Goal: Communication & Community: Answer question/provide support

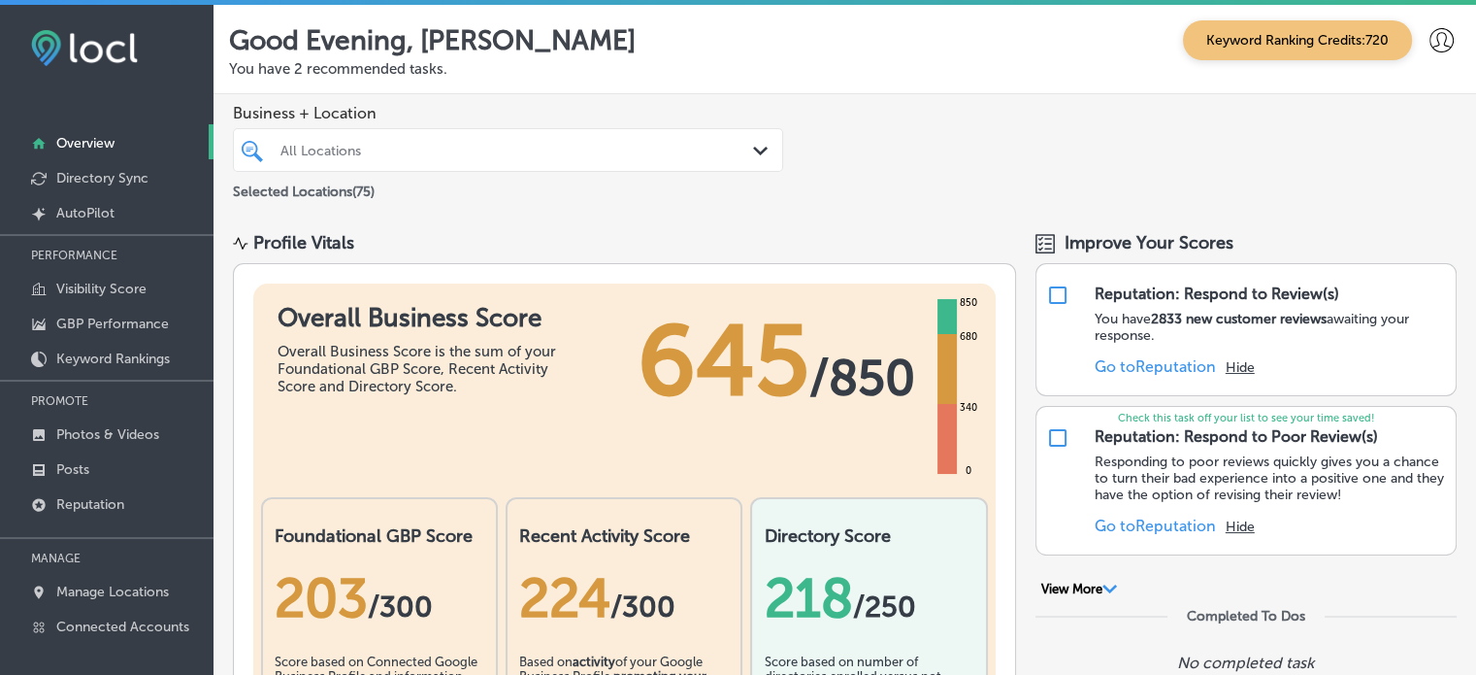
click at [486, 178] on div "Selected Locations ( 75 )" at bounding box center [508, 188] width 550 height 24
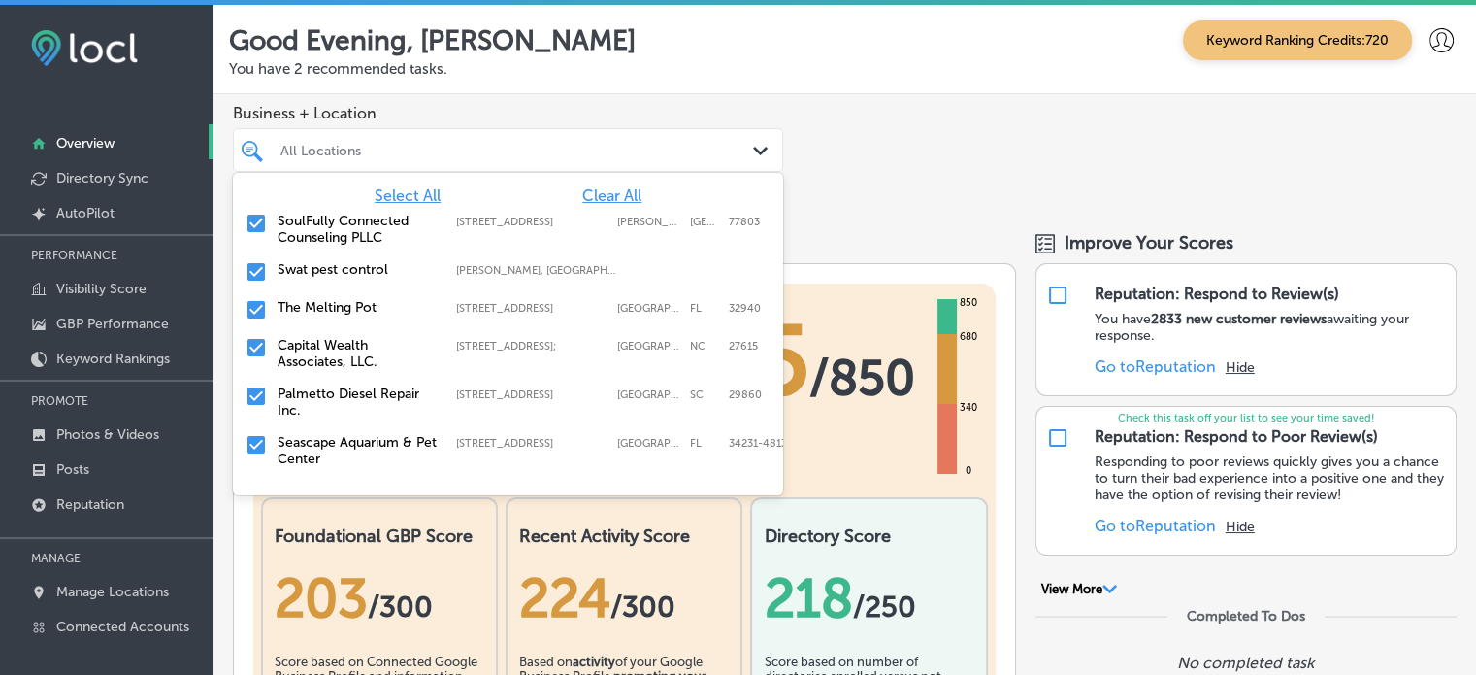
click at [498, 164] on div "All Locations" at bounding box center [508, 150] width 475 height 30
click at [586, 199] on span "Clear All" at bounding box center [611, 195] width 59 height 18
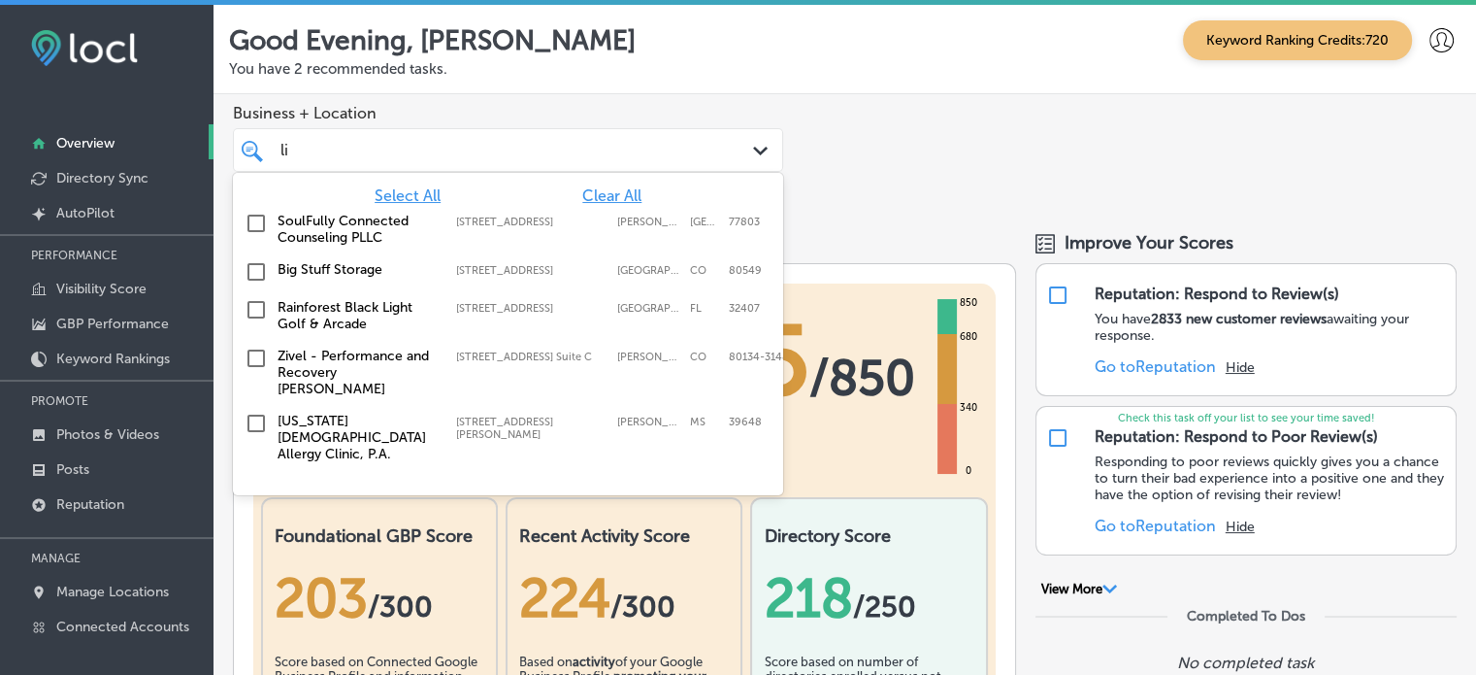
type input "l"
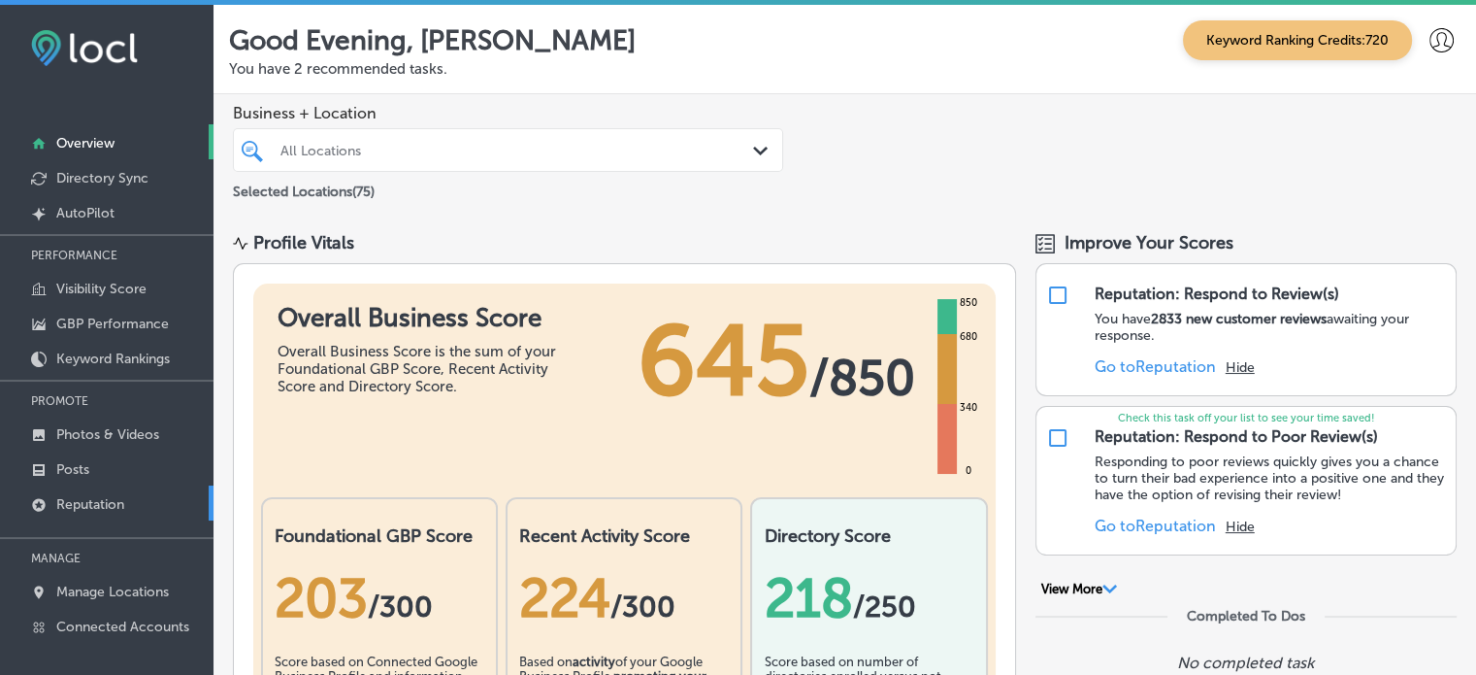
click at [109, 501] on p "Reputation" at bounding box center [90, 504] width 68 height 17
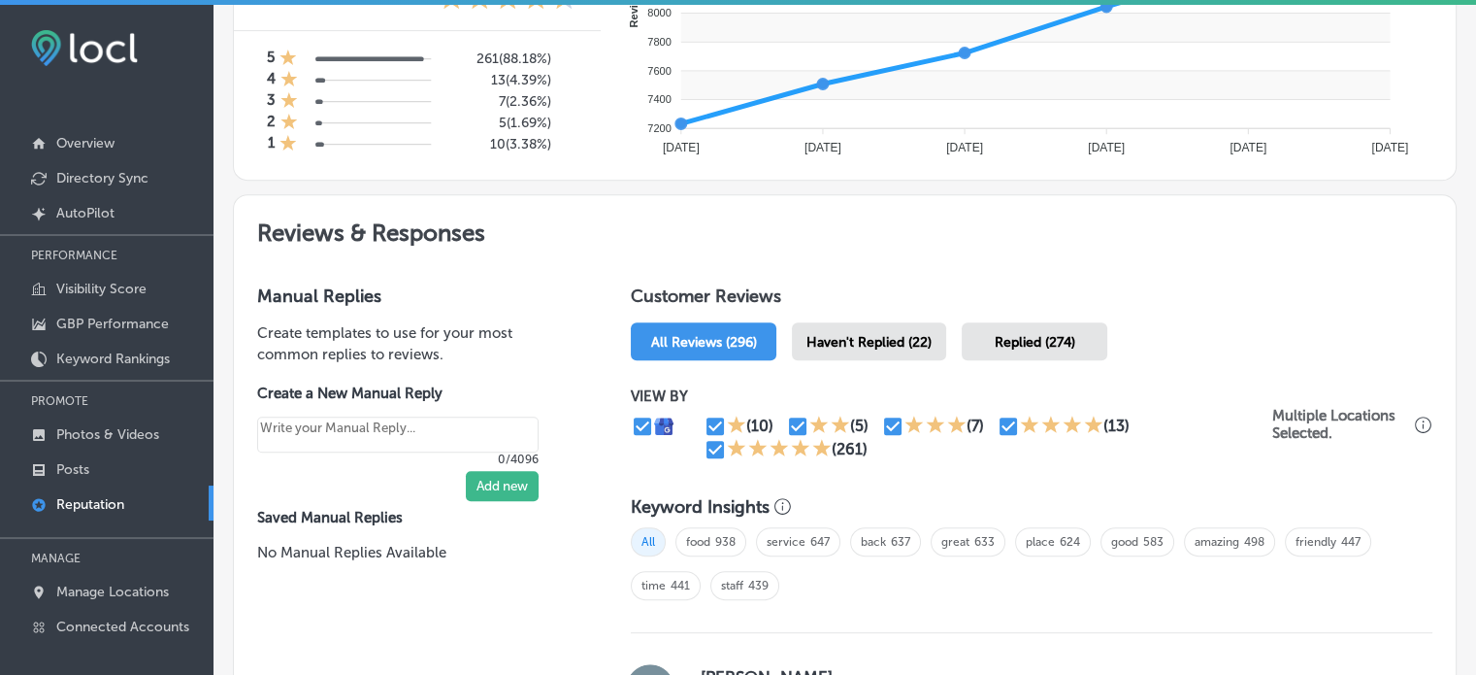
scroll to position [896, 0]
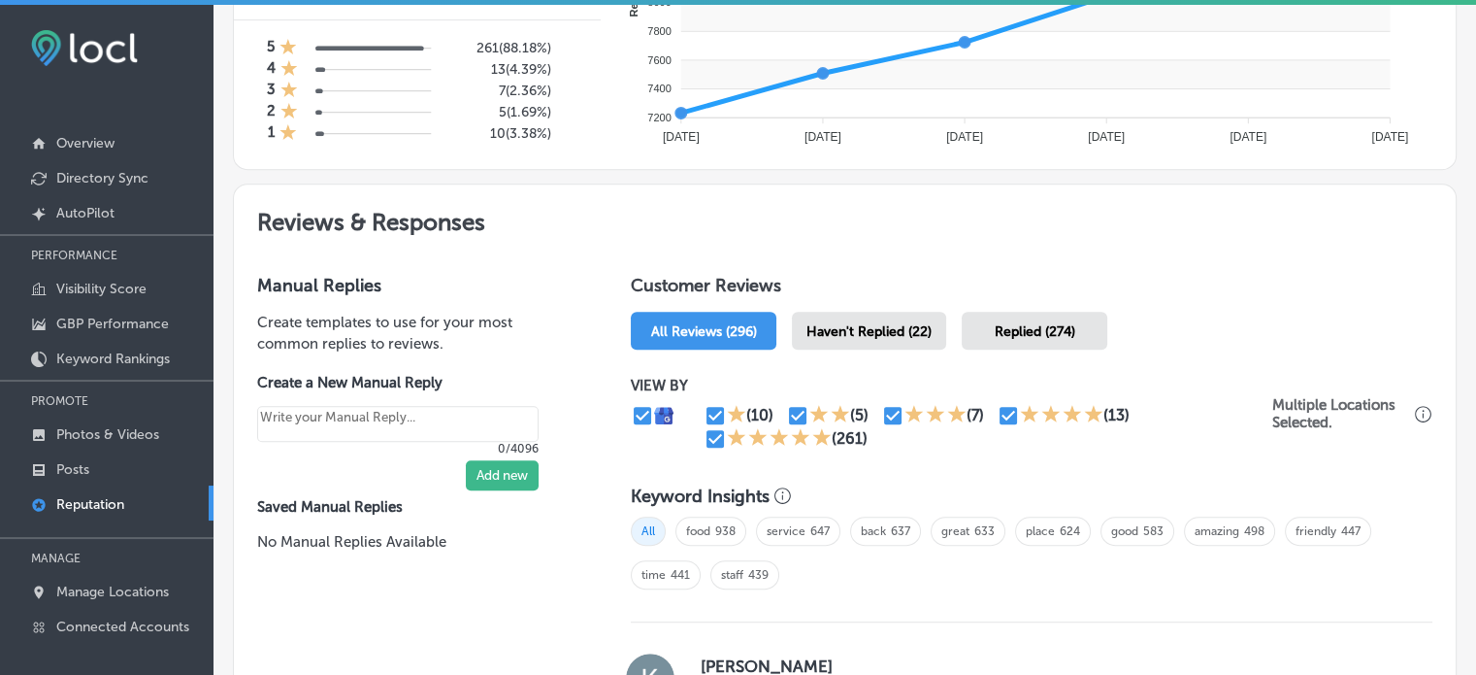
click at [869, 335] on span "Haven't Replied (22)" at bounding box center [869, 331] width 125 height 17
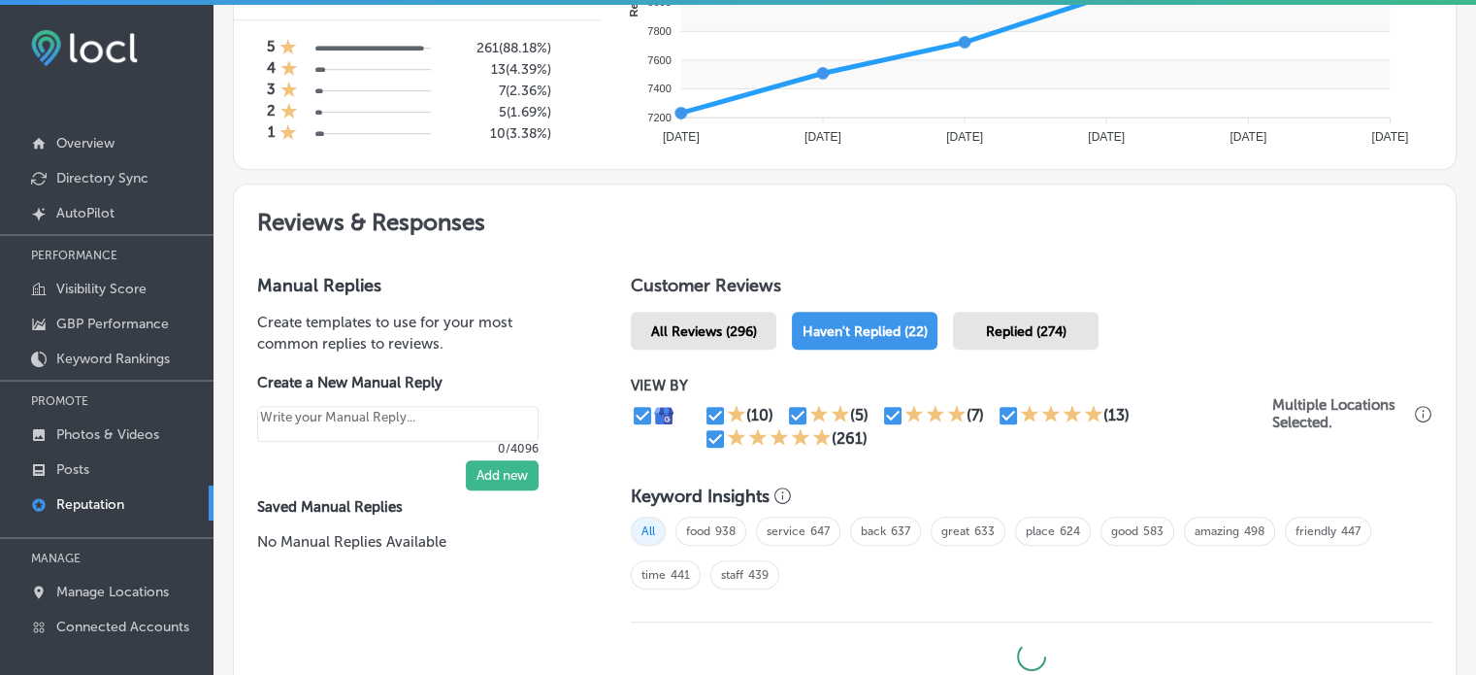
scroll to position [1060, 0]
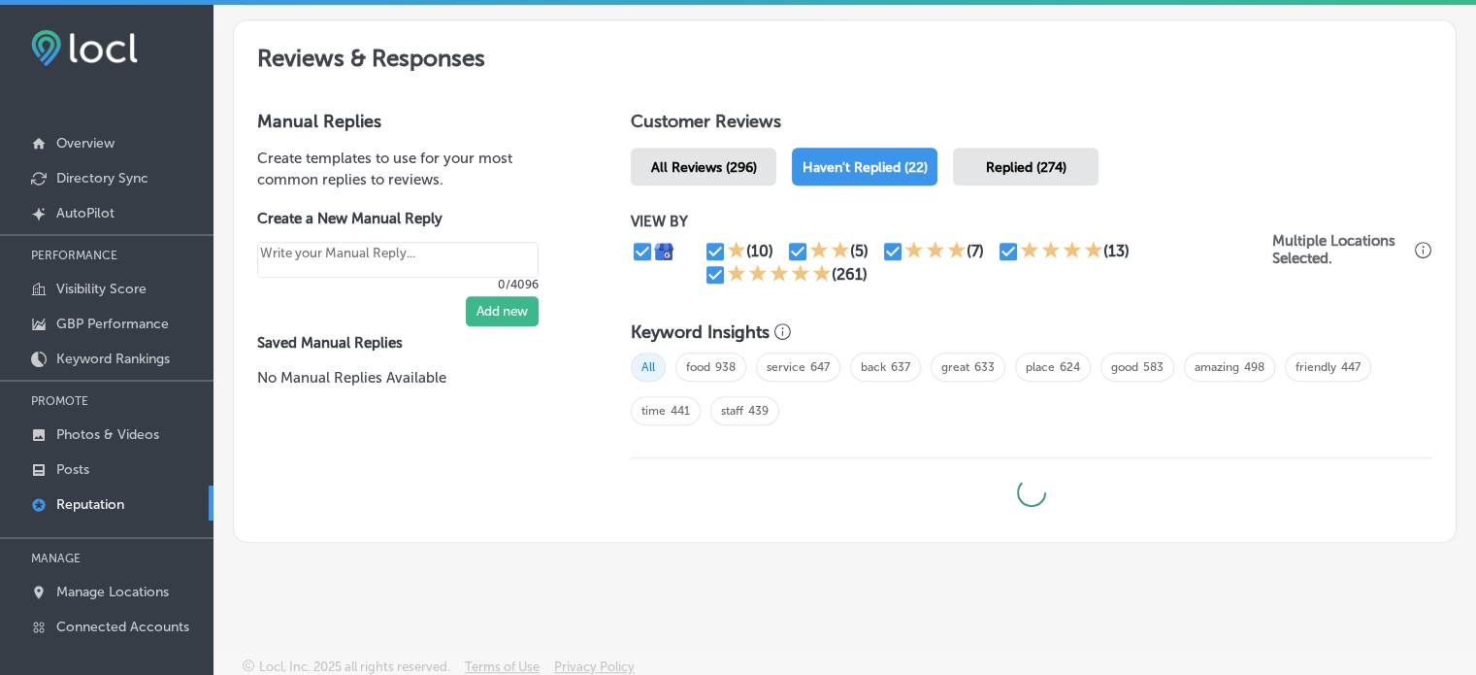
type textarea "x"
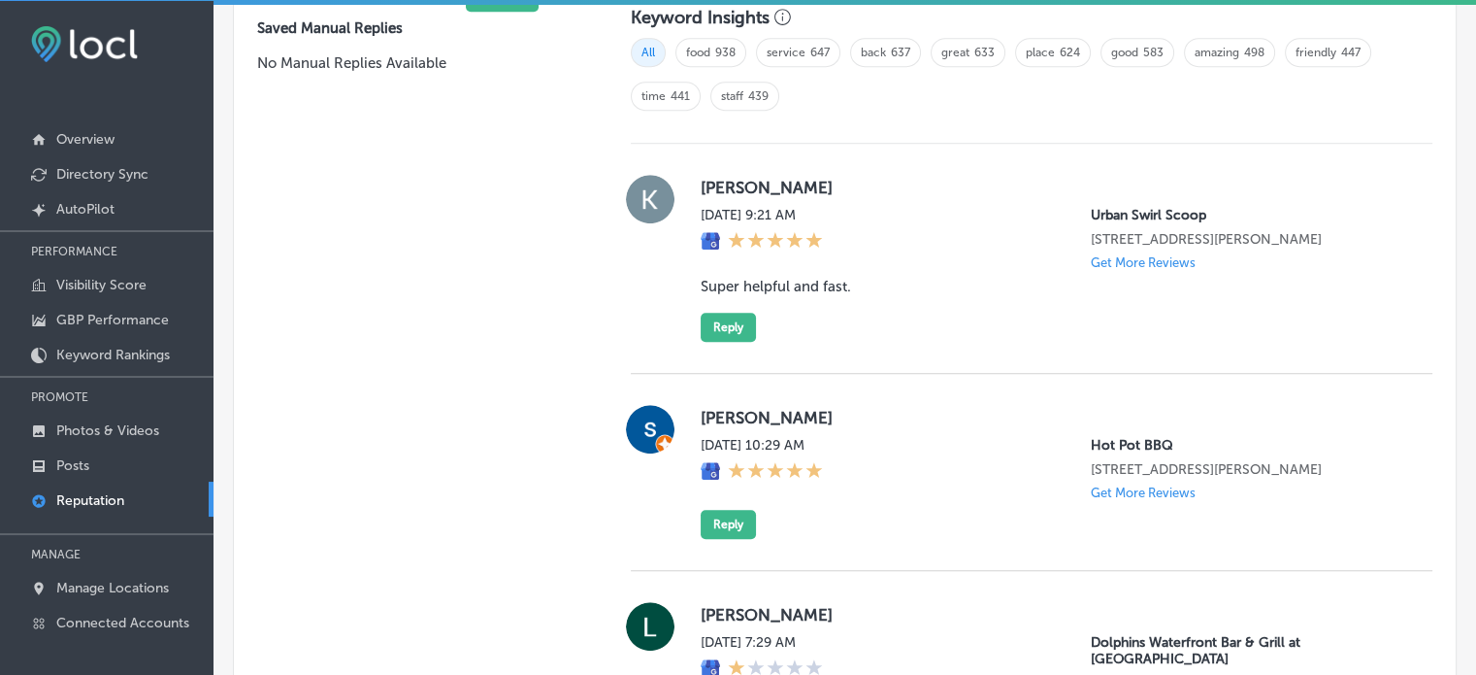
scroll to position [1338, 0]
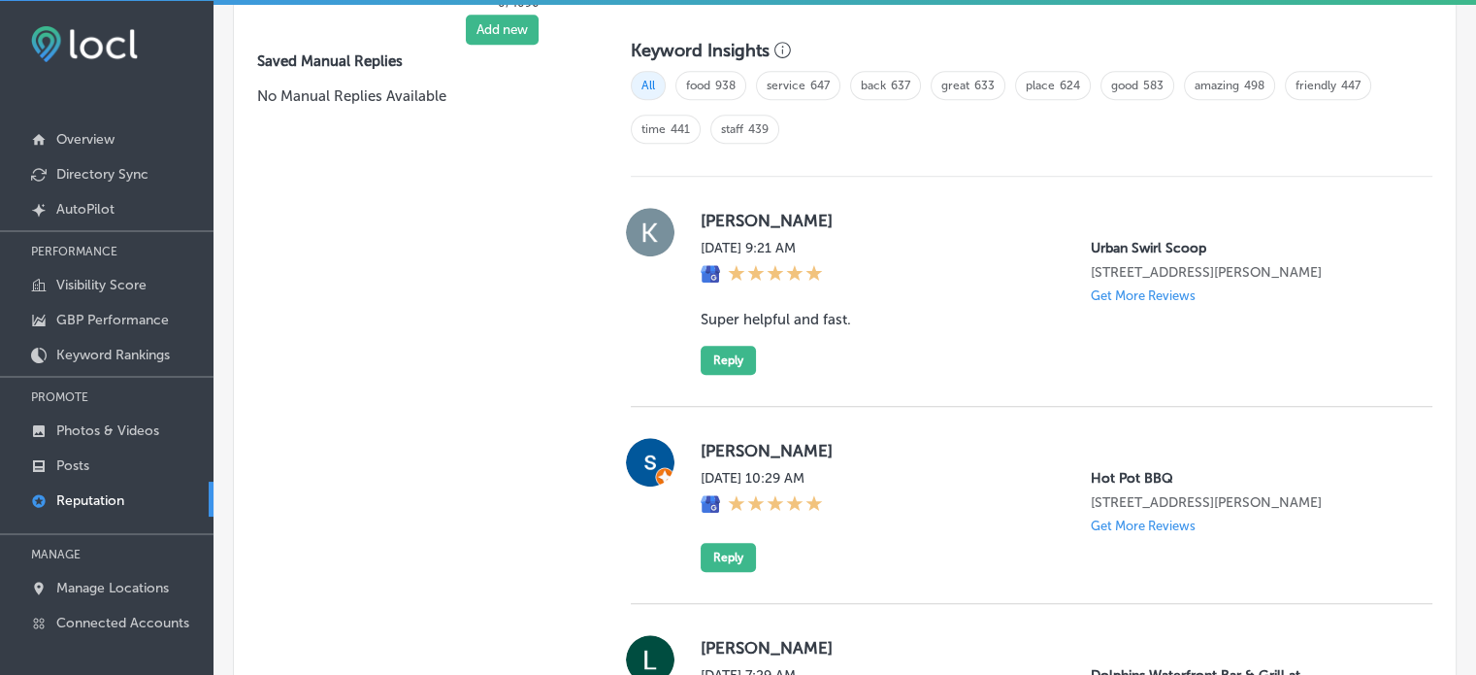
click at [787, 320] on blockquote "Super helpful and fast." at bounding box center [1051, 319] width 701 height 17
copy blockquote "Super helpful and fast."
click at [729, 213] on label "Kareighnton Vargas" at bounding box center [1051, 220] width 701 height 19
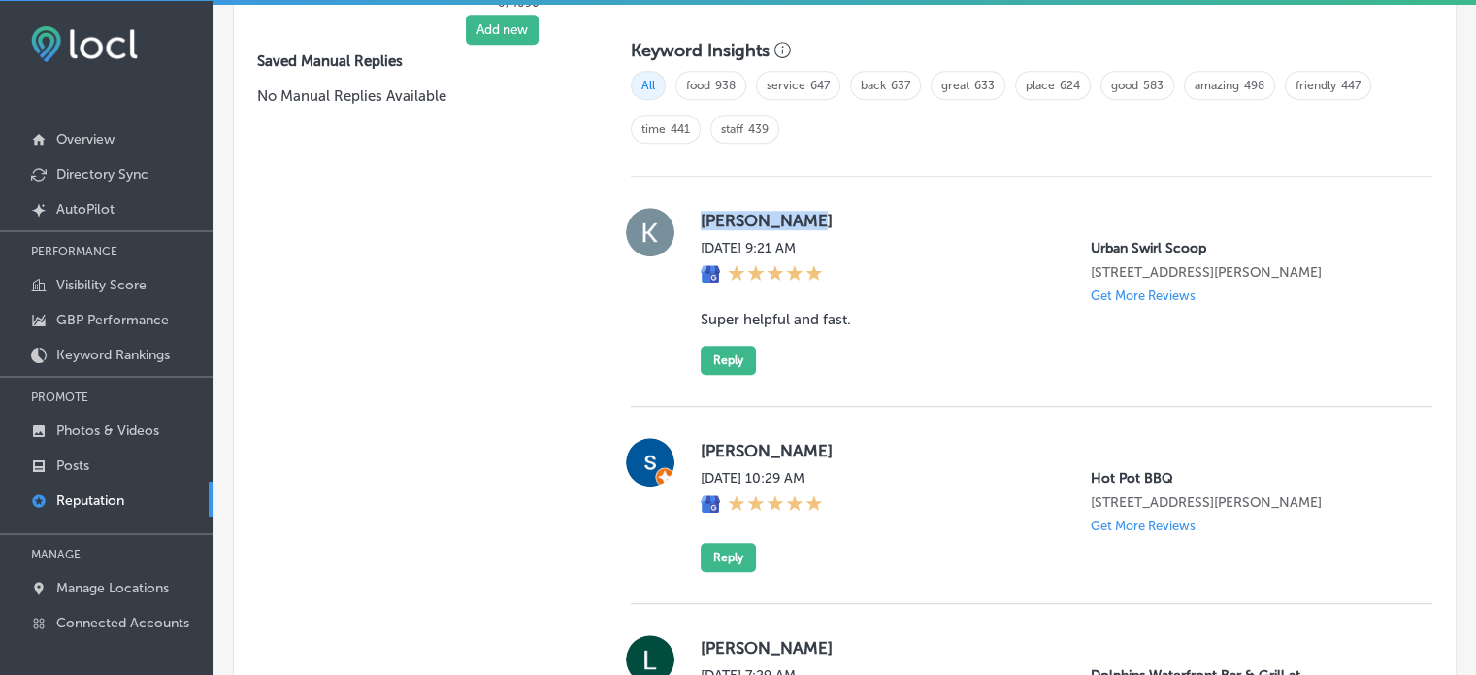
click at [729, 213] on label "Kareighnton Vargas" at bounding box center [1051, 220] width 701 height 19
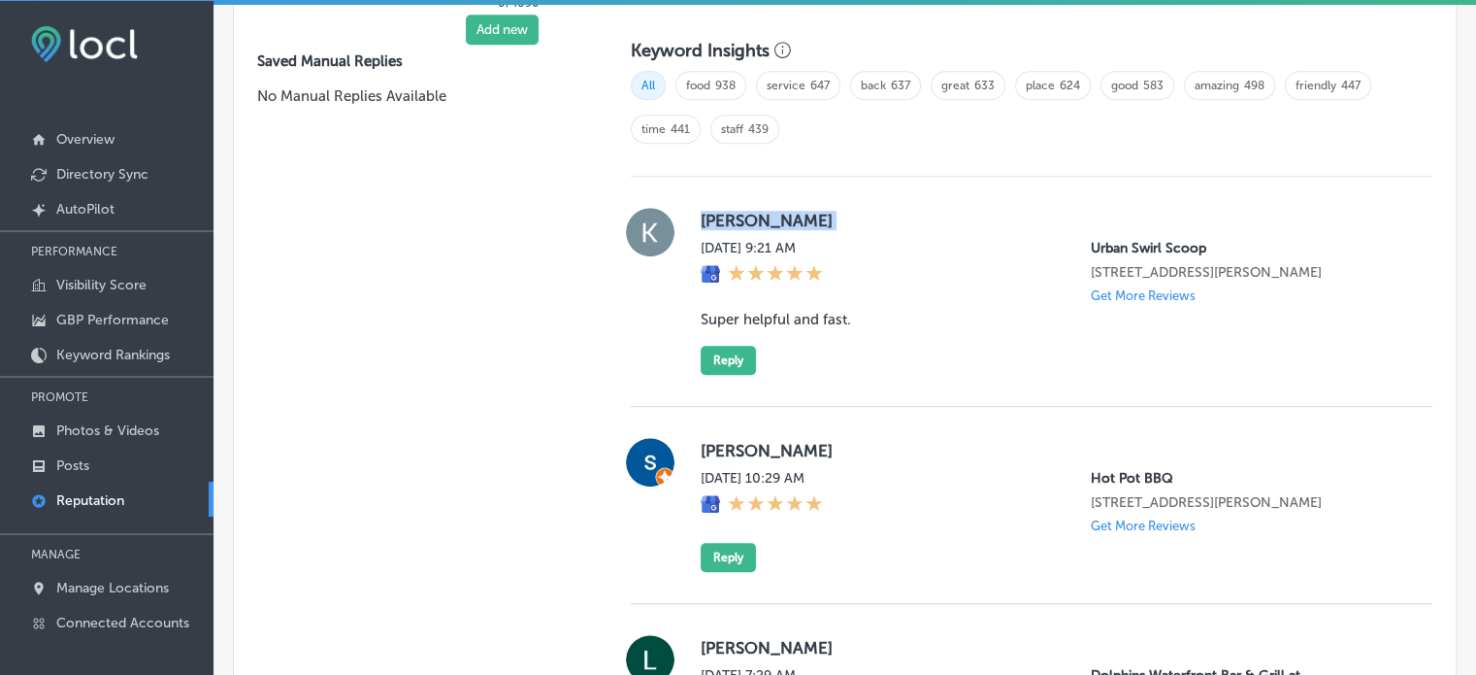
click at [729, 213] on label "Kareighnton Vargas" at bounding box center [1051, 220] width 701 height 19
click at [740, 219] on label "Kareighnton Vargas" at bounding box center [1051, 220] width 701 height 19
copy label "Kareighnton"
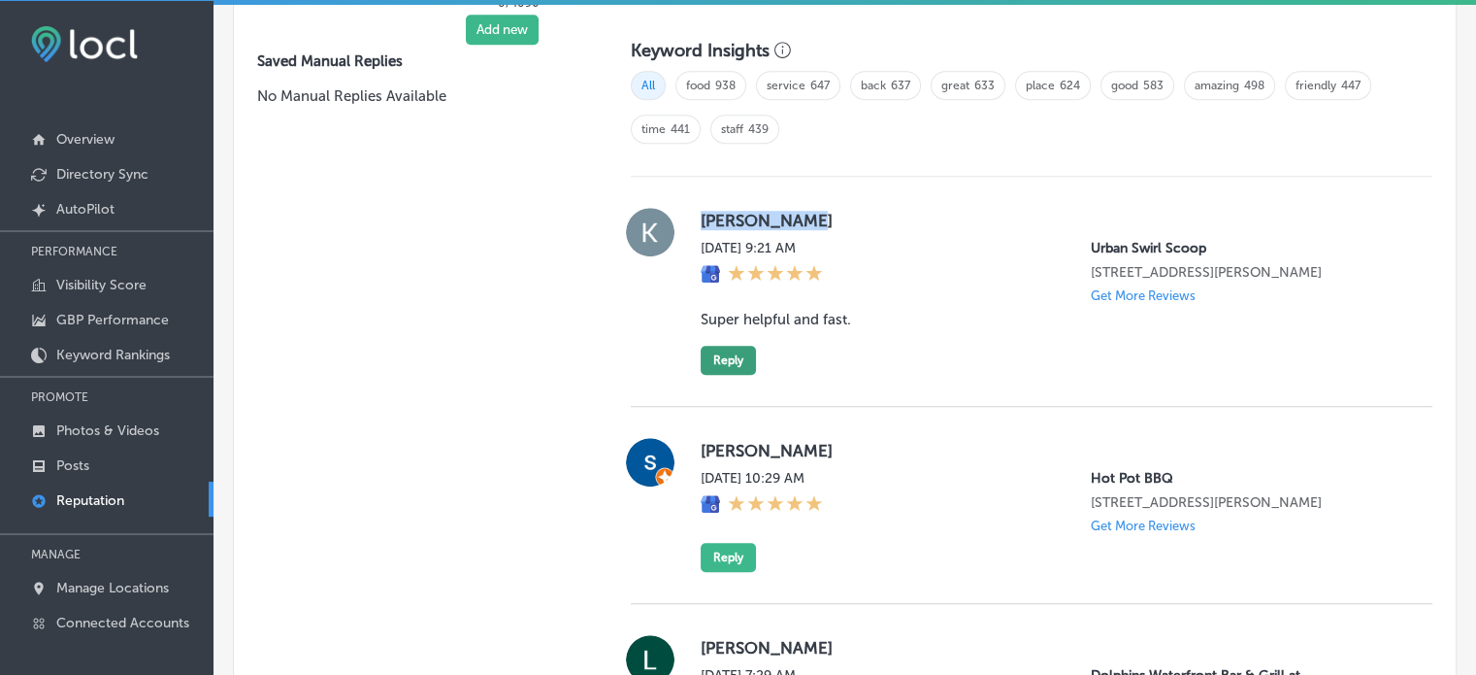
click at [738, 353] on button "Reply" at bounding box center [728, 360] width 55 height 29
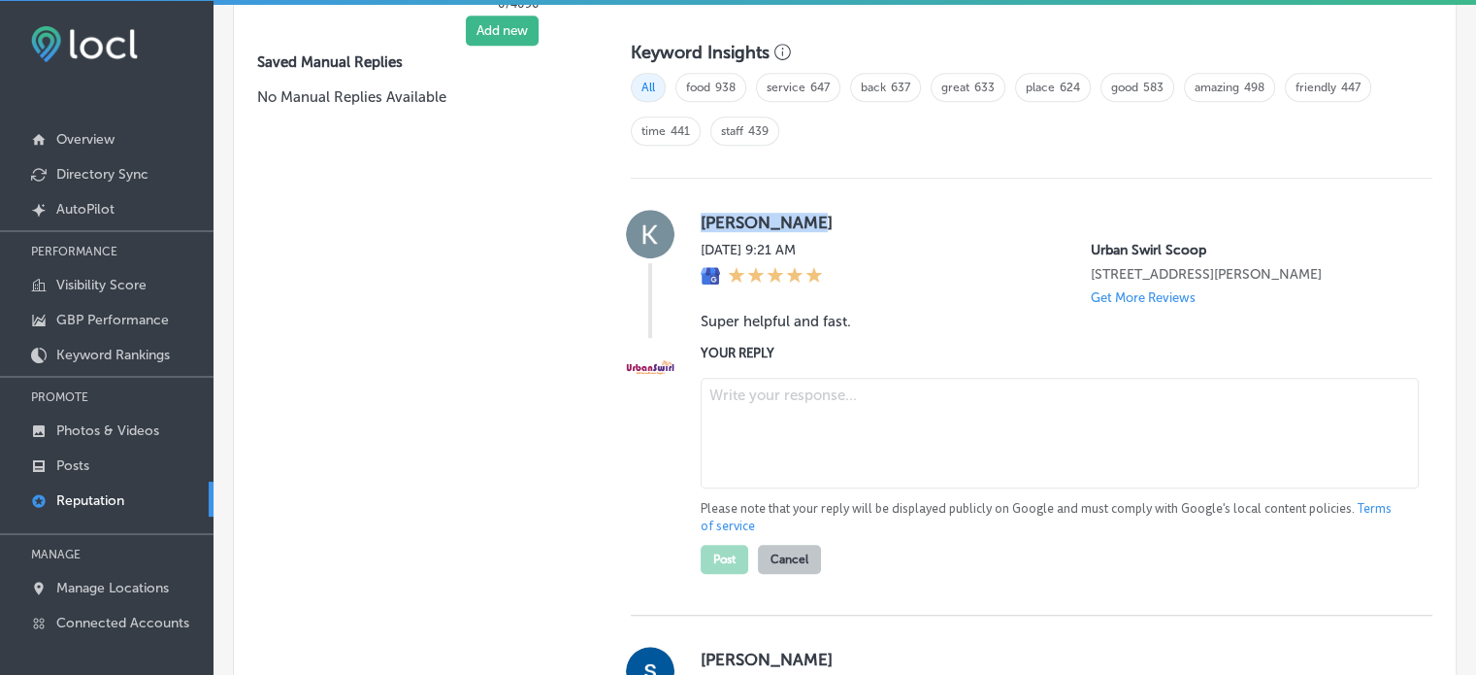
click at [821, 417] on textarea at bounding box center [1060, 433] width 718 height 111
paste textarea "Thank you for the fantastic 5-star review, Kareighnton! We're thrilled to hear …"
type textarea "Thank you for the fantastic 5-star review, Kareighnton! We're thrilled to hear …"
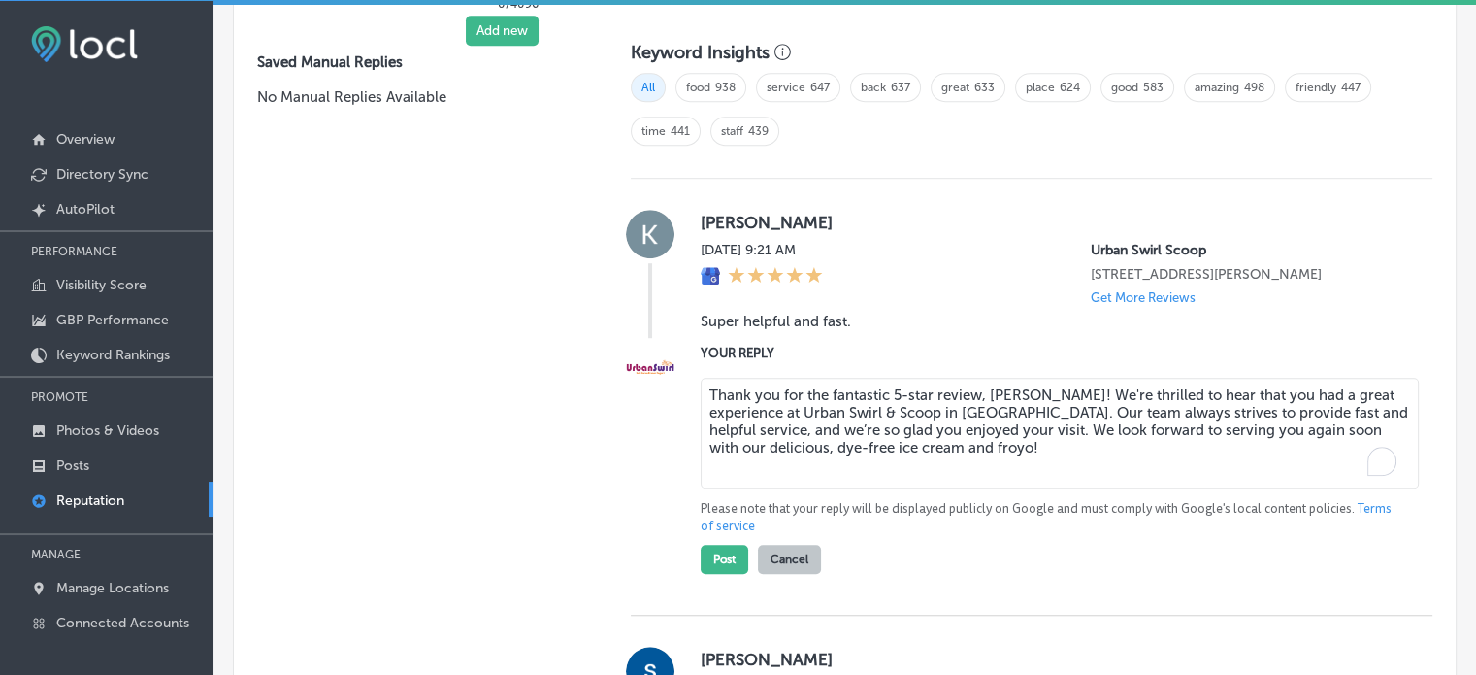
type textarea "x"
type textarea "Thank you for the fantastic 5-star review, Kareighnton! We're thrilled to hear …"
click at [718, 556] on button "Post" at bounding box center [725, 559] width 48 height 29
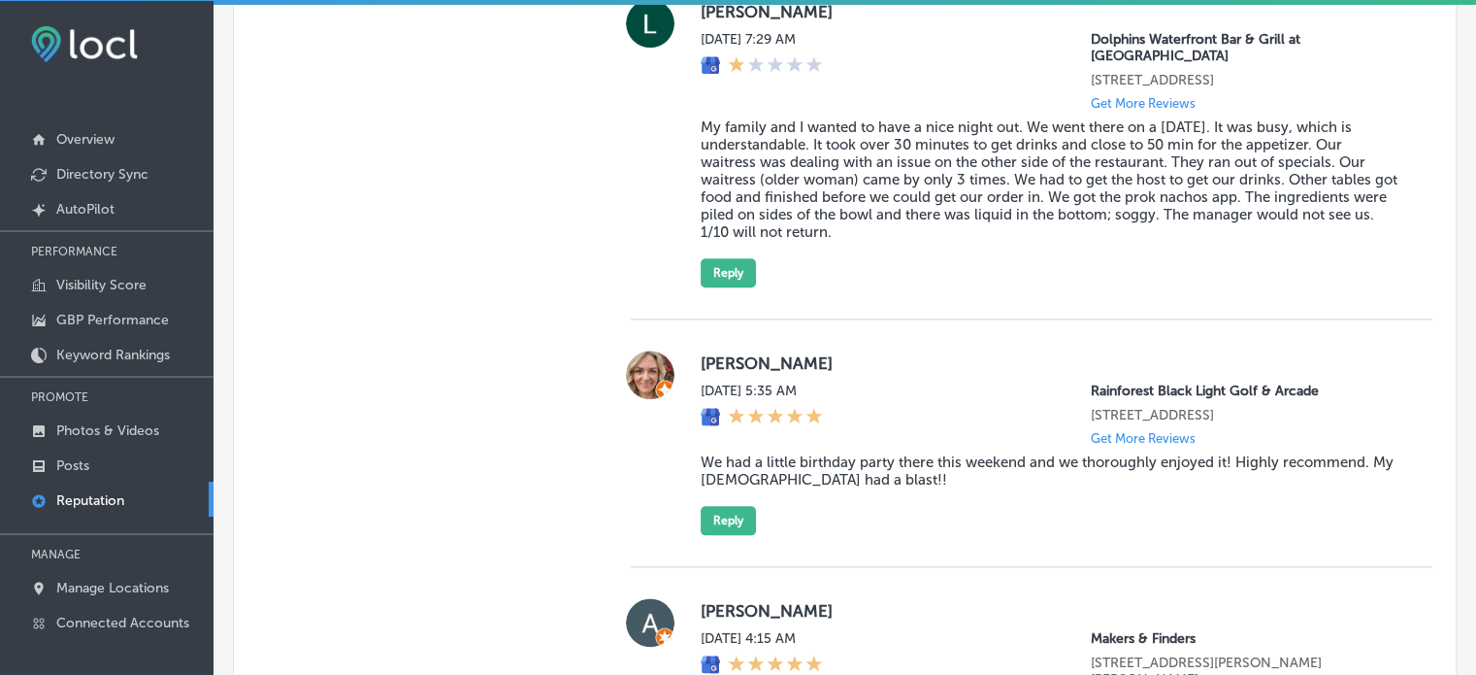
type textarea "x"
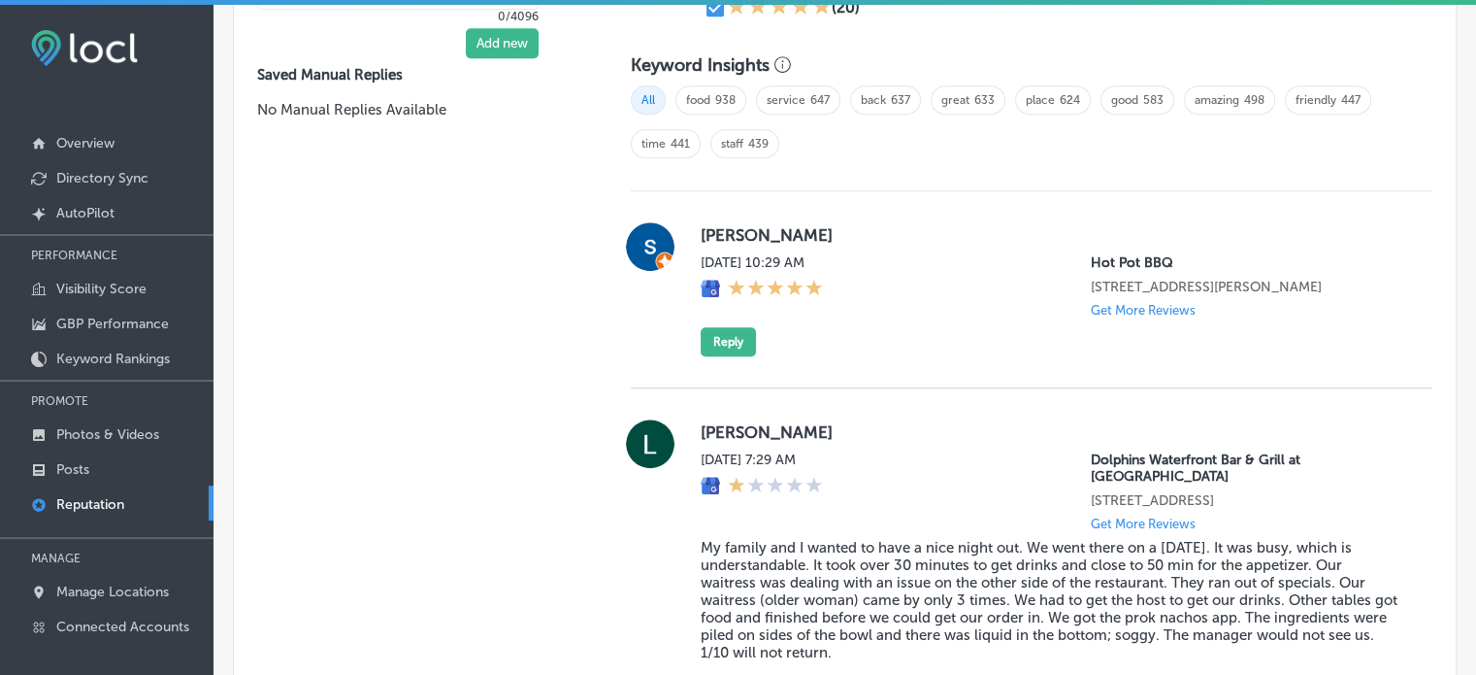
scroll to position [1273, 0]
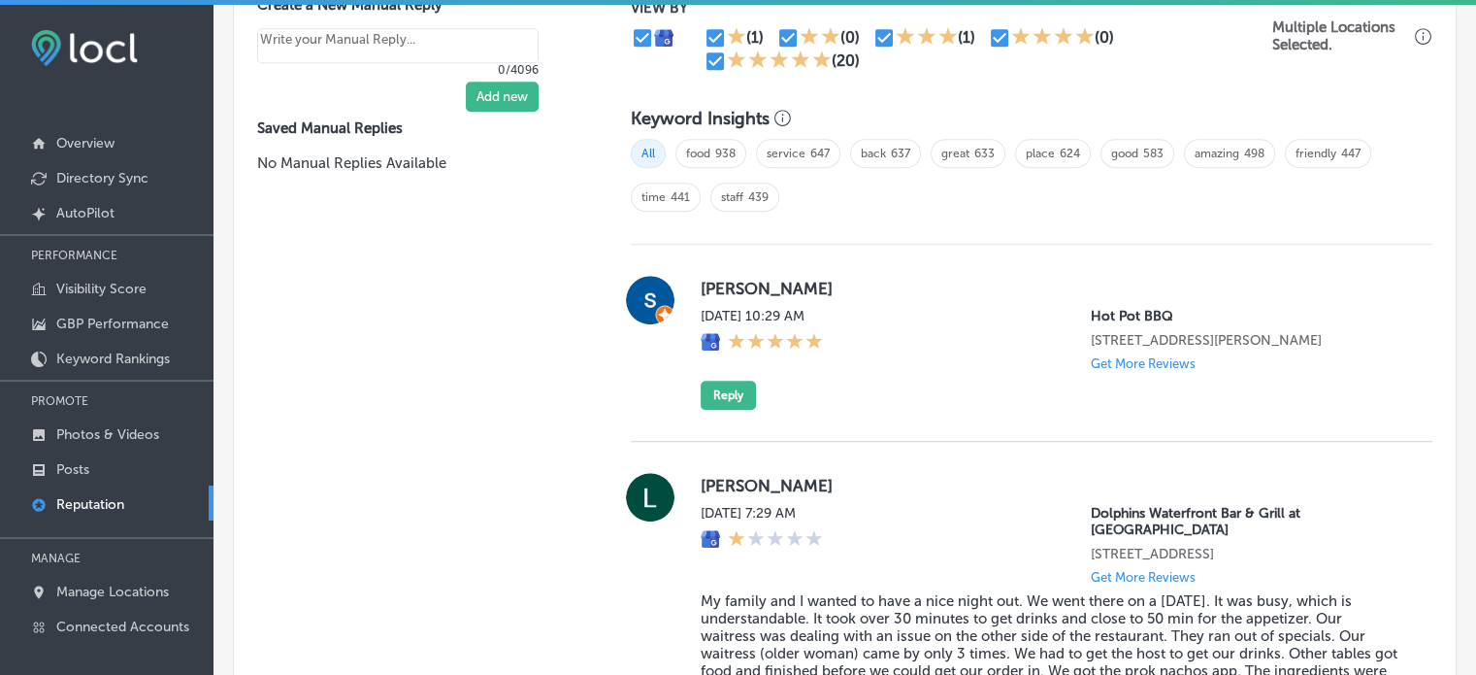
click at [938, 387] on div "stephen stonge Sun, Aug 17, 2025 10:29 AM Hot Pot BBQ 9345 6 Mile Cypress Pkwy …" at bounding box center [1051, 343] width 701 height 134
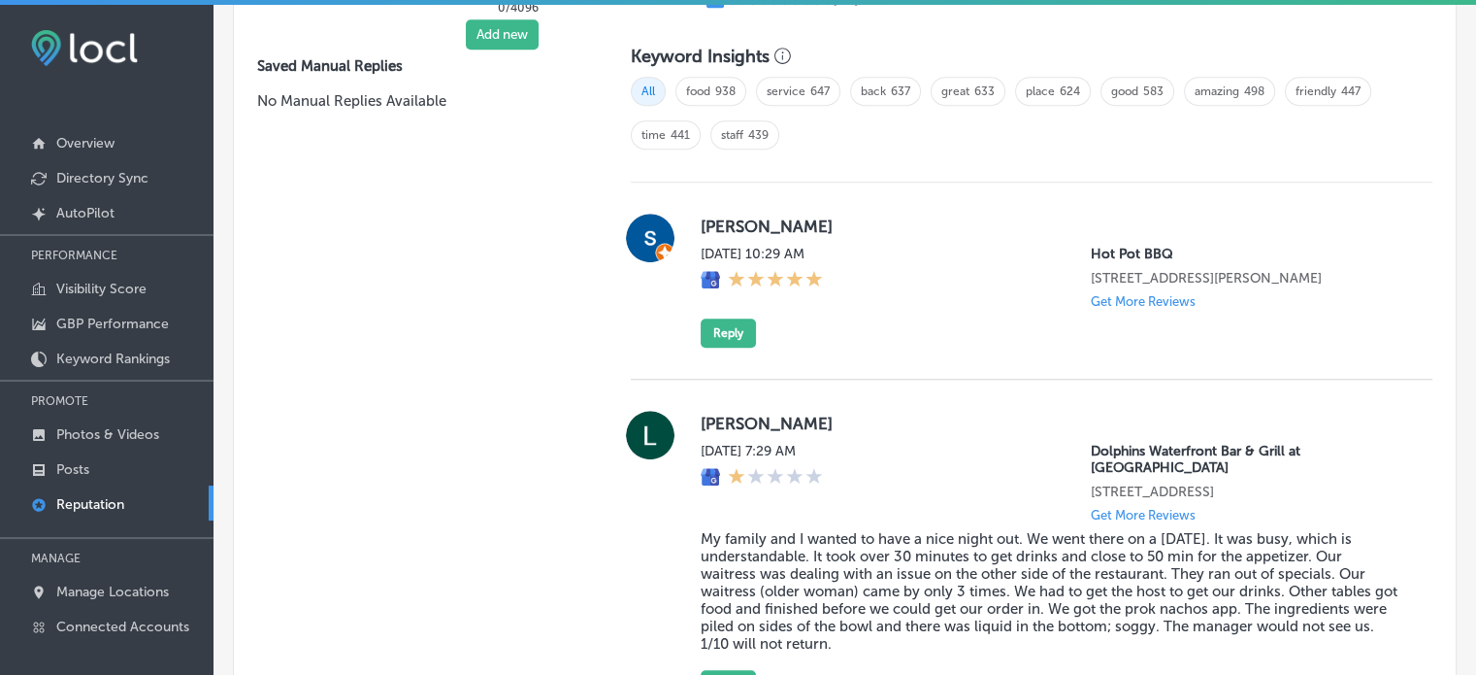
scroll to position [1336, 0]
click at [722, 221] on label "stephen stonge" at bounding box center [1051, 225] width 701 height 19
copy label "stephen"
click at [726, 342] on button "Reply" at bounding box center [728, 332] width 55 height 29
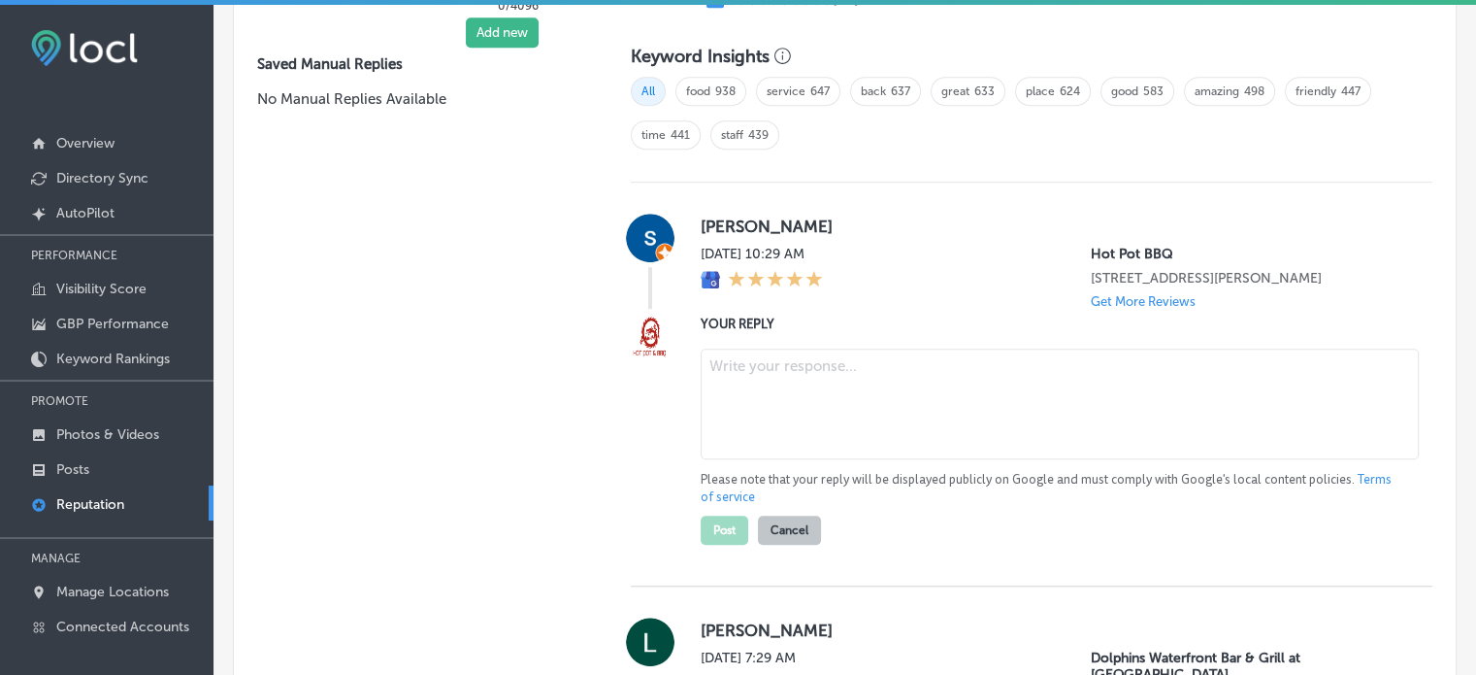
scroll to position [1335, 0]
paste textarea "Thank you for the five-star review, Stephen! We’re so glad to hear you had a gr…"
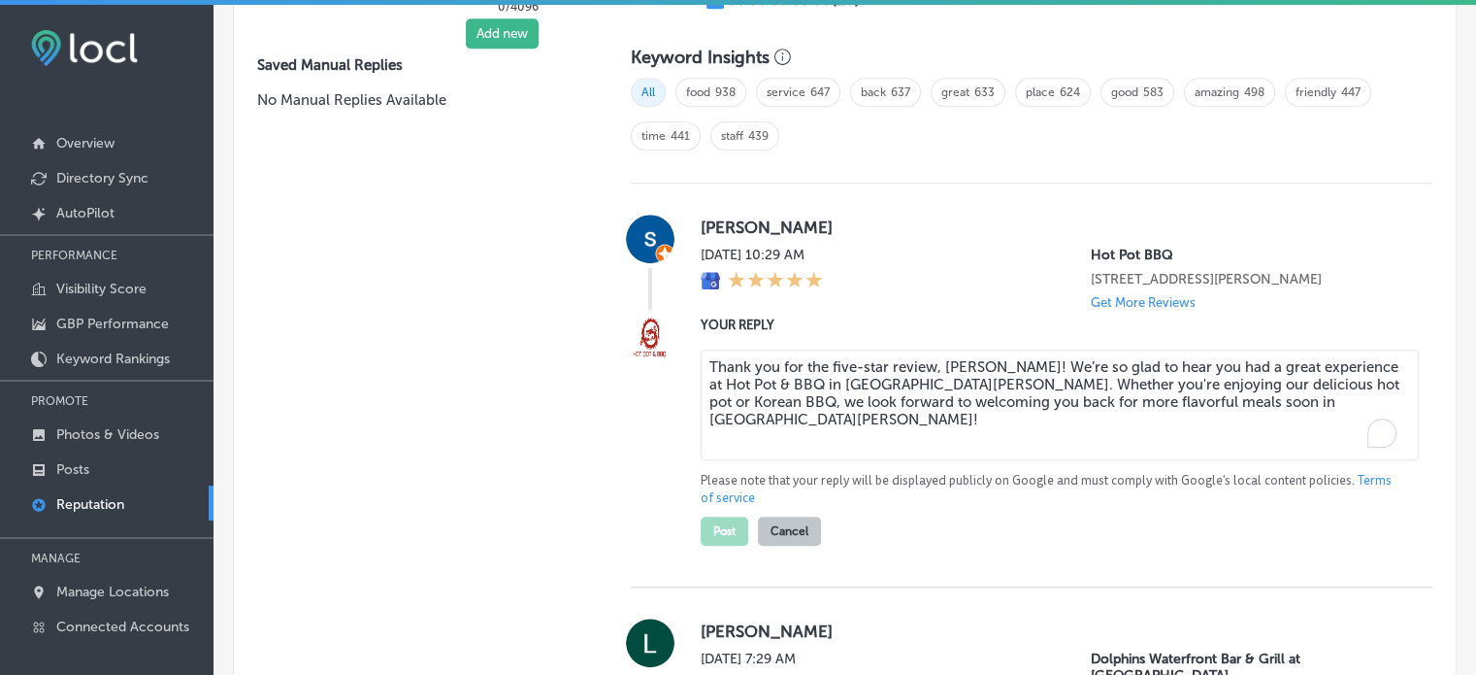
click at [823, 394] on textarea "Thank you for the five-star review, Stephen! We’re so glad to hear you had a gr…" at bounding box center [1060, 404] width 718 height 111
type textarea "Thank you for the five-star review, Stephen! We’re so glad to hear you had a gr…"
click at [730, 545] on button "Post" at bounding box center [725, 530] width 48 height 29
type textarea "x"
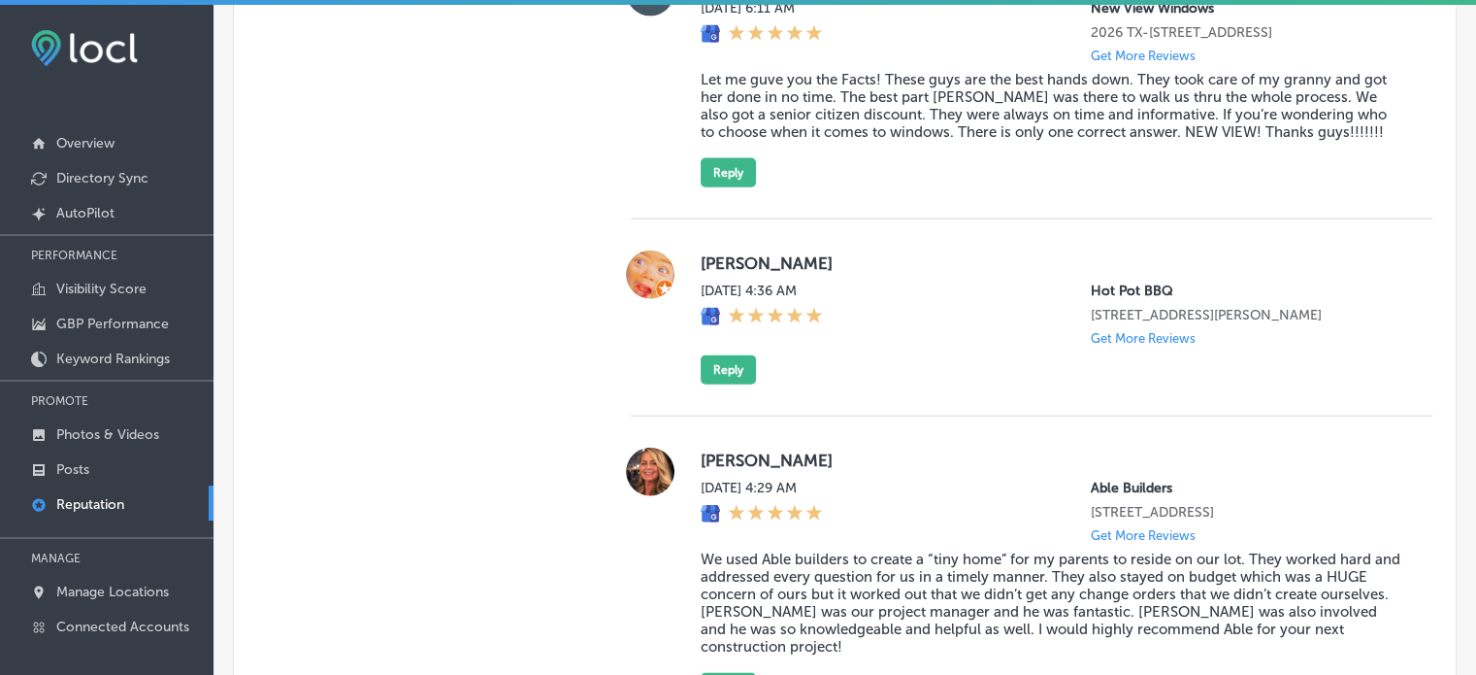
scroll to position [2808, 0]
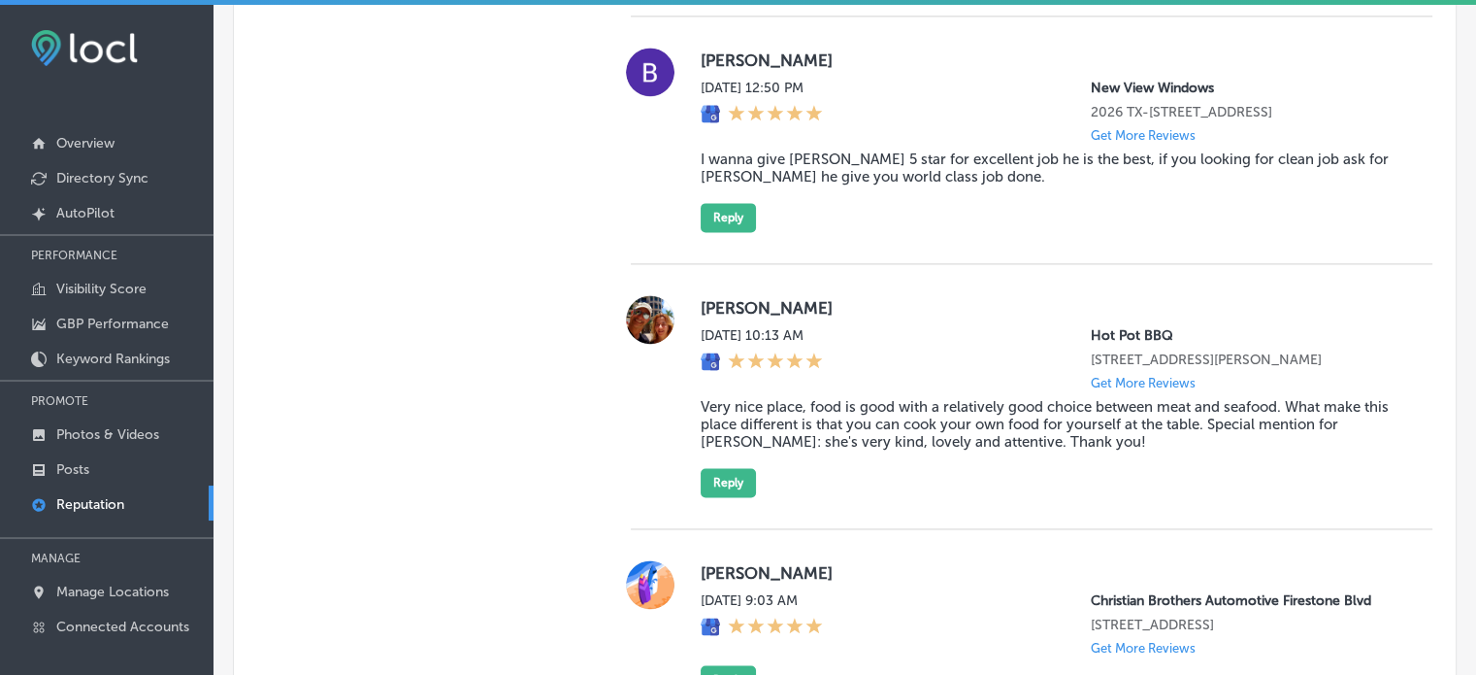
click at [831, 442] on blockquote "Very nice place, food is good with a relatively good choice between meat and se…" at bounding box center [1051, 424] width 701 height 52
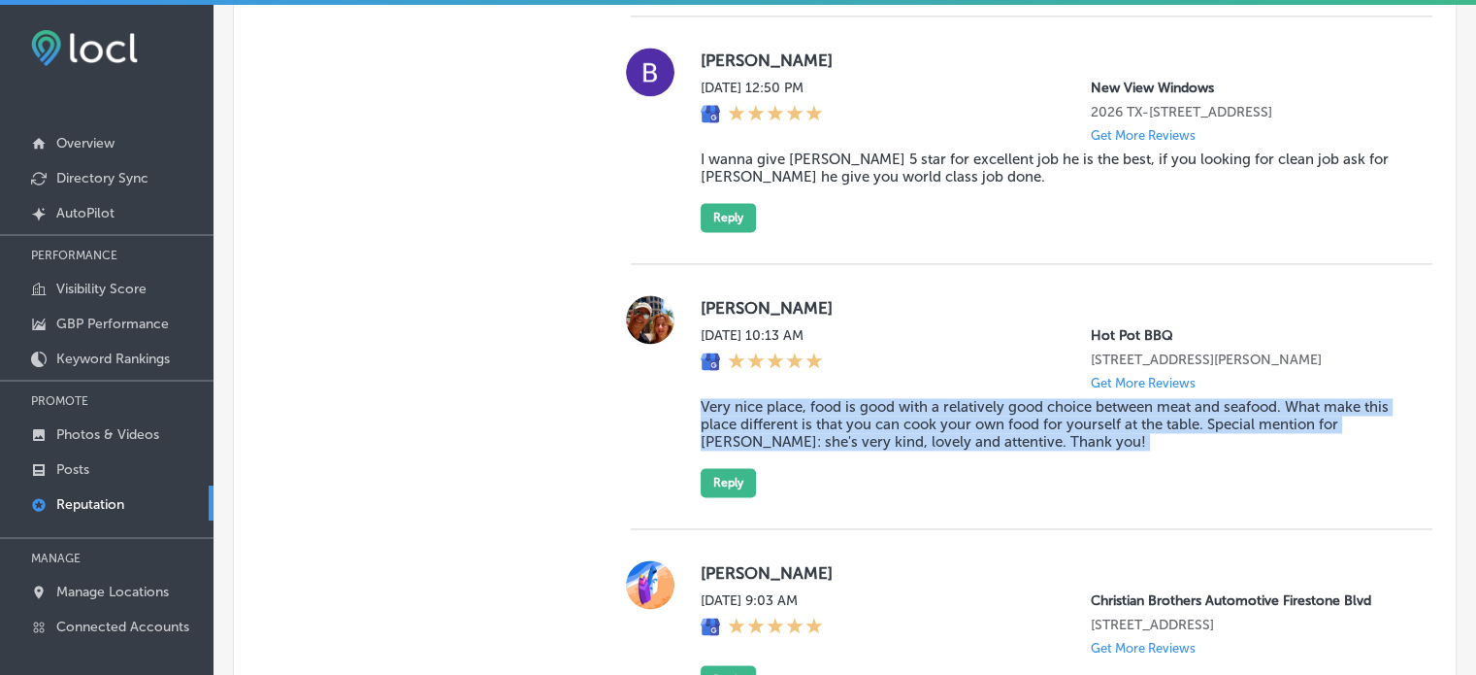
click at [831, 442] on blockquote "Very nice place, food is good with a relatively good choice between meat and se…" at bounding box center [1051, 424] width 701 height 52
copy blockquote "Very nice place, food is good with a relatively good choice between meat and se…"
click at [724, 497] on button "Reply" at bounding box center [728, 482] width 55 height 29
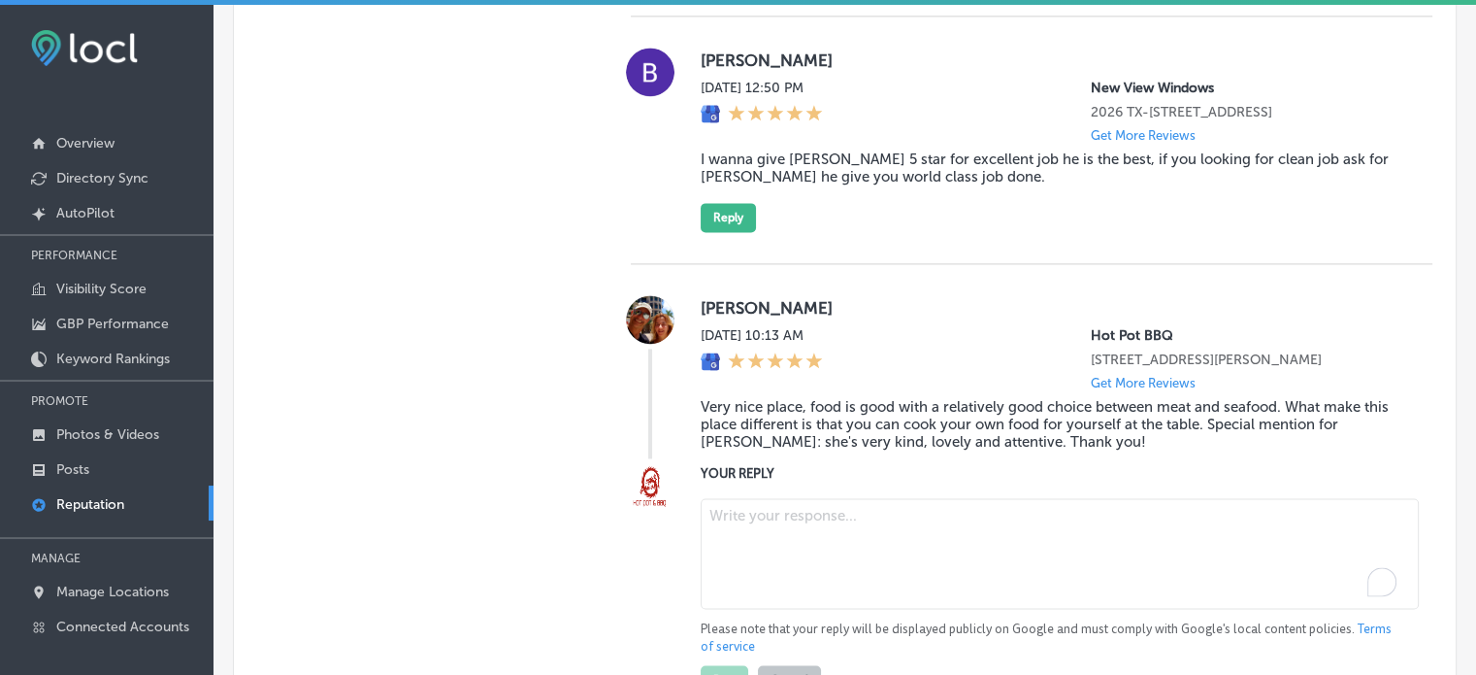
click at [789, 522] on textarea "To enrich screen reader interactions, please activate Accessibility in Grammarl…" at bounding box center [1060, 553] width 718 height 111
paste textarea "Thank you for the wonderful five-star review, Dino! We're so glad to hear you e…"
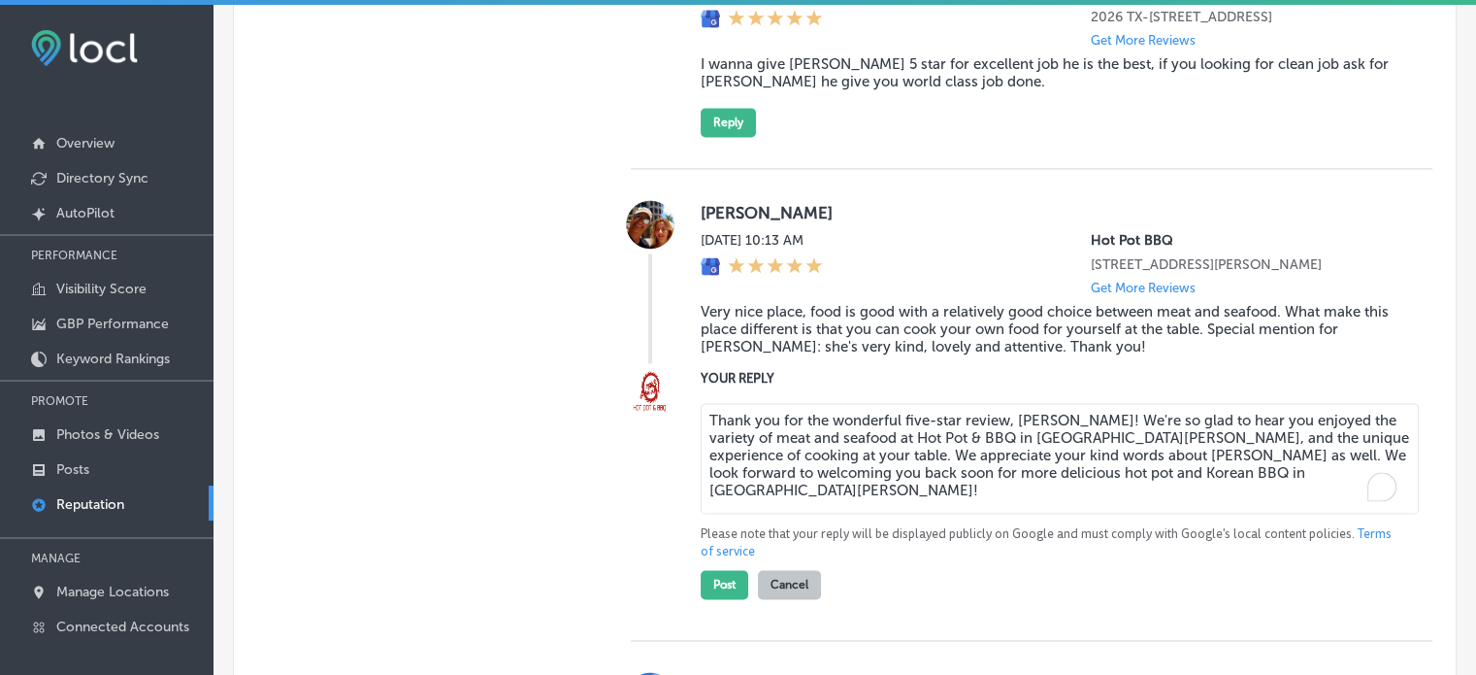
scroll to position [2912, 0]
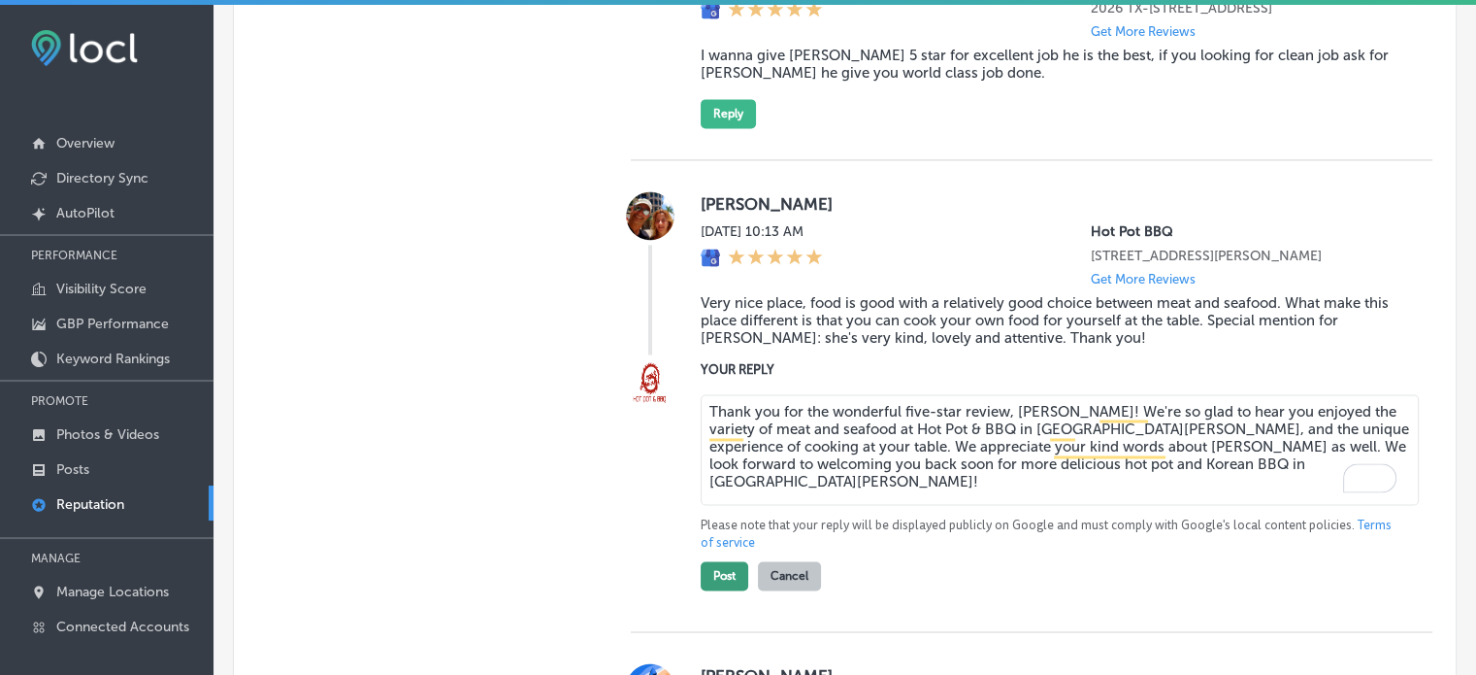
type textarea "Thank you for the wonderful five-star review, Dino! We're so glad to hear you e…"
click at [728, 590] on button "Post" at bounding box center [725, 575] width 48 height 29
type textarea "x"
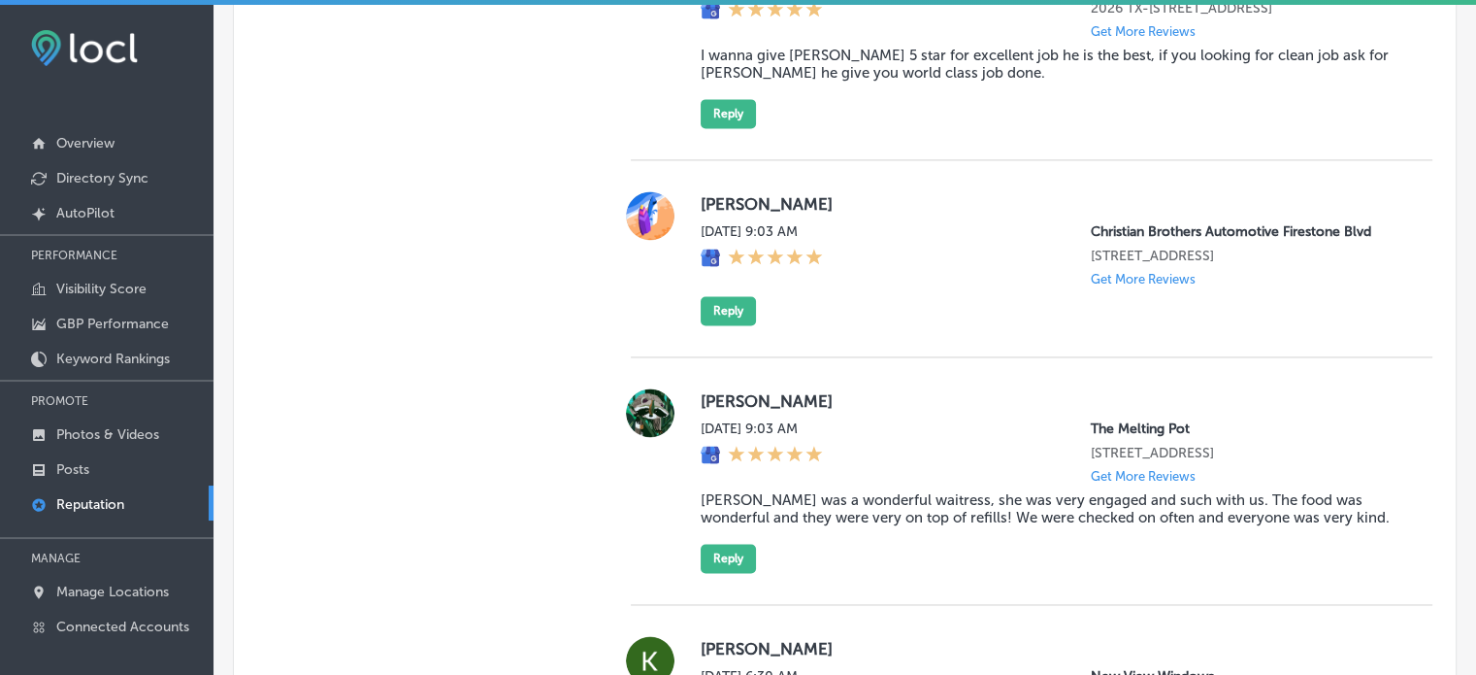
scroll to position [4161, 0]
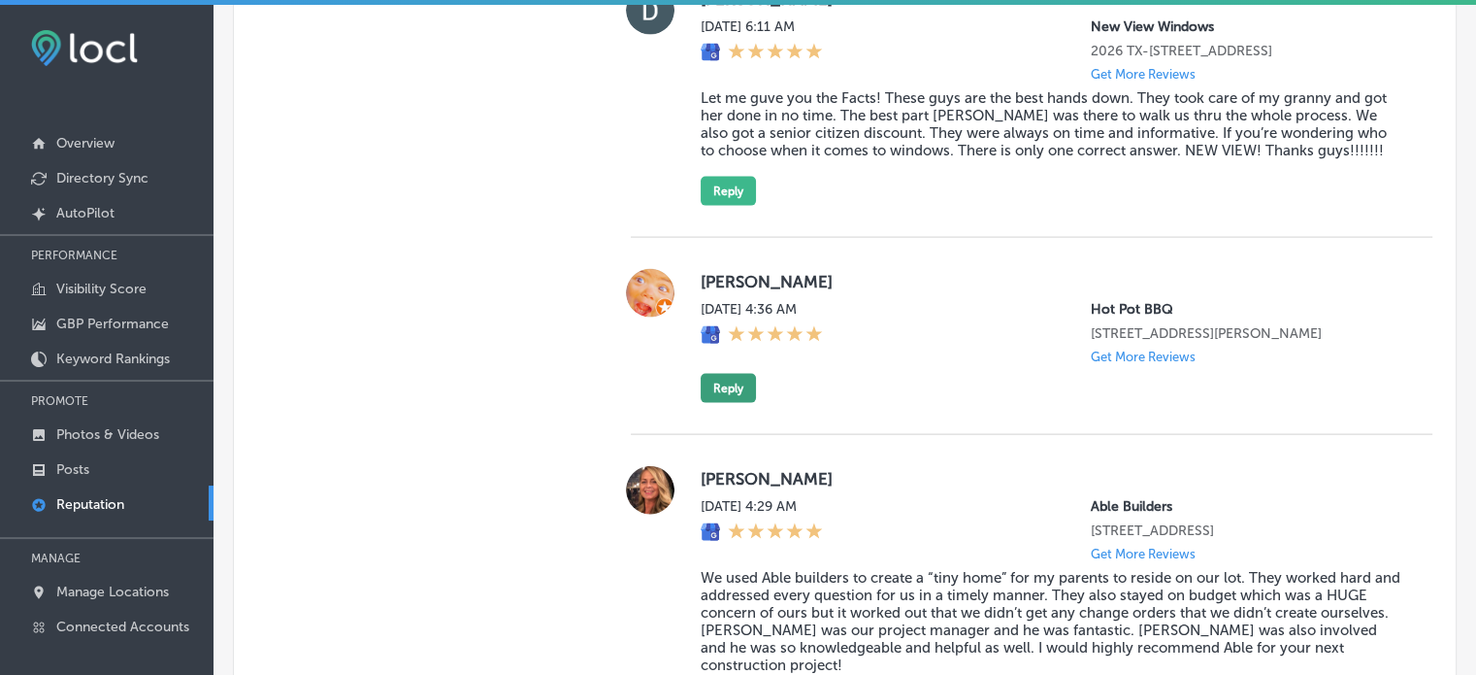
click at [725, 403] on button "Reply" at bounding box center [728, 388] width 55 height 29
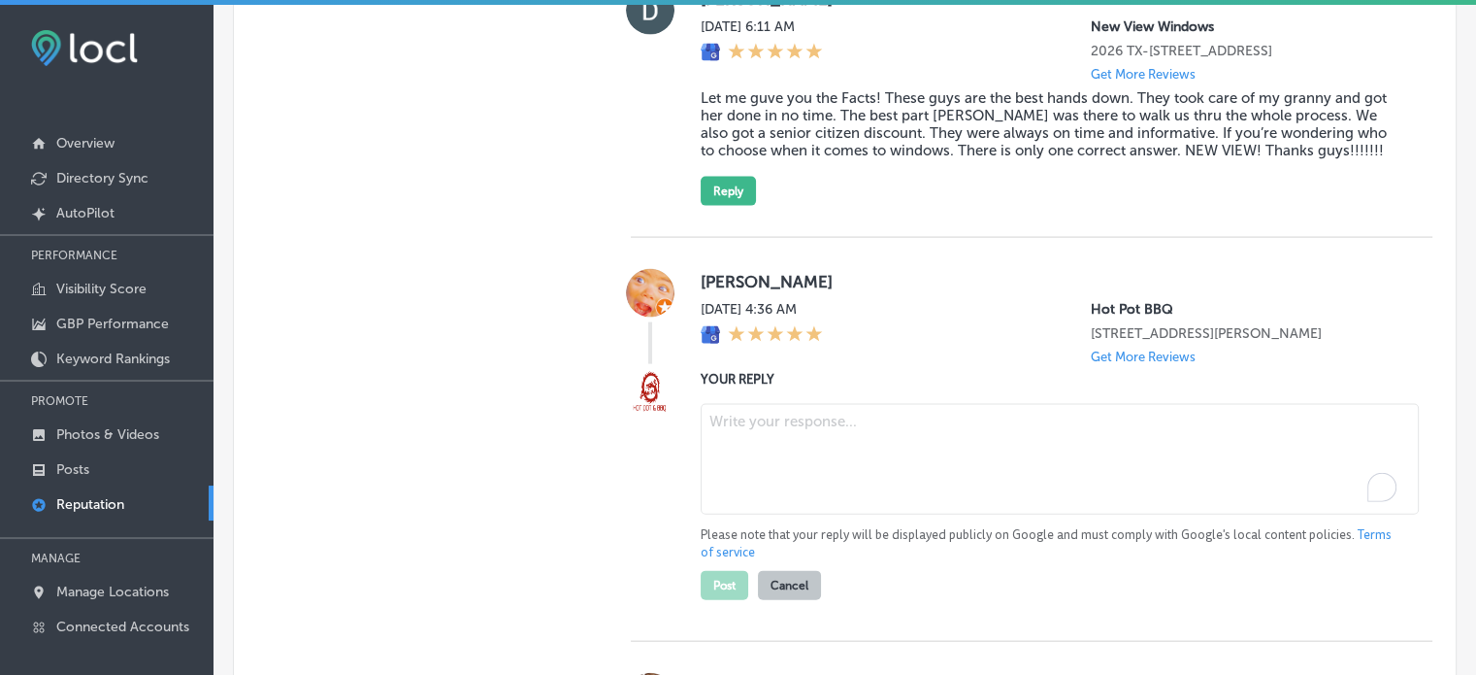
click at [749, 504] on textarea "To enrich screen reader interactions, please activate Accessibility in Grammarl…" at bounding box center [1060, 459] width 718 height 111
paste textarea "Thank you for the five-star review, Nawa! We’re so glad to hear you had a great…"
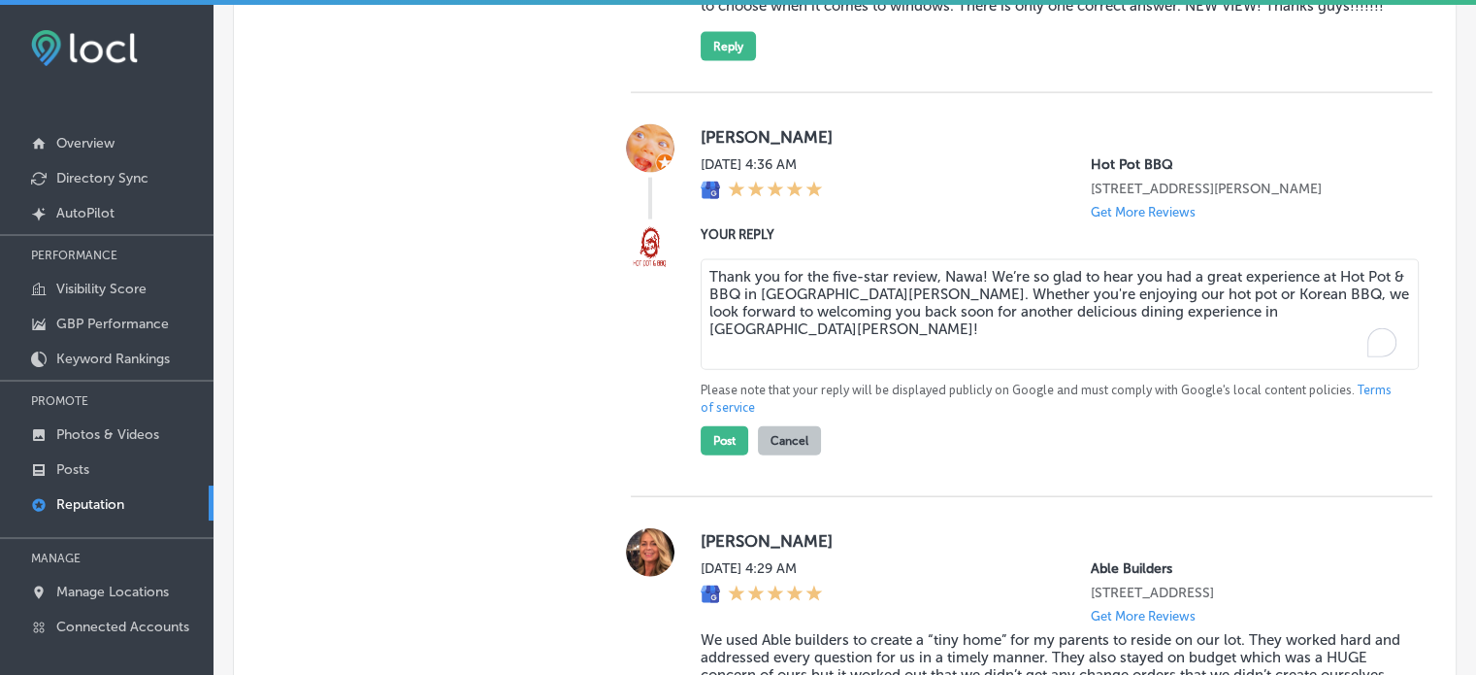
scroll to position [4309, 0]
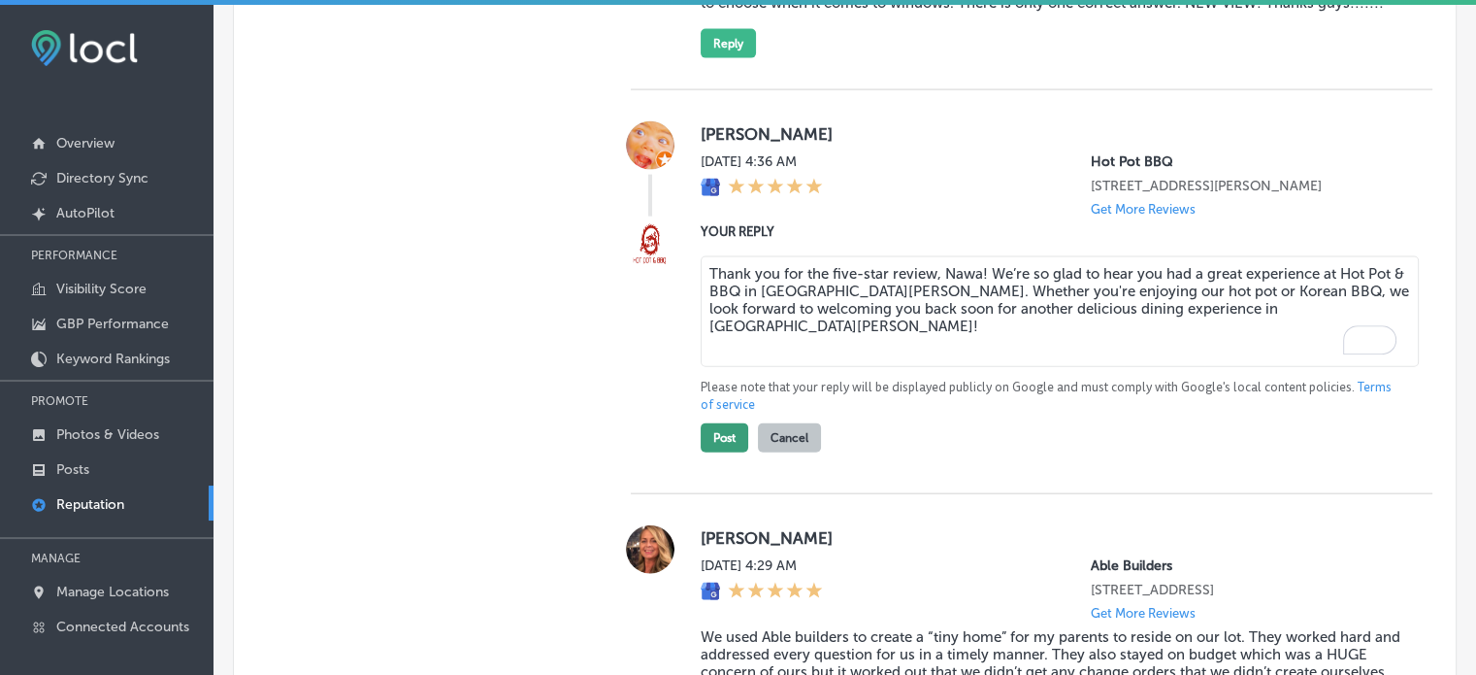
type textarea "Thank you for the five-star review, Nawa! We’re so glad to hear you had a great…"
click at [722, 452] on button "Post" at bounding box center [725, 437] width 48 height 29
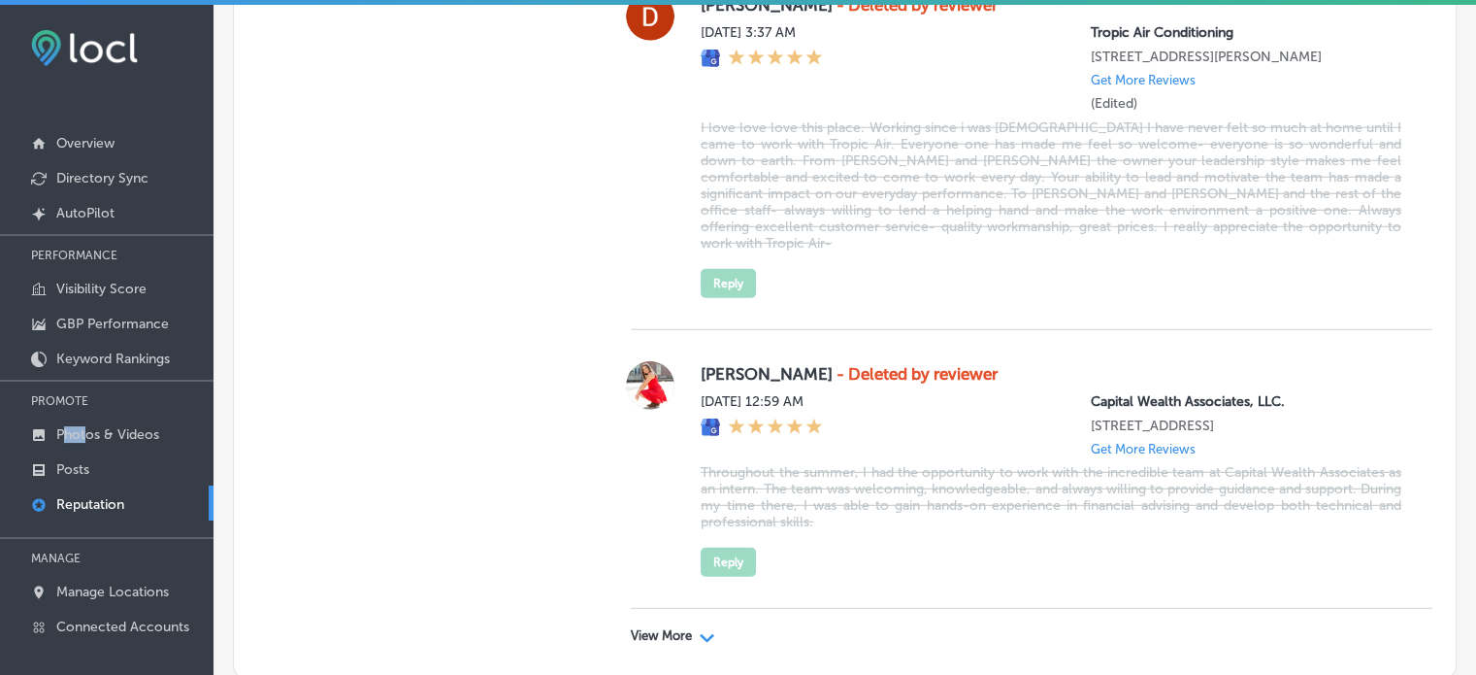
scroll to position [5446, 0]
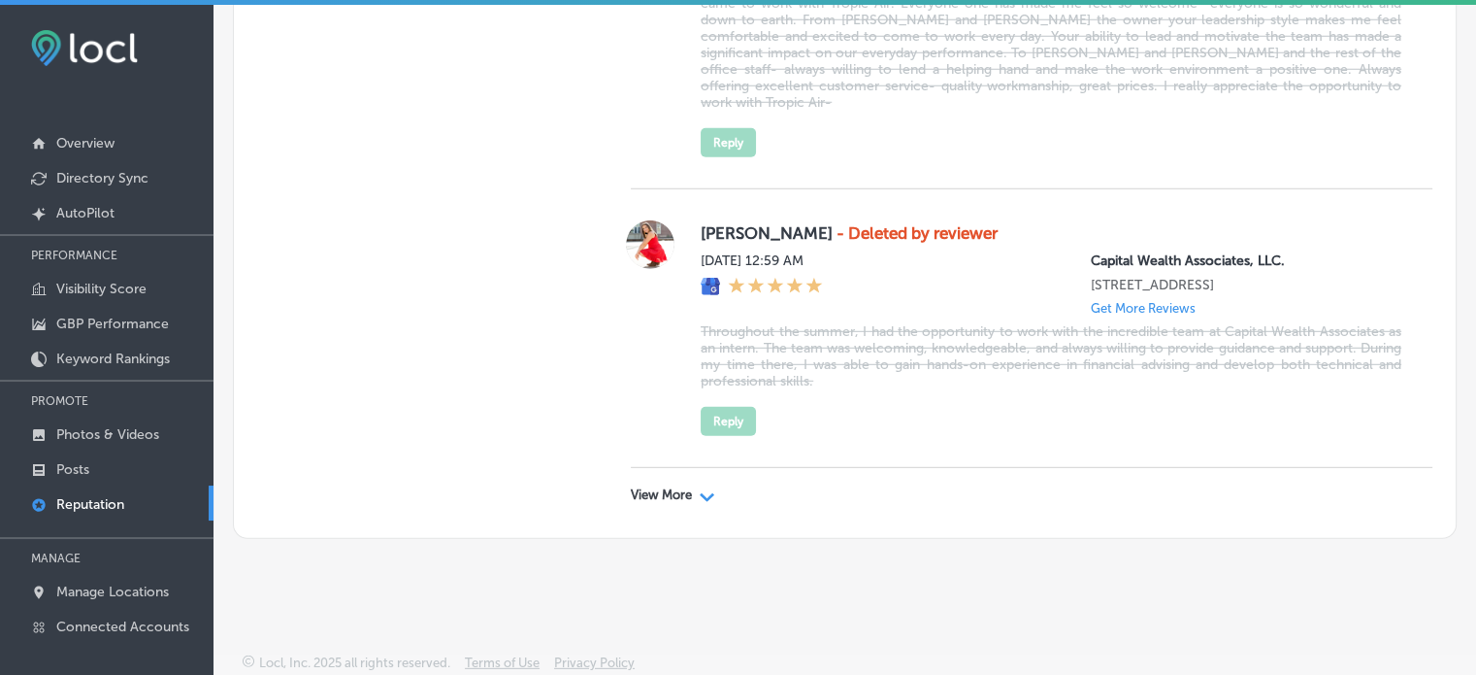
click at [692, 501] on div "View More Path Created with Sketch." at bounding box center [673, 495] width 84 height 16
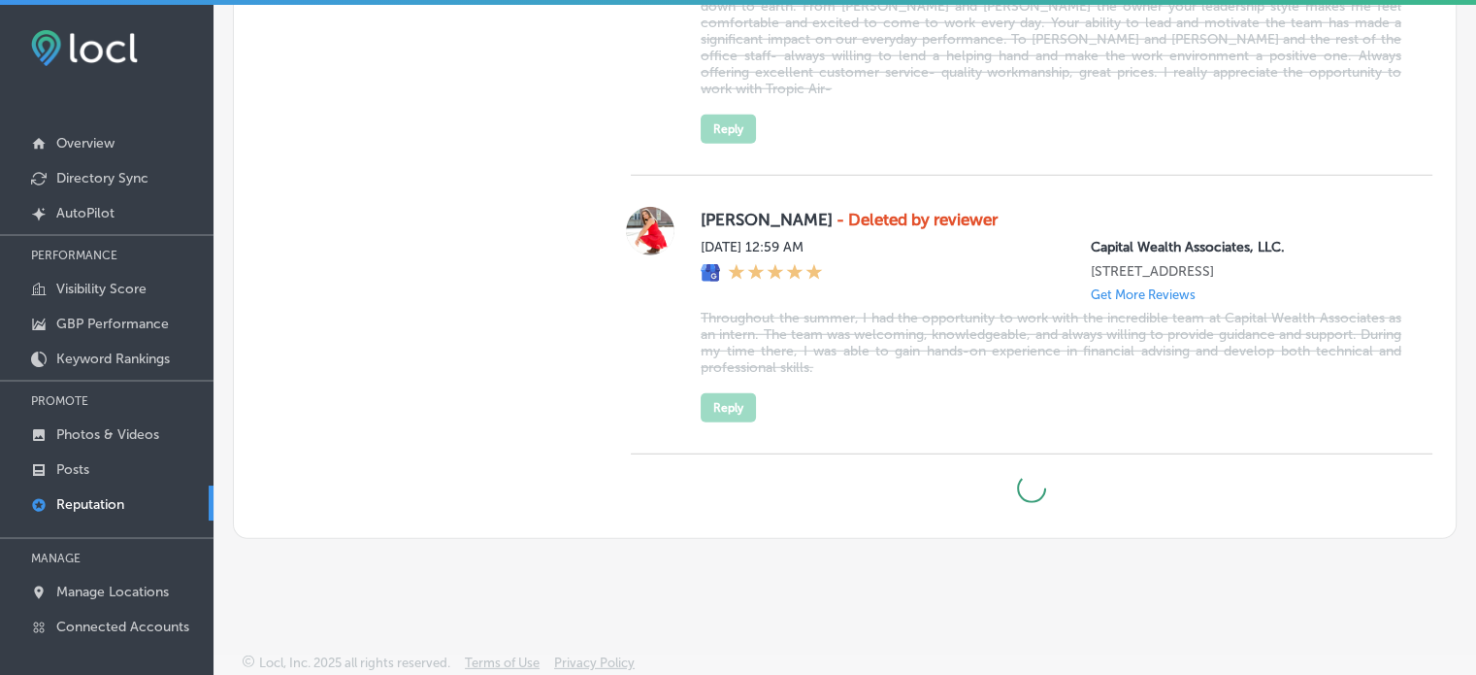
scroll to position [4, 0]
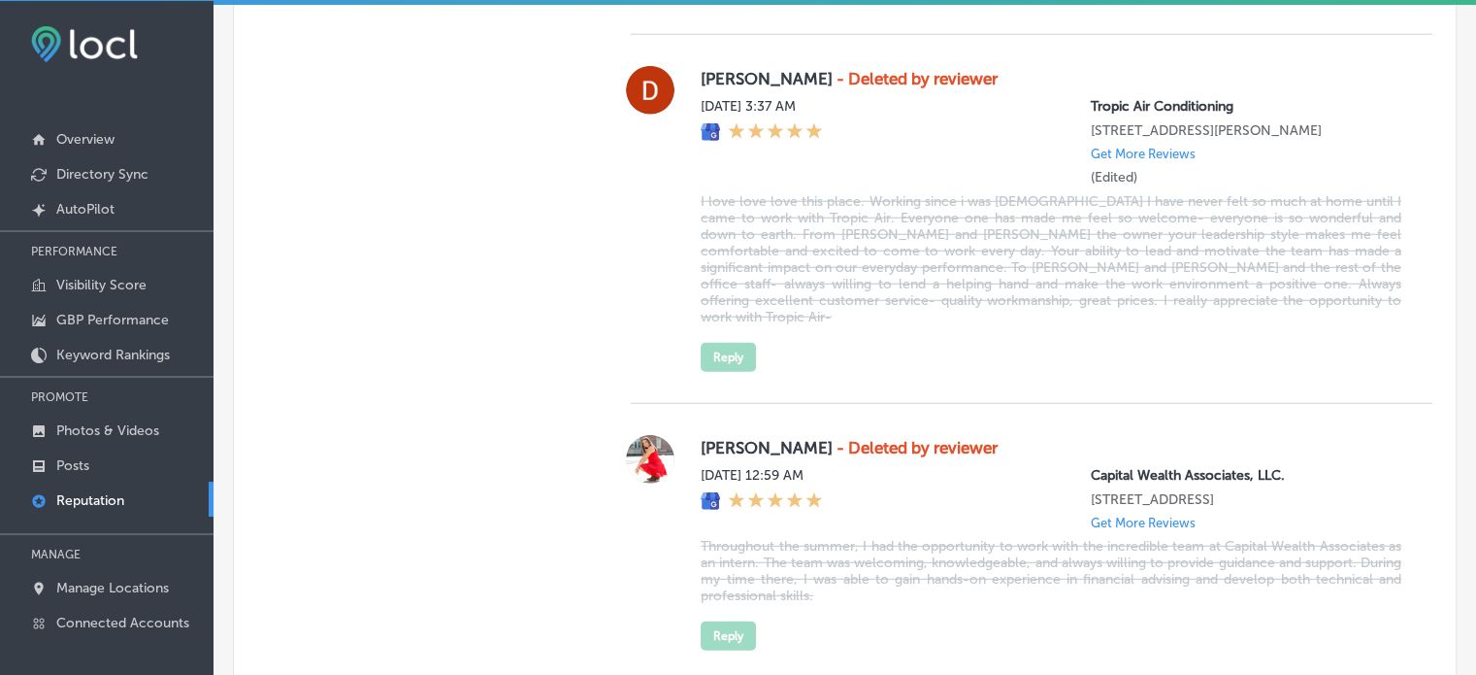
type textarea "x"
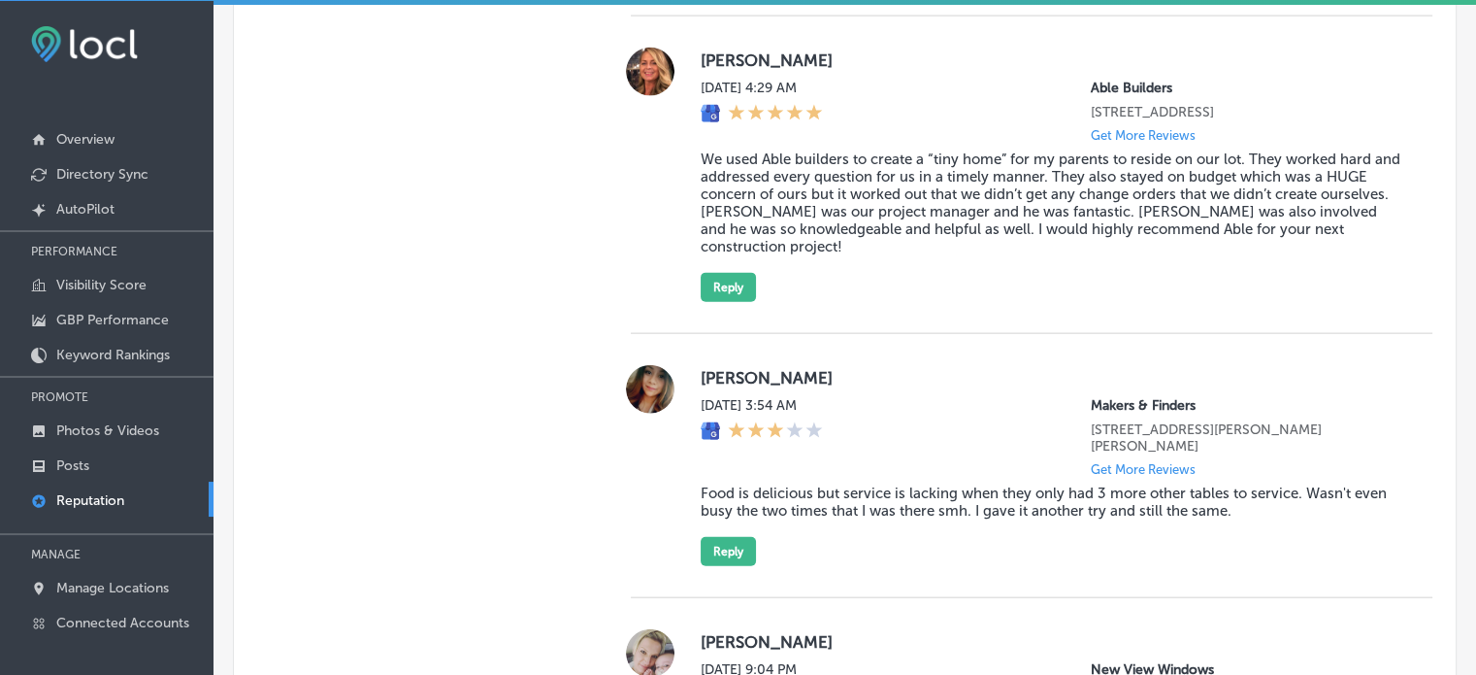
scroll to position [4379, 0]
click at [806, 232] on blockquote "We used Able builders to create a “tiny home” for my parents to reside on our l…" at bounding box center [1051, 201] width 701 height 105
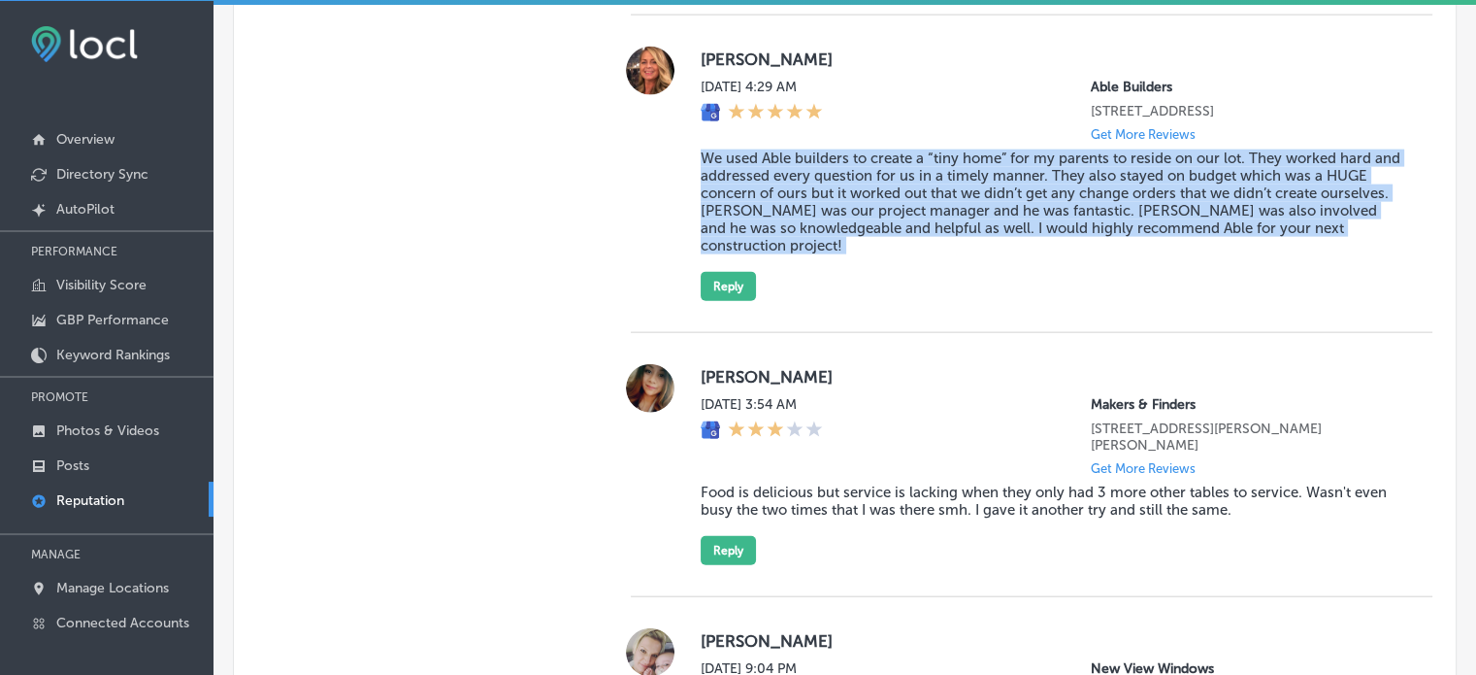
click at [806, 232] on blockquote "We used Able builders to create a “tiny home” for my parents to reside on our l…" at bounding box center [1051, 201] width 701 height 105
copy blockquote "We used Able builders to create a “tiny home” for my parents to reside on our l…"
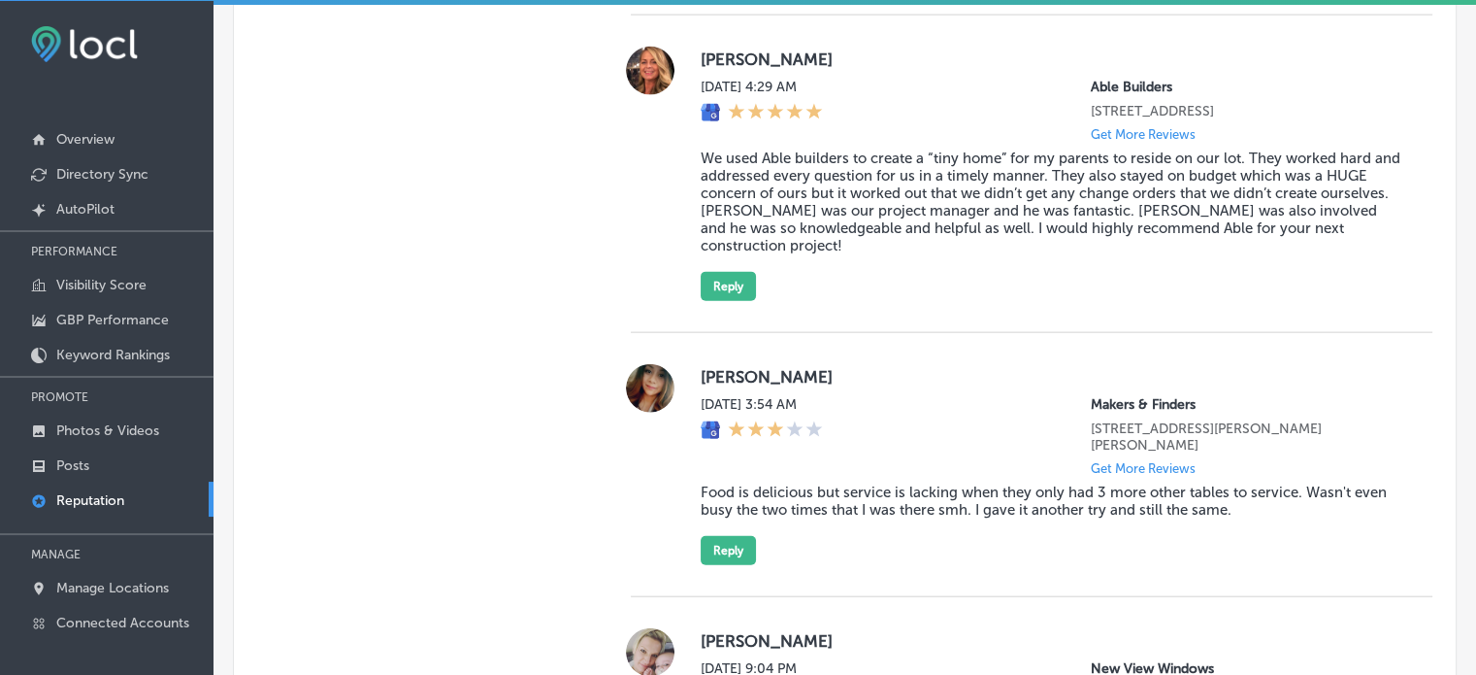
click at [745, 69] on label "Elizabeth Coatney" at bounding box center [1051, 59] width 701 height 19
copy label "Elizabeth"
click at [718, 301] on button "Reply" at bounding box center [728, 286] width 55 height 29
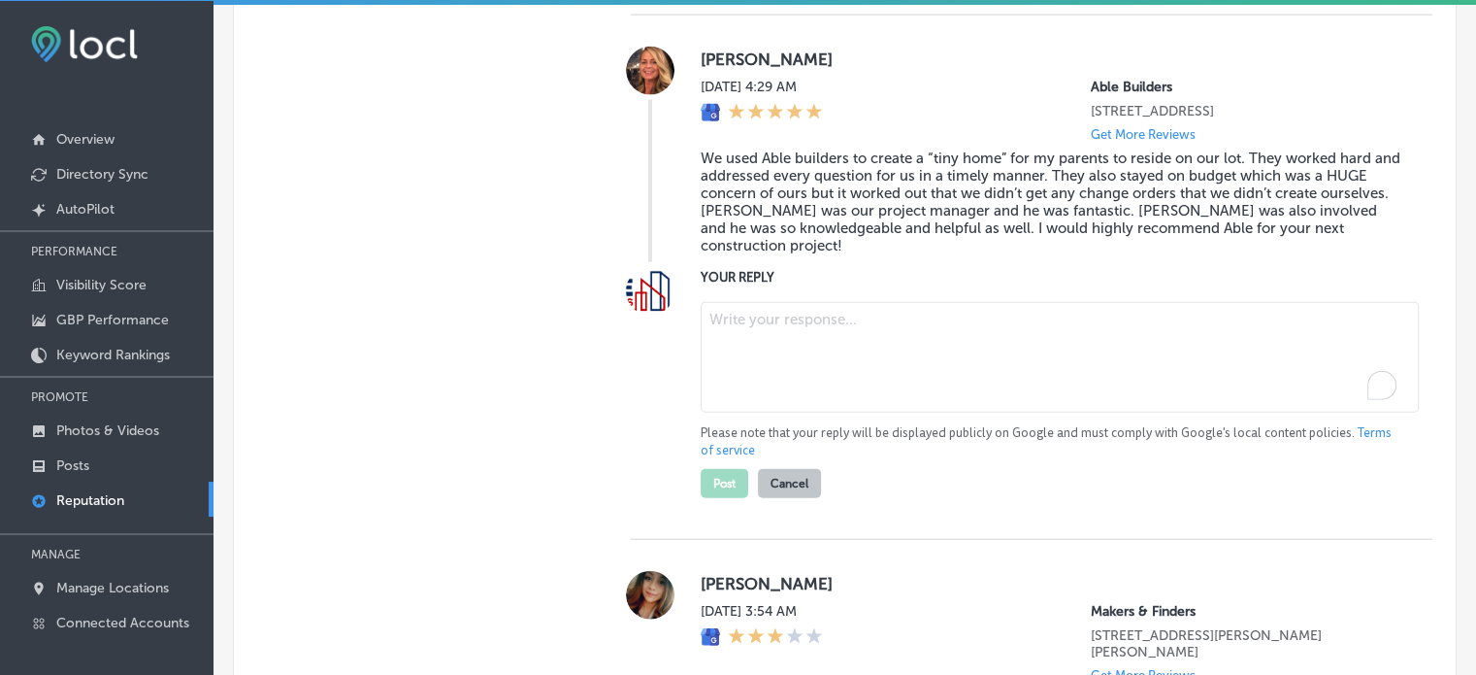
click at [792, 349] on textarea "To enrich screen reader interactions, please activate Accessibility in Grammarl…" at bounding box center [1060, 357] width 718 height 111
paste textarea "Thank you, Elizabeth, for the wonderful review! We're thrilled to hear that Abl…"
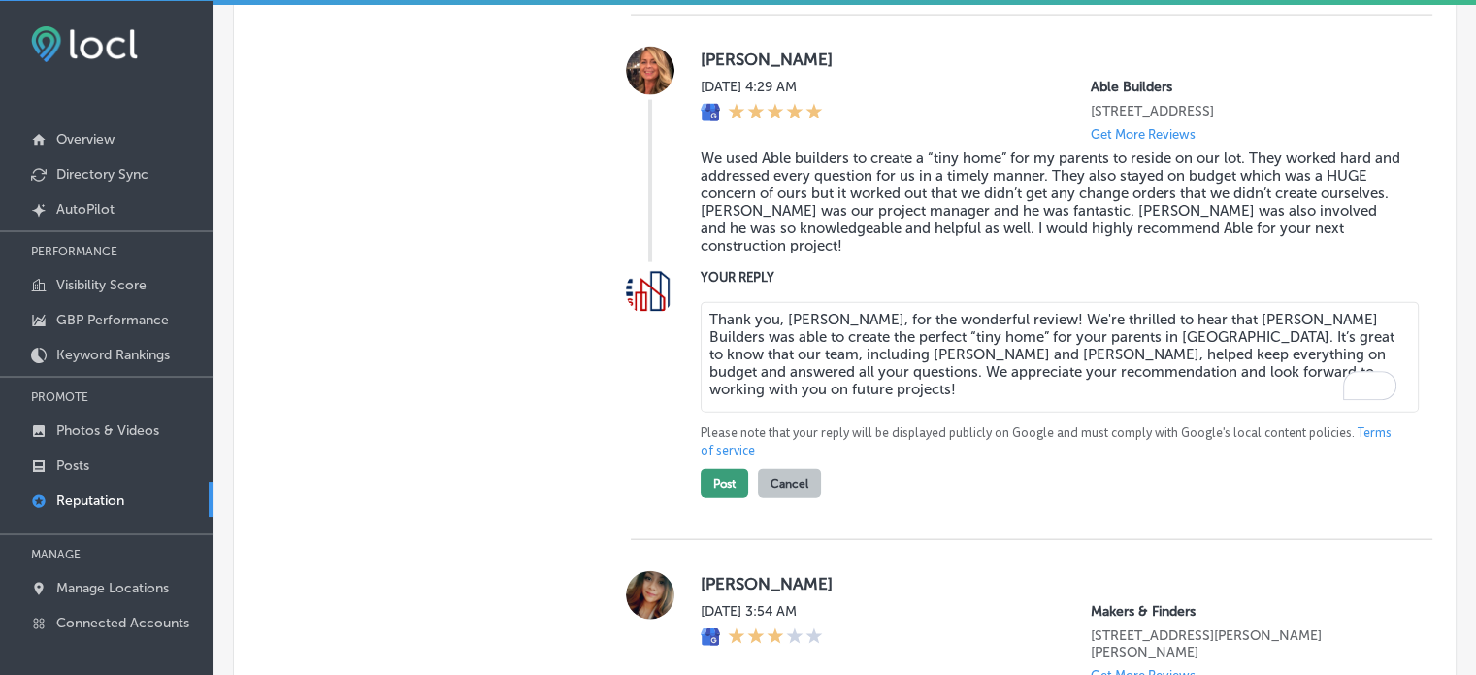
type textarea "Thank you, Elizabeth, for the wonderful review! We're thrilled to hear that Abl…"
click at [734, 498] on button "Post" at bounding box center [725, 483] width 48 height 29
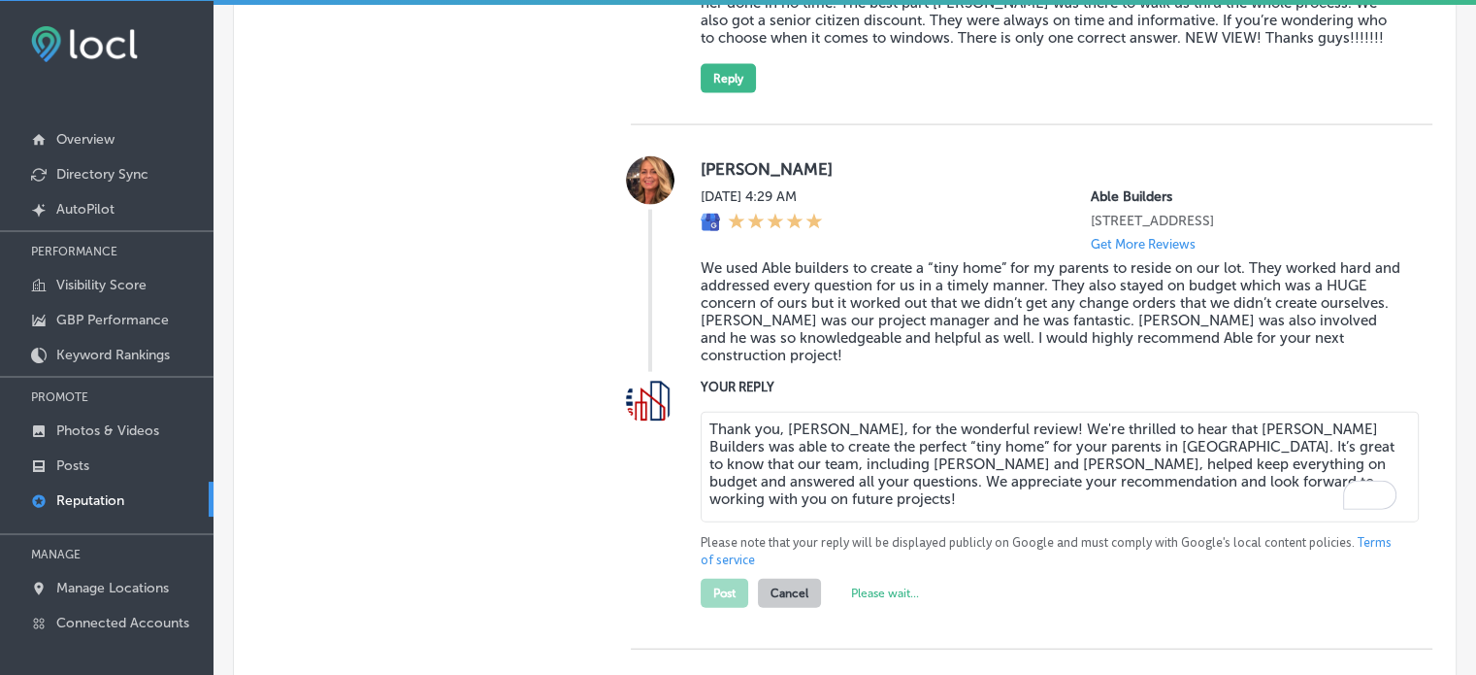
type textarea "x"
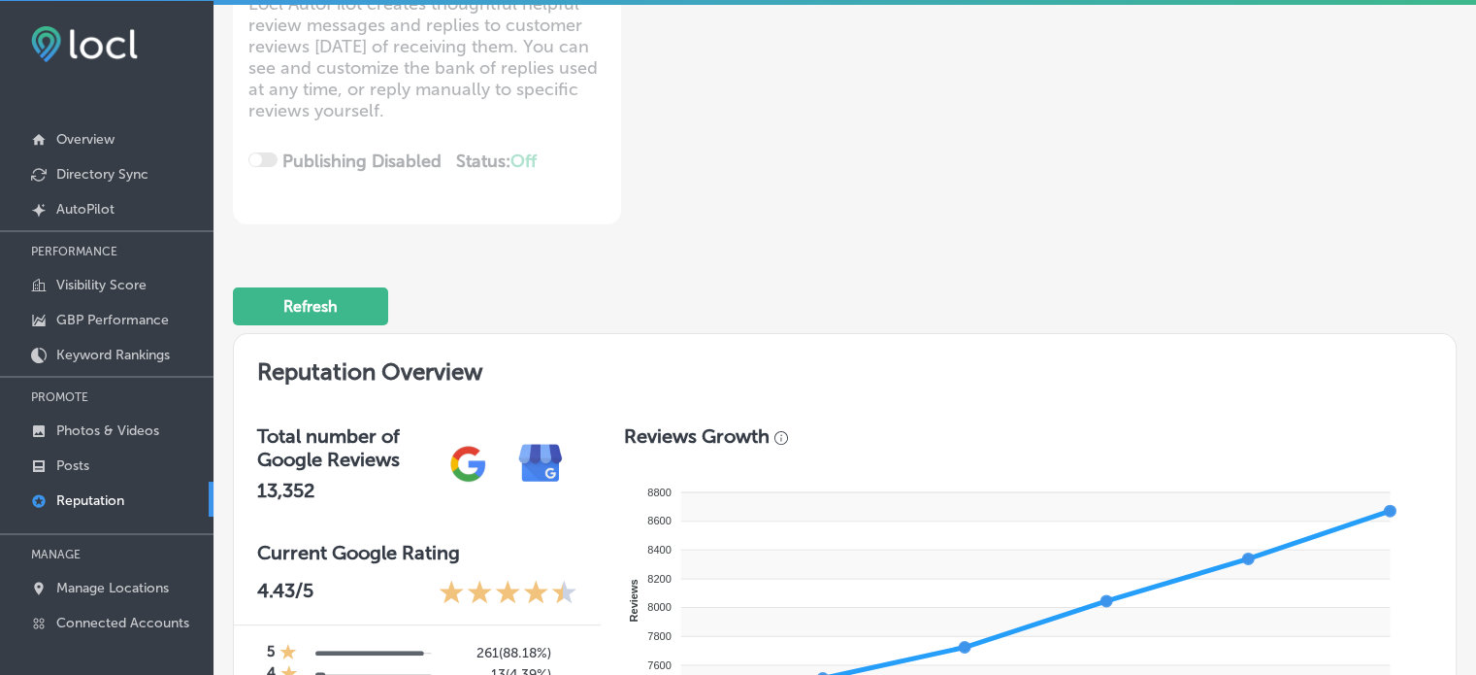
scroll to position [0, 0]
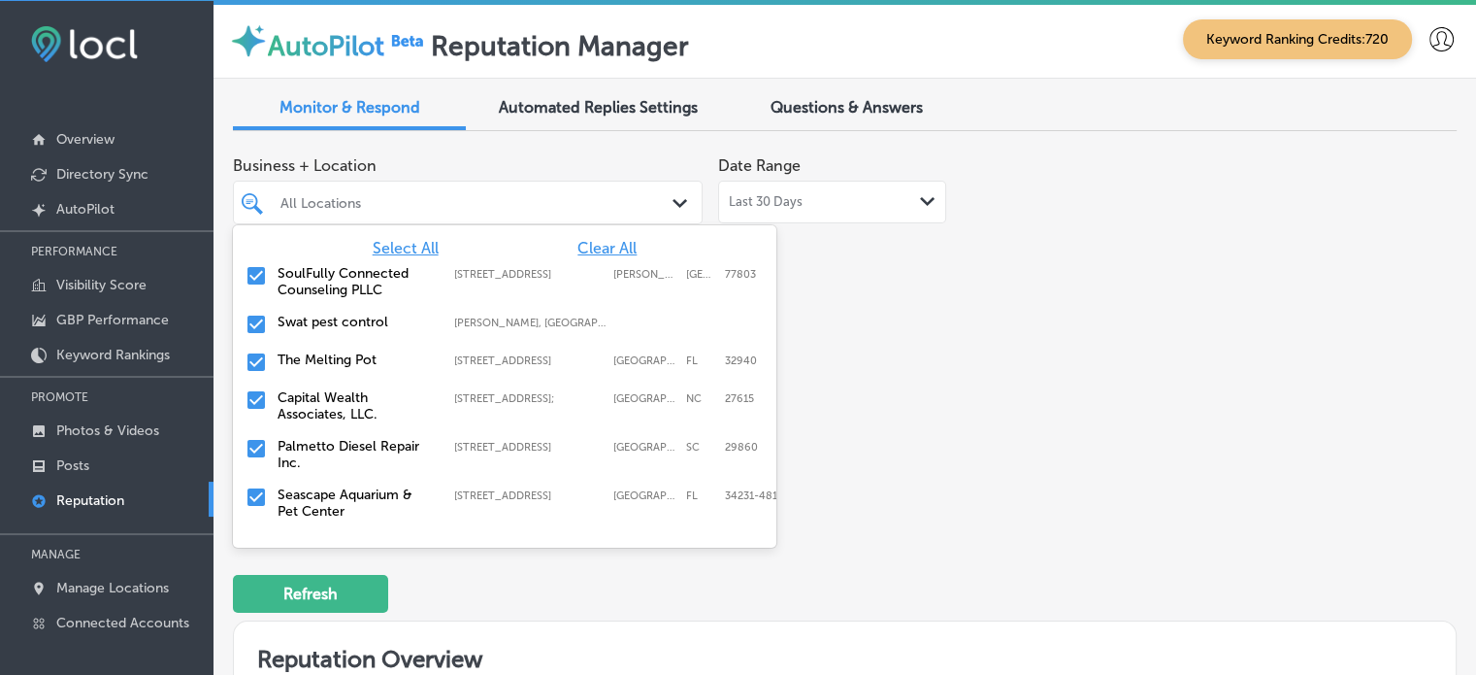
click at [462, 213] on div at bounding box center [449, 202] width 341 height 26
type input "b"
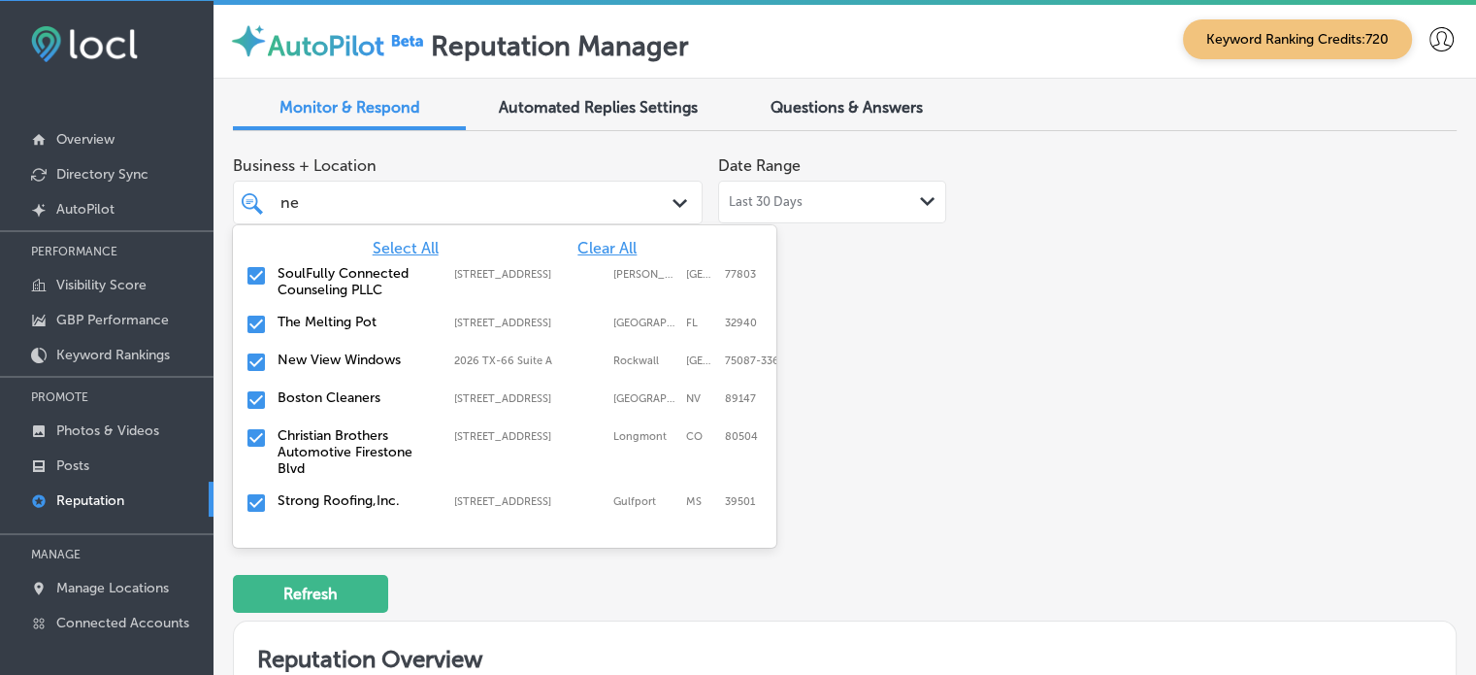
type input "new"
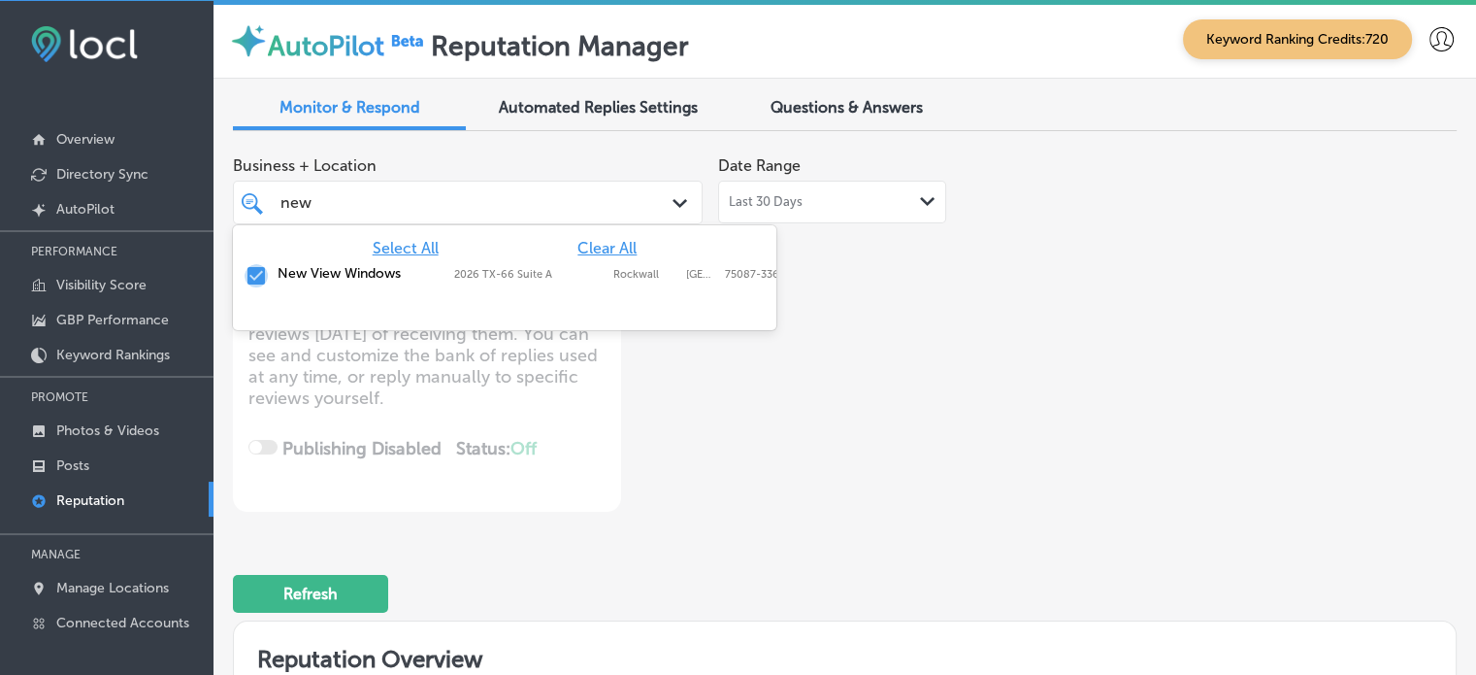
click at [247, 269] on input "checkbox" at bounding box center [256, 275] width 23 height 23
type textarea "x"
type input "new"
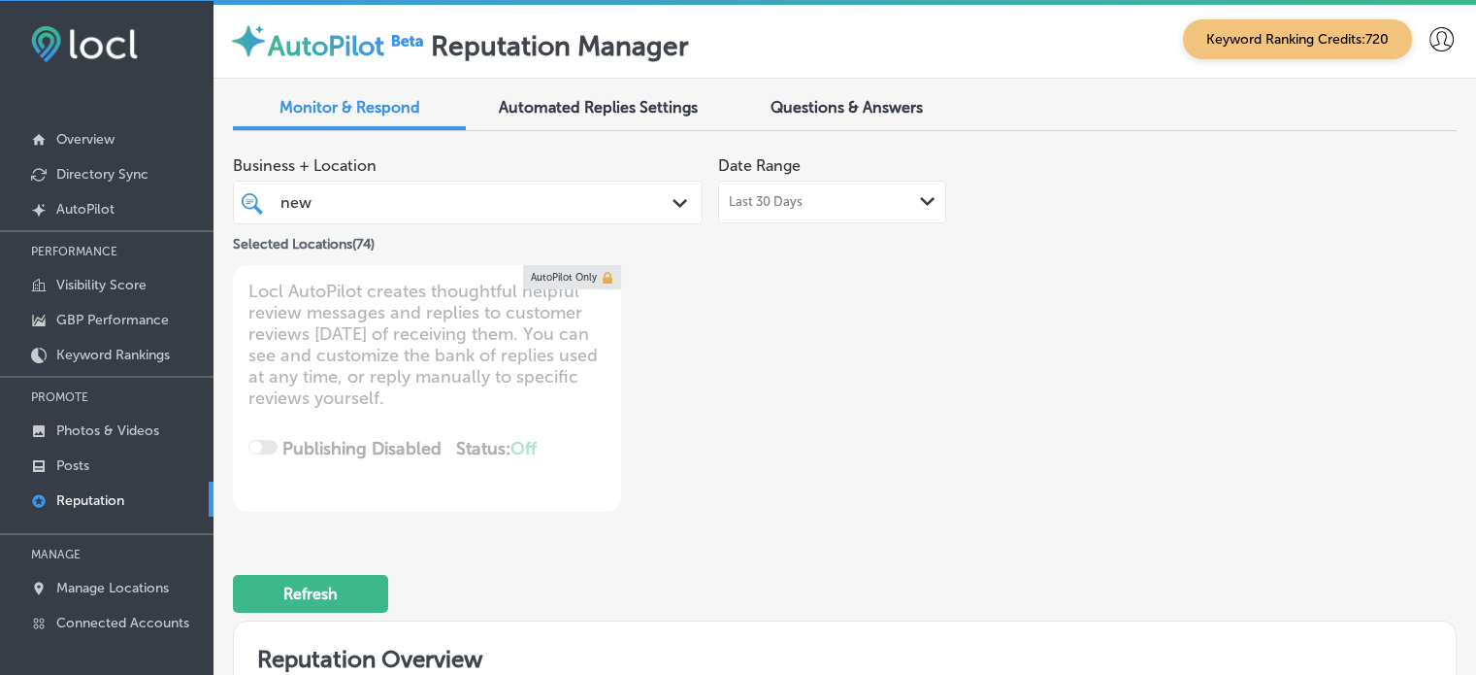
click at [888, 380] on div "Business + Location new new Path Created with Sketch. Selected Locations ( 74 )…" at bounding box center [600, 329] width 735 height 365
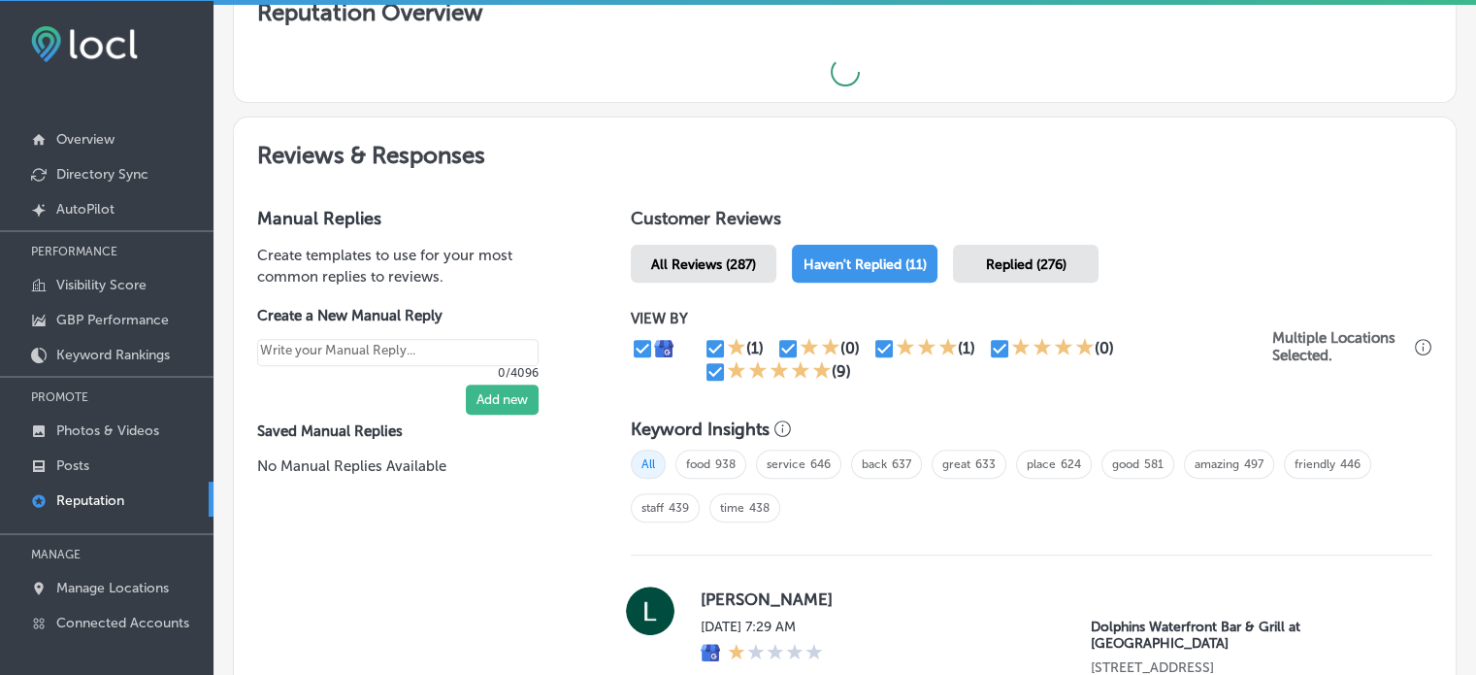
type textarea "x"
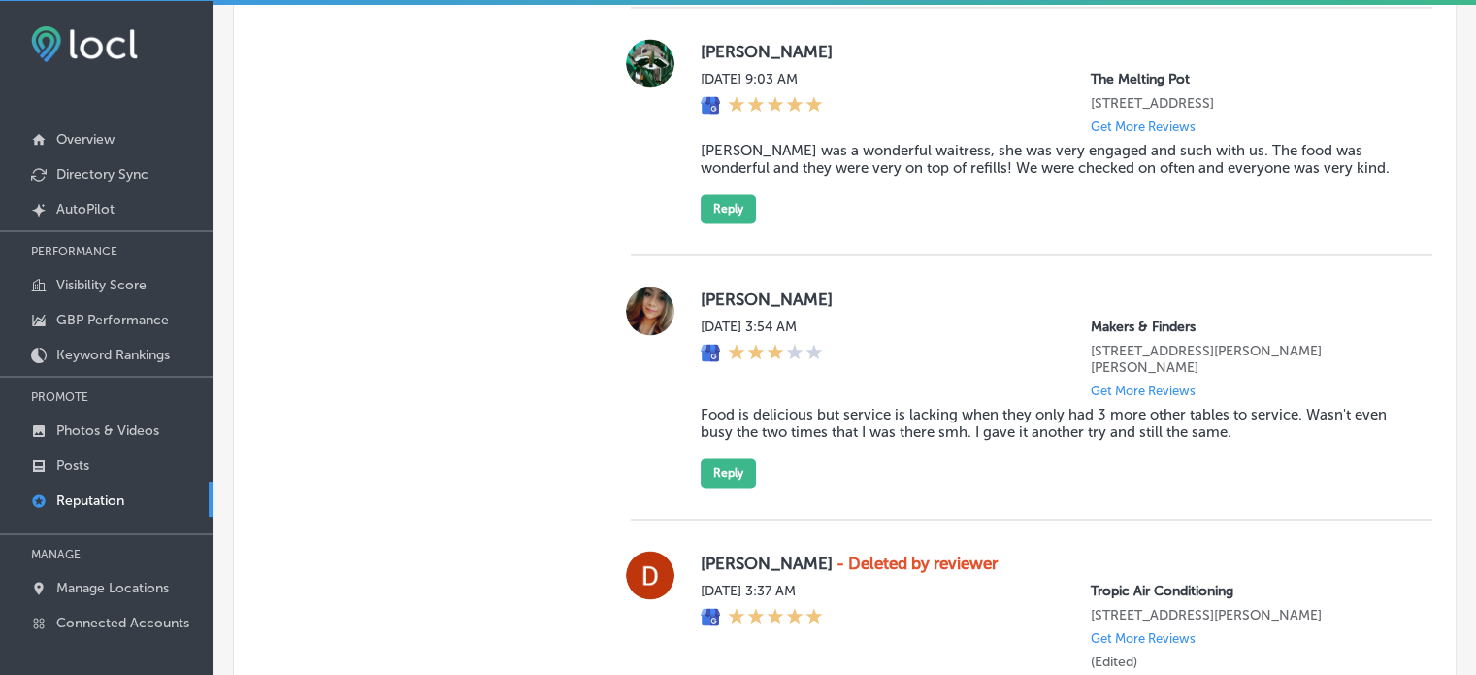
scroll to position [2952, 0]
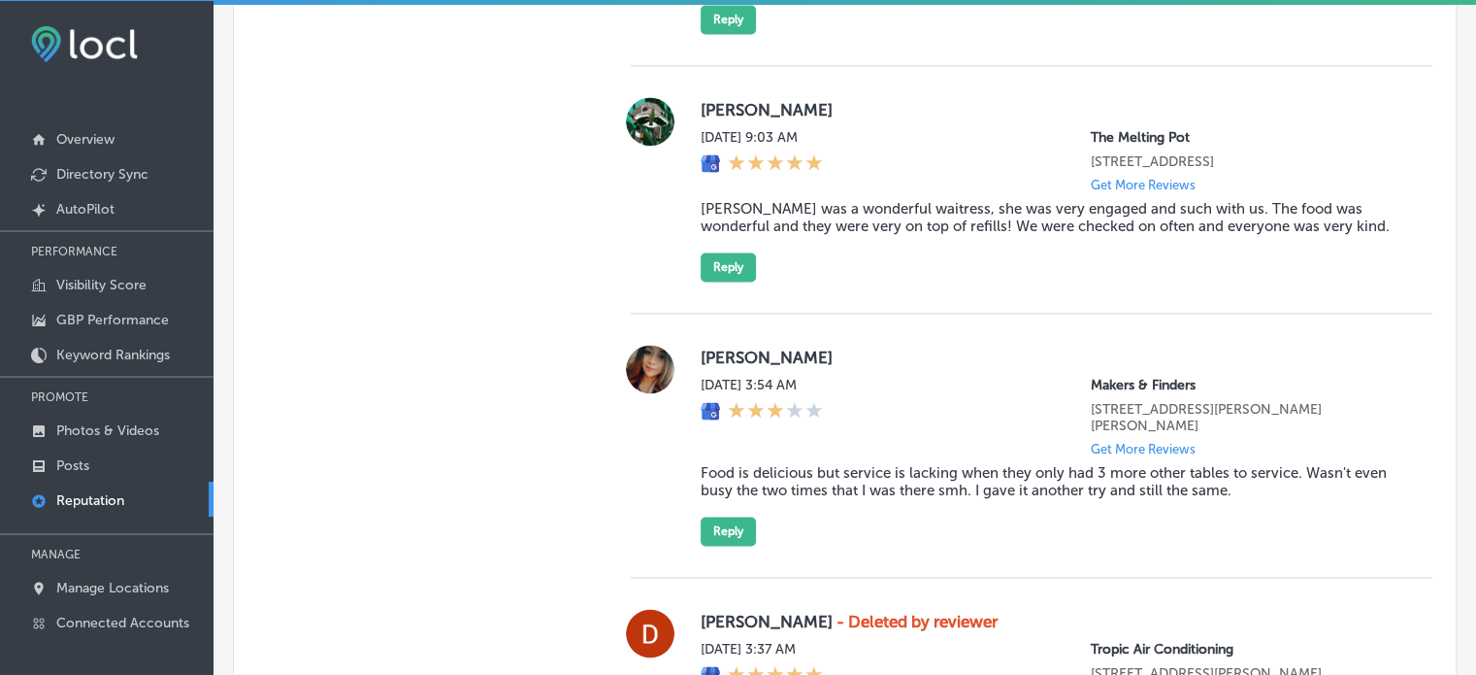
click at [814, 499] on blockquote "Food is delicious but service is lacking when they only had 3 more other tables…" at bounding box center [1051, 481] width 701 height 35
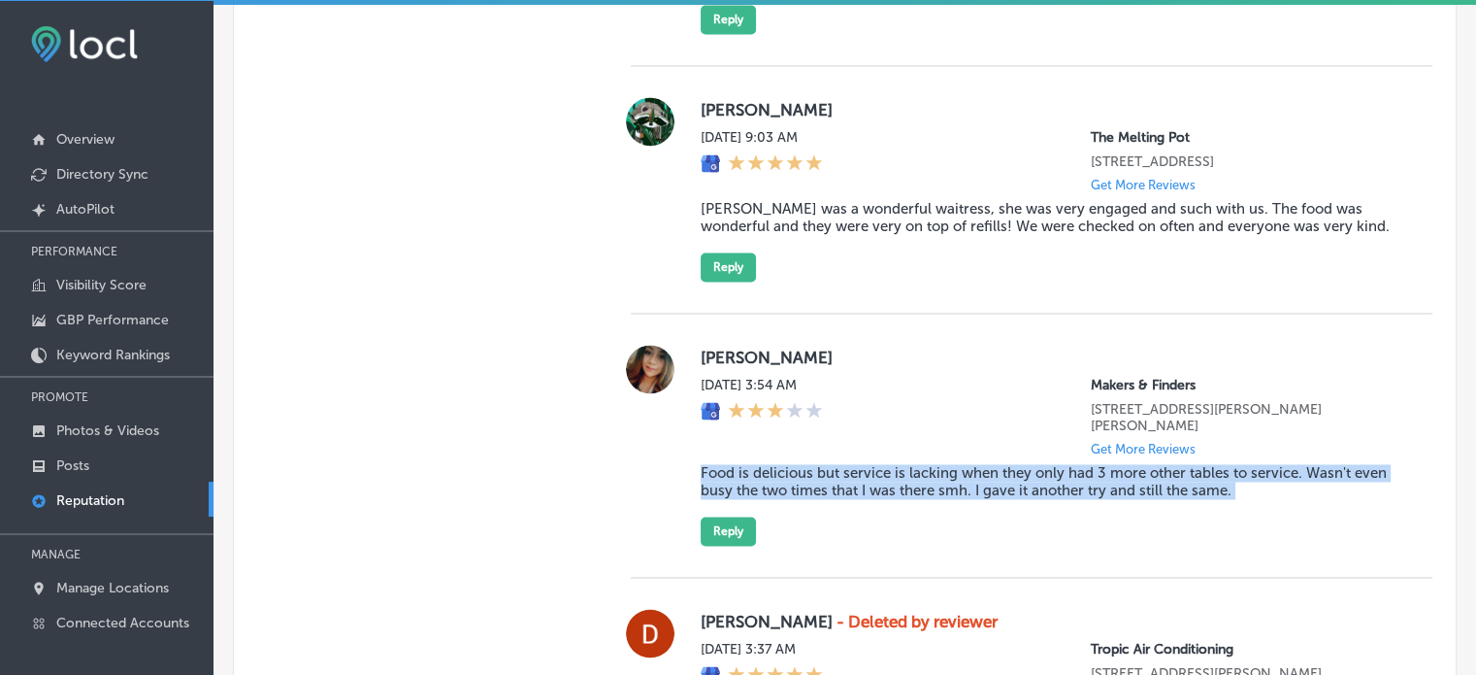
click at [814, 499] on blockquote "Food is delicious but service is lacking when they only had 3 more other tables…" at bounding box center [1051, 481] width 701 height 35
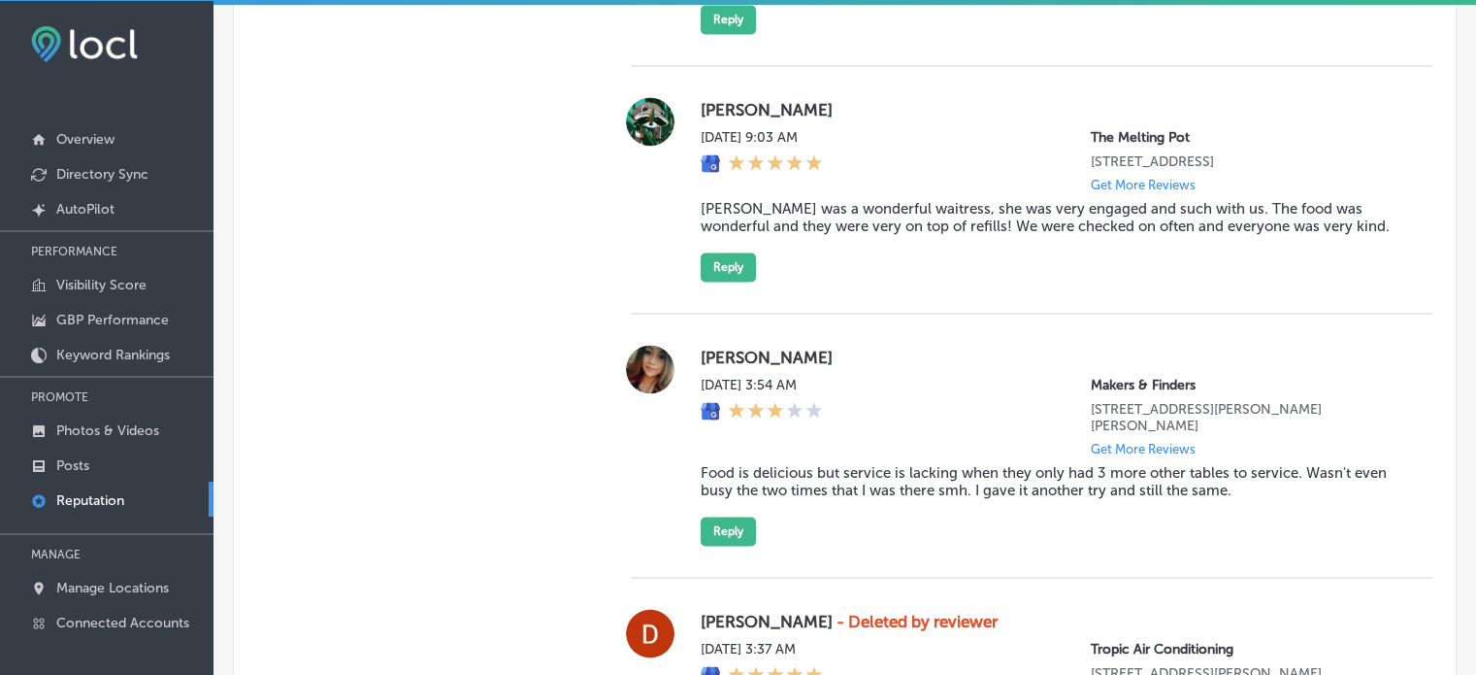
scroll to position [3132, 0]
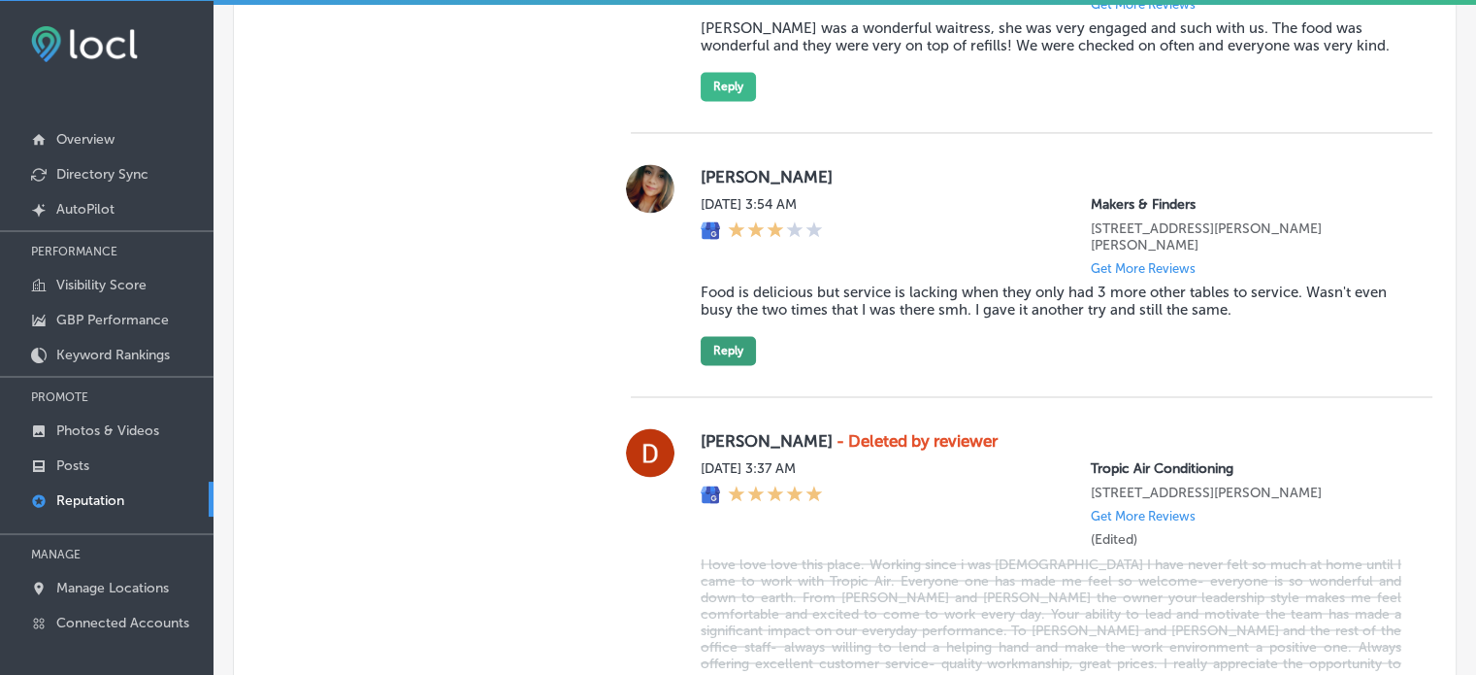
click at [718, 362] on button "Reply" at bounding box center [728, 350] width 55 height 29
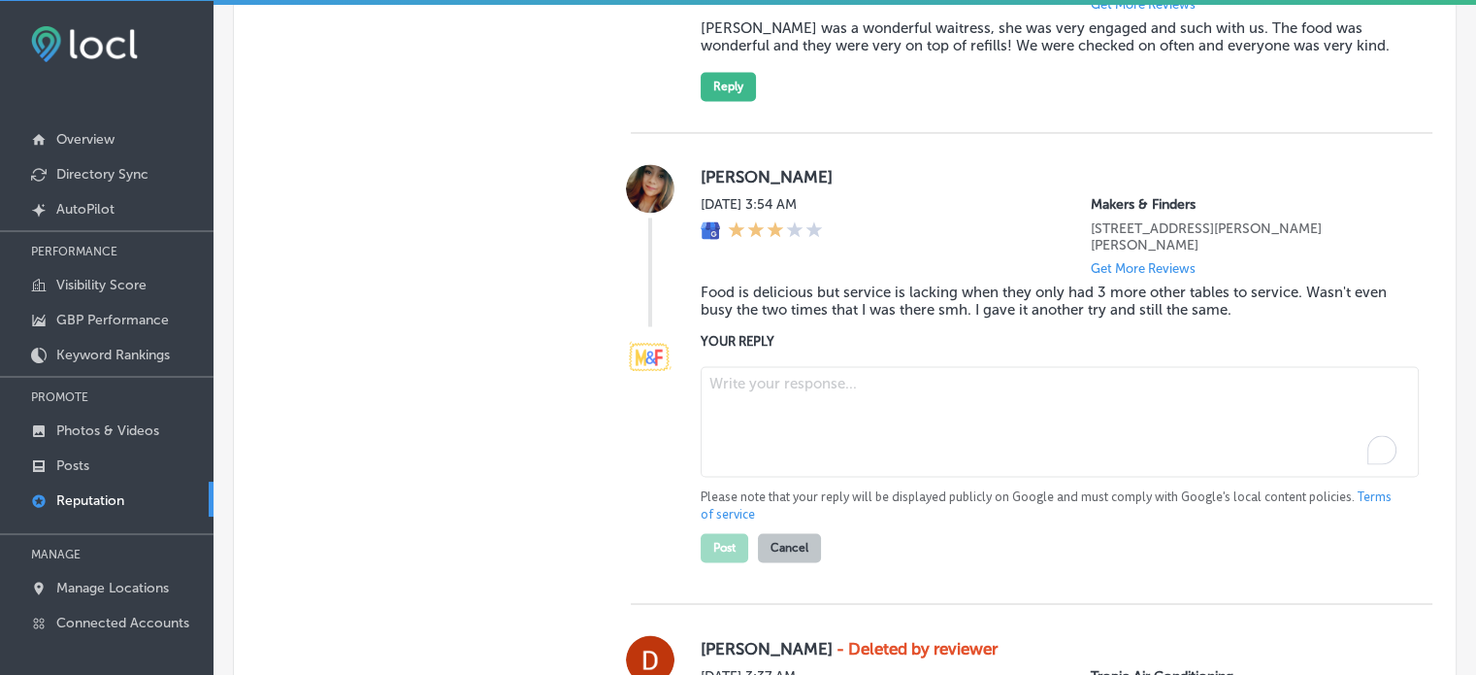
click at [798, 413] on textarea "To enrich screen reader interactions, please activate Accessibility in Grammarl…" at bounding box center [1060, 421] width 718 height 111
paste textarea "We apologize for the issue with the scooped-out bagel. We understand how frustr…"
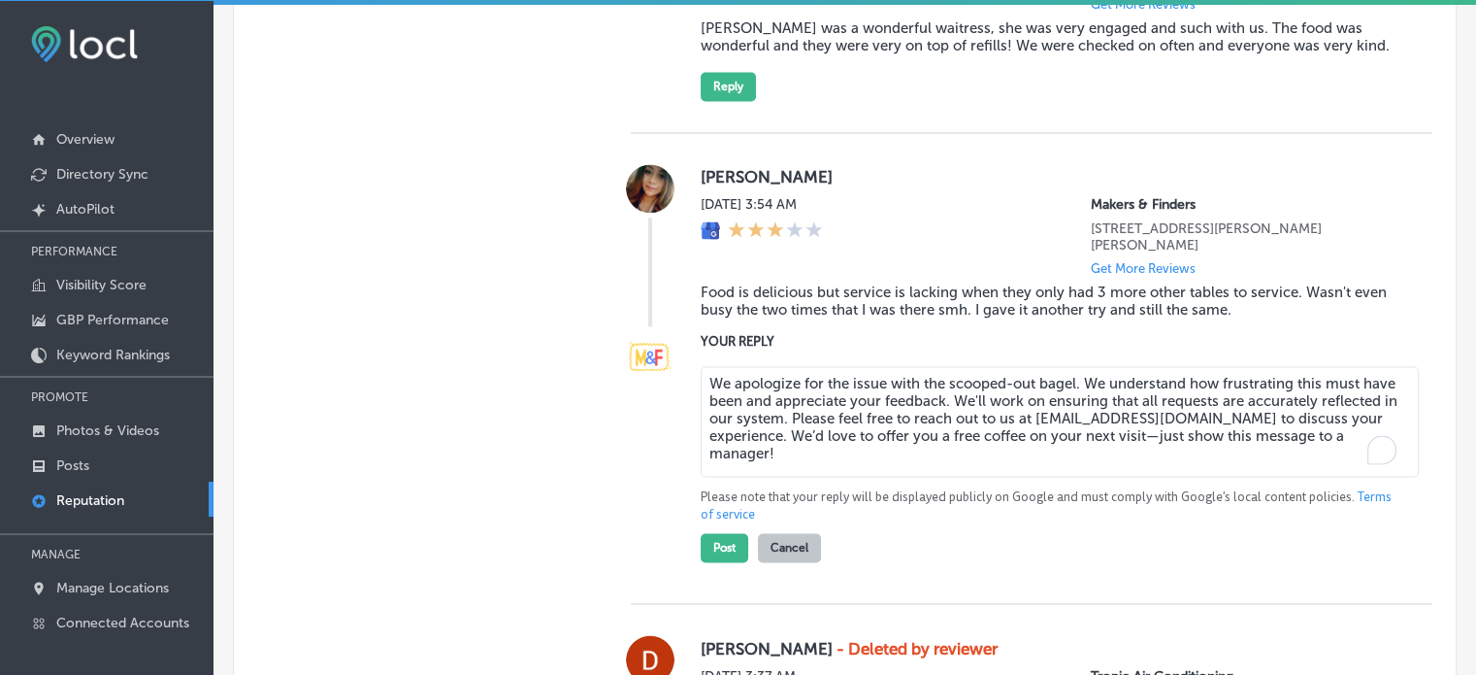
type textarea "We apologize for the issue with the scooped-out bagel. We understand how frustr…"
click at [729, 562] on button "Post" at bounding box center [725, 547] width 48 height 29
type textarea "x"
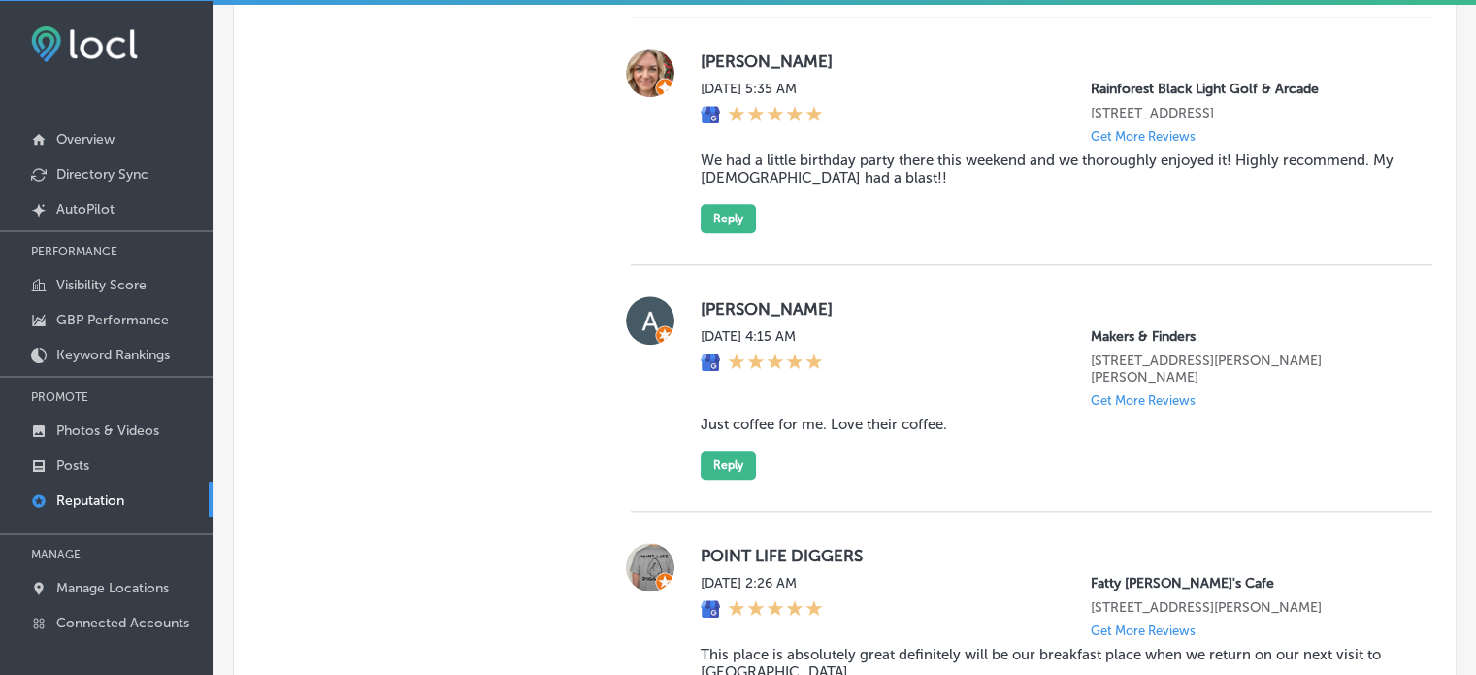
scroll to position [1922, 0]
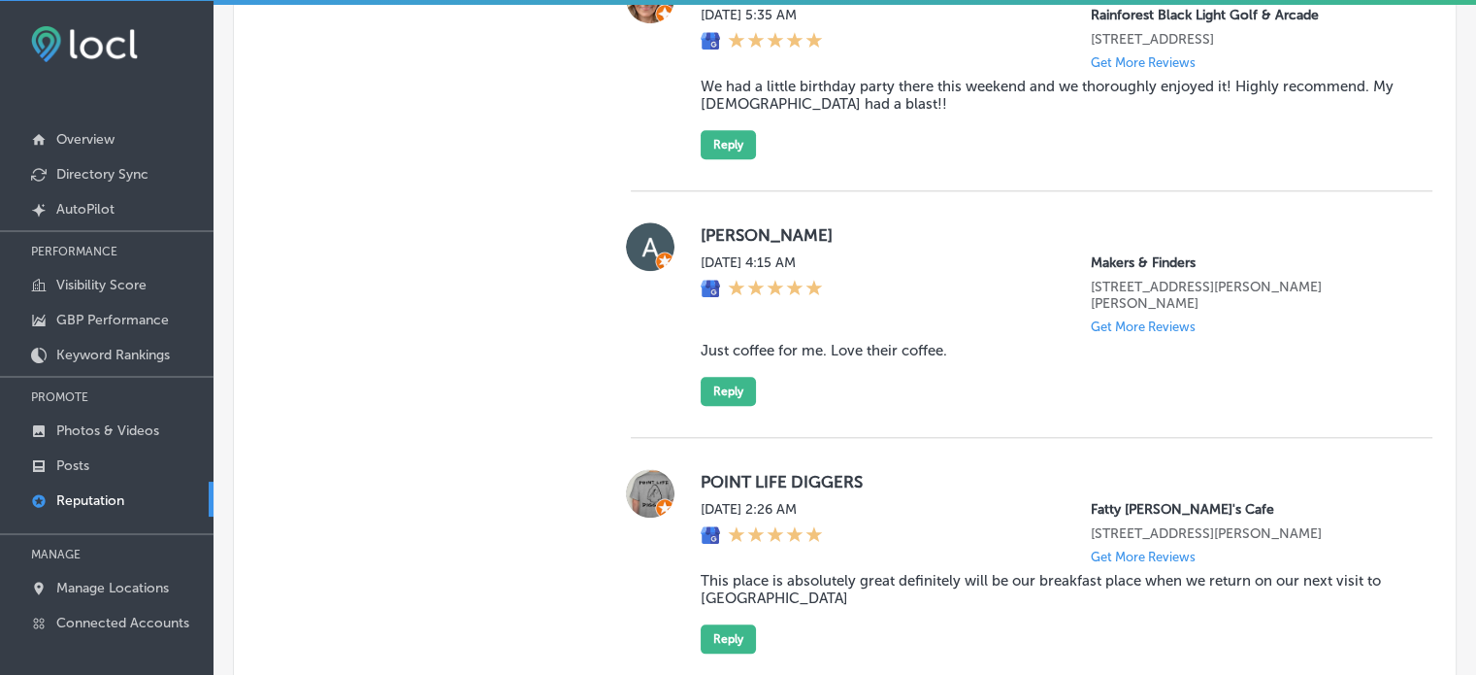
click at [804, 359] on blockquote "Just coffee for me. Love their coffee." at bounding box center [1051, 350] width 701 height 17
copy blockquote "Just coffee for me. Love their coffee."
click at [736, 395] on button "Reply" at bounding box center [728, 391] width 55 height 29
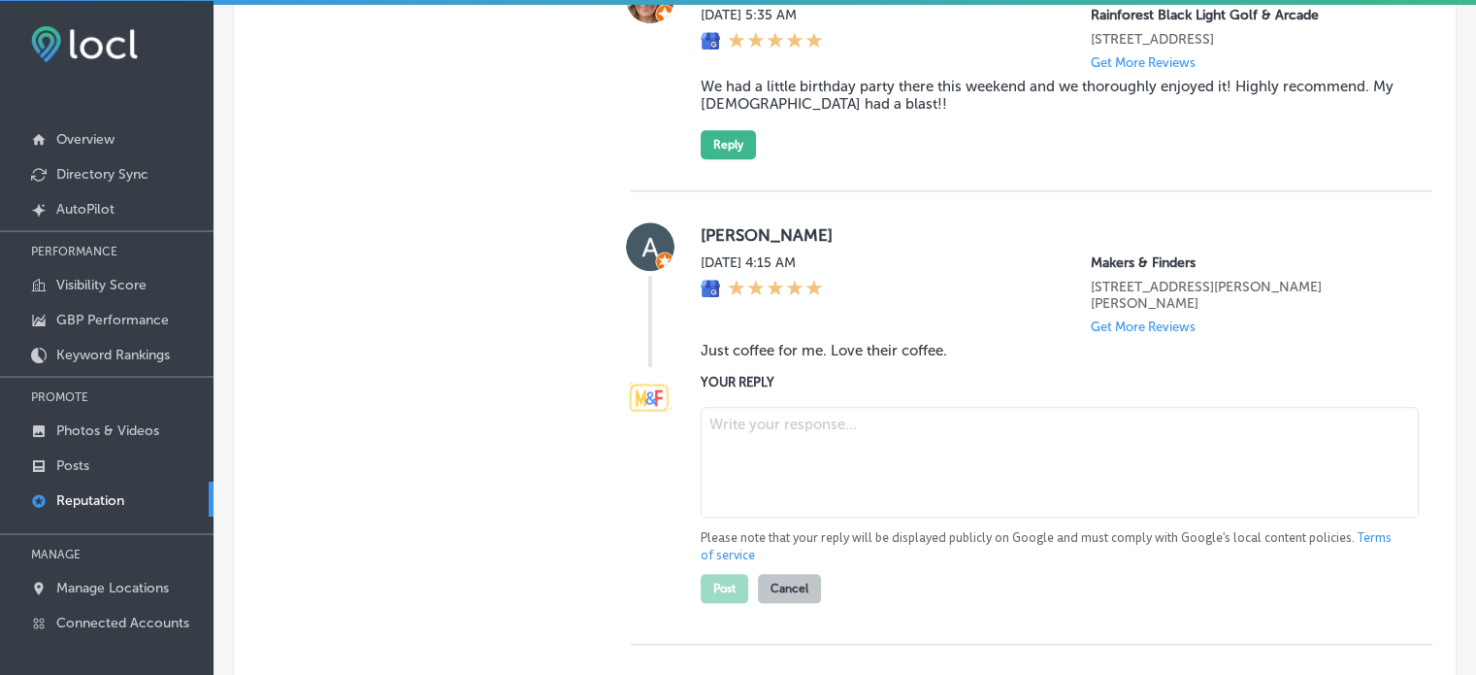
paste textarea "Thank you for the great 5-star review, Andy! We’re so glad to hear you love our…"
click at [829, 434] on textarea at bounding box center [1060, 462] width 718 height 111
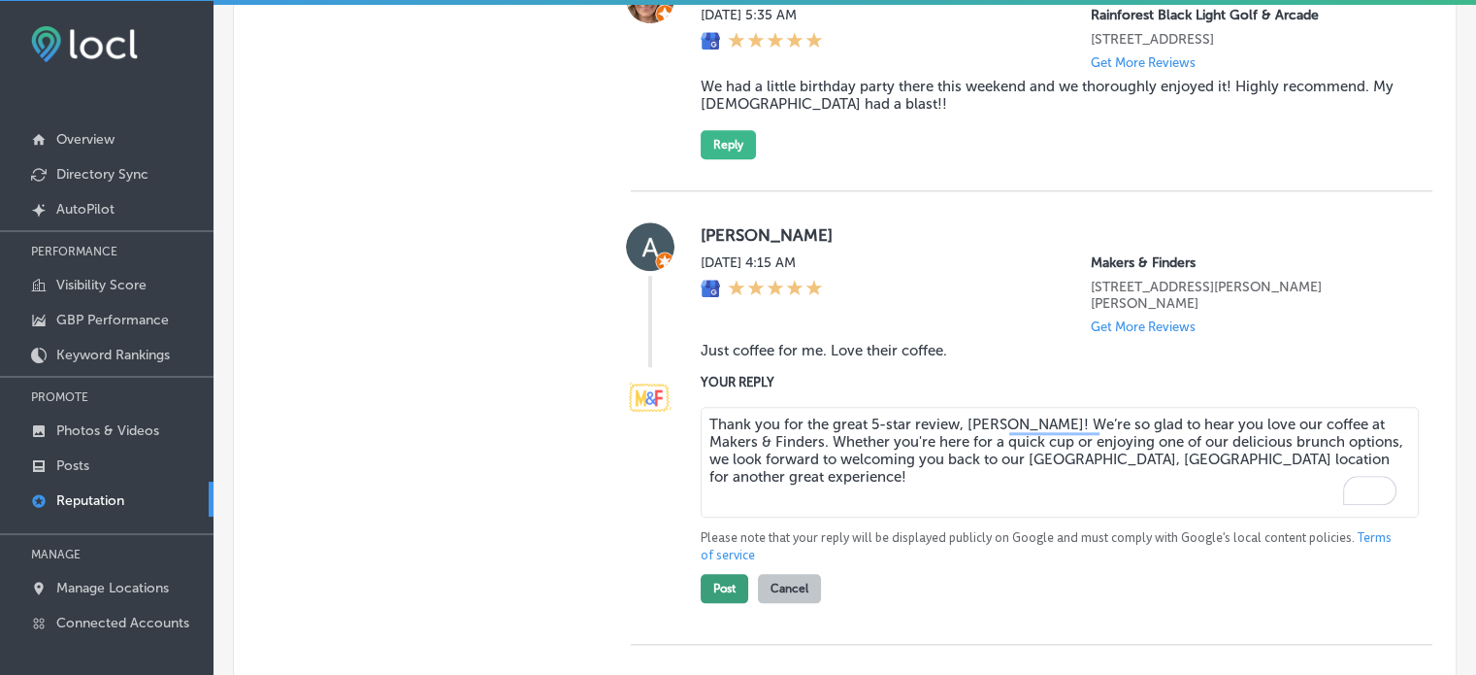
type textarea "Thank you for the great 5-star review, Andy! We’re so glad to hear you love our…"
click at [718, 584] on button "Post" at bounding box center [725, 588] width 48 height 29
type textarea "x"
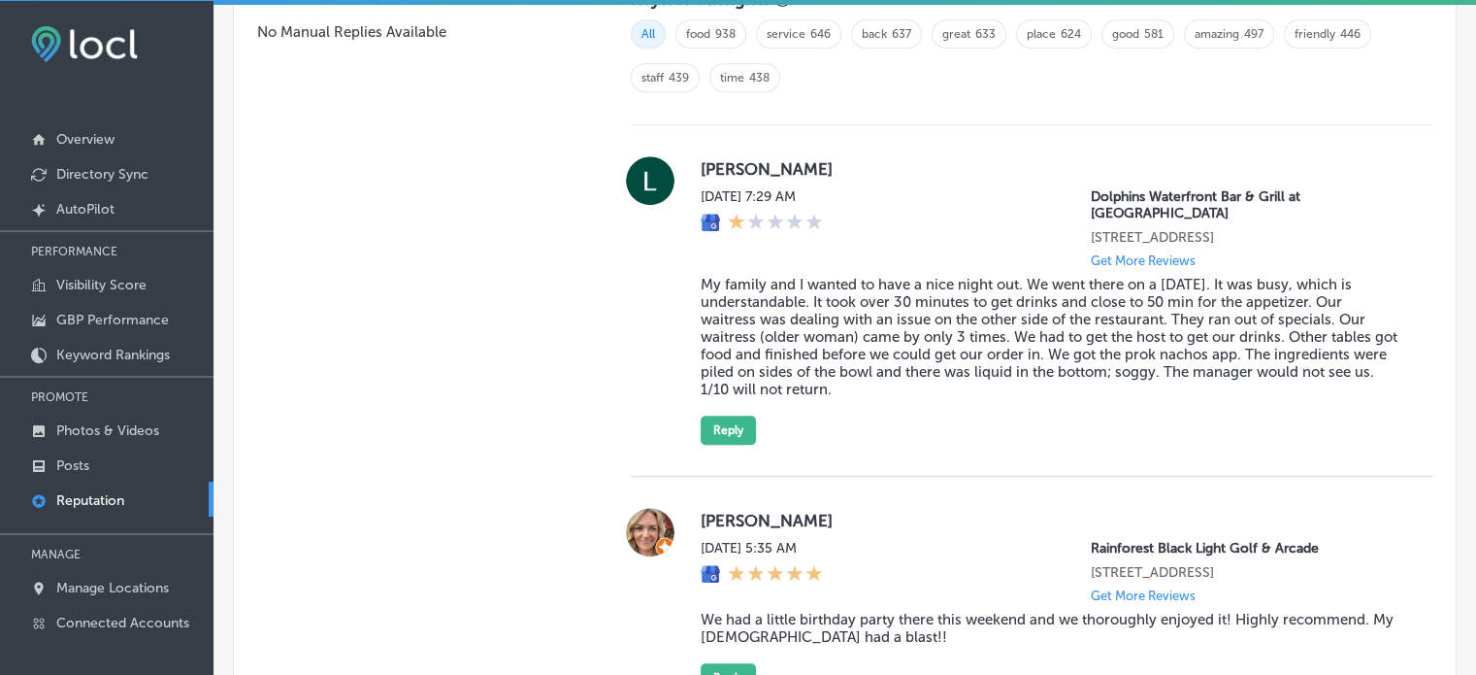
scroll to position [1367, 0]
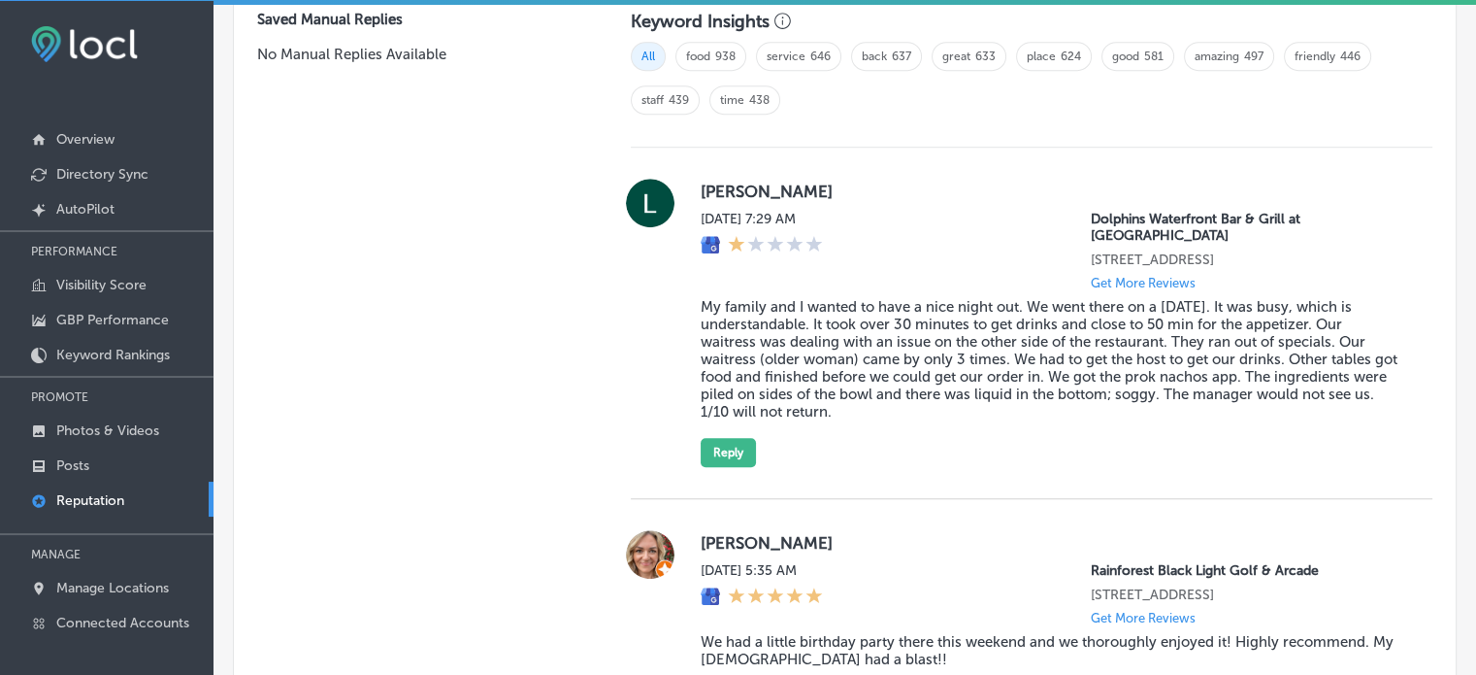
click at [887, 317] on blockquote "My family and I wanted to have a nice night out. We went there on a [DATE]. It …" at bounding box center [1051, 359] width 701 height 122
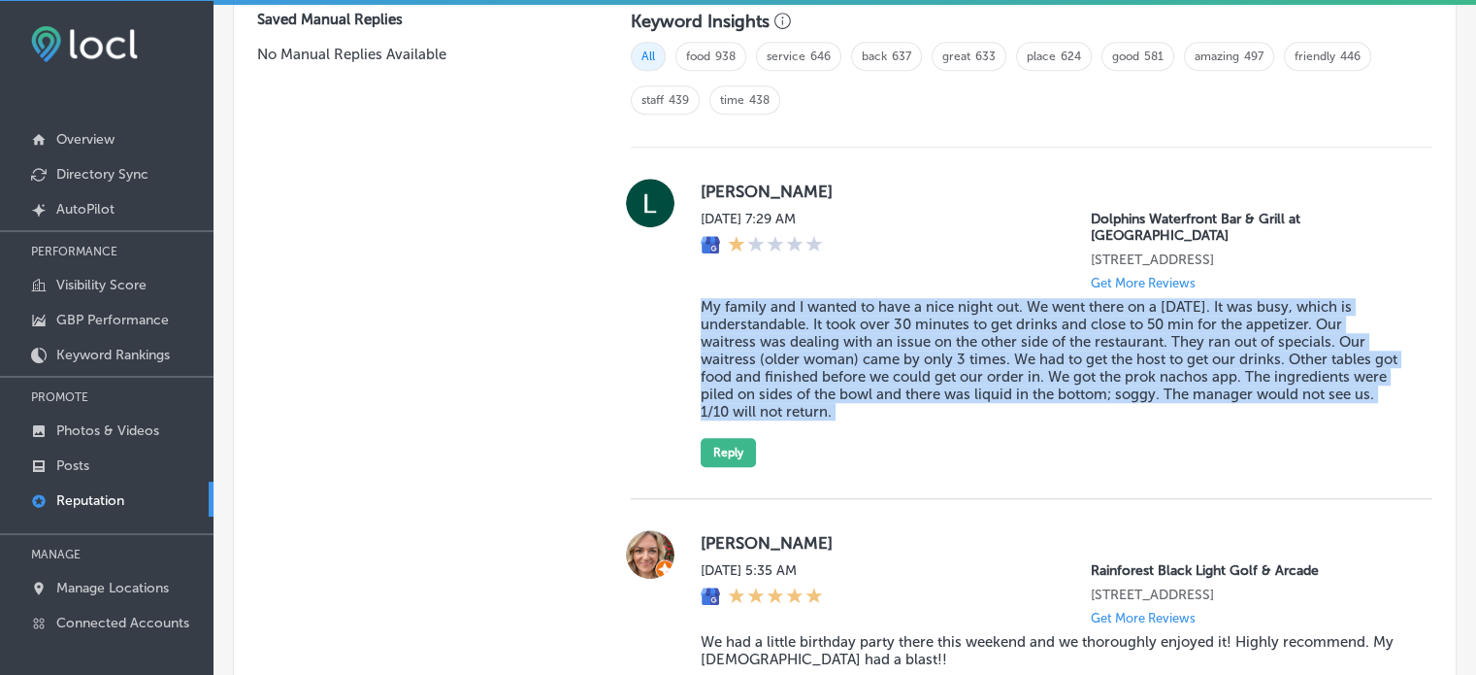
click at [887, 317] on blockquote "My family and I wanted to have a nice night out. We went there on a [DATE]. It …" at bounding box center [1051, 359] width 701 height 122
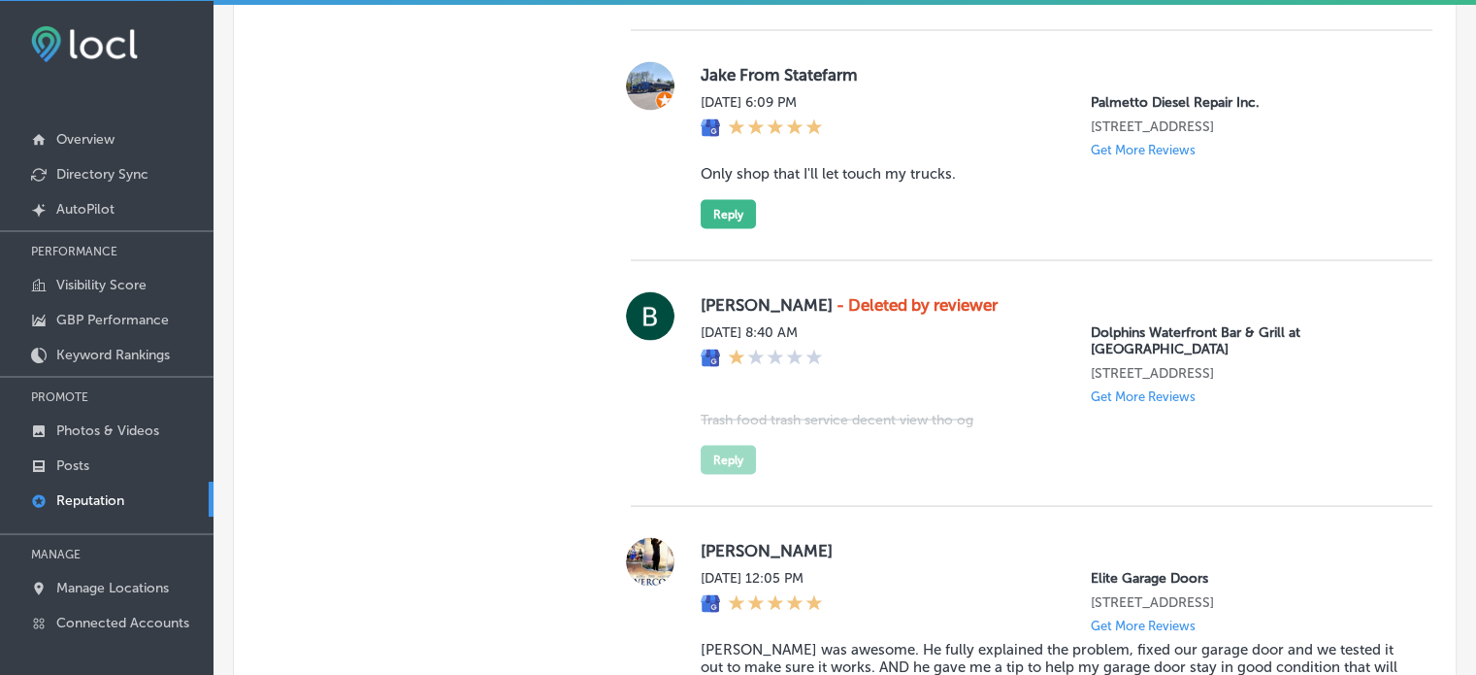
scroll to position [2113, 0]
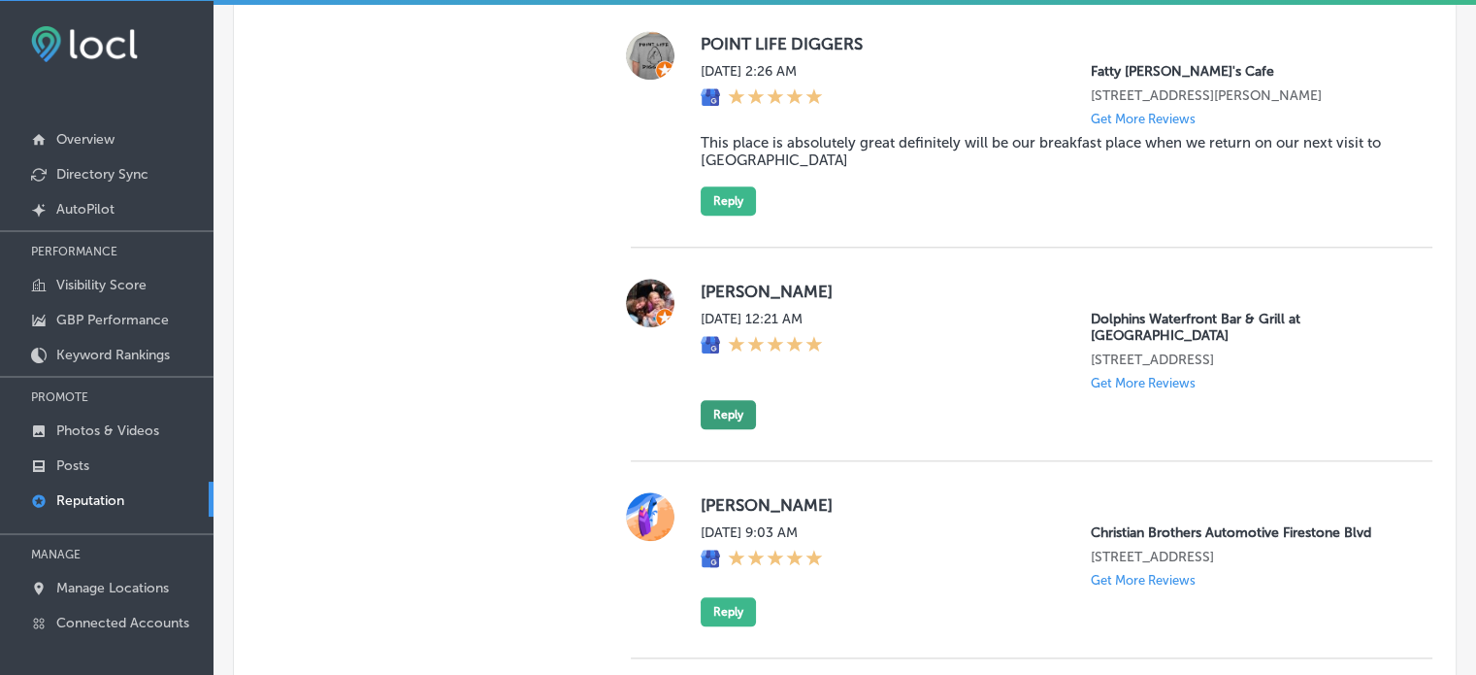
click at [743, 409] on button "Reply" at bounding box center [728, 414] width 55 height 29
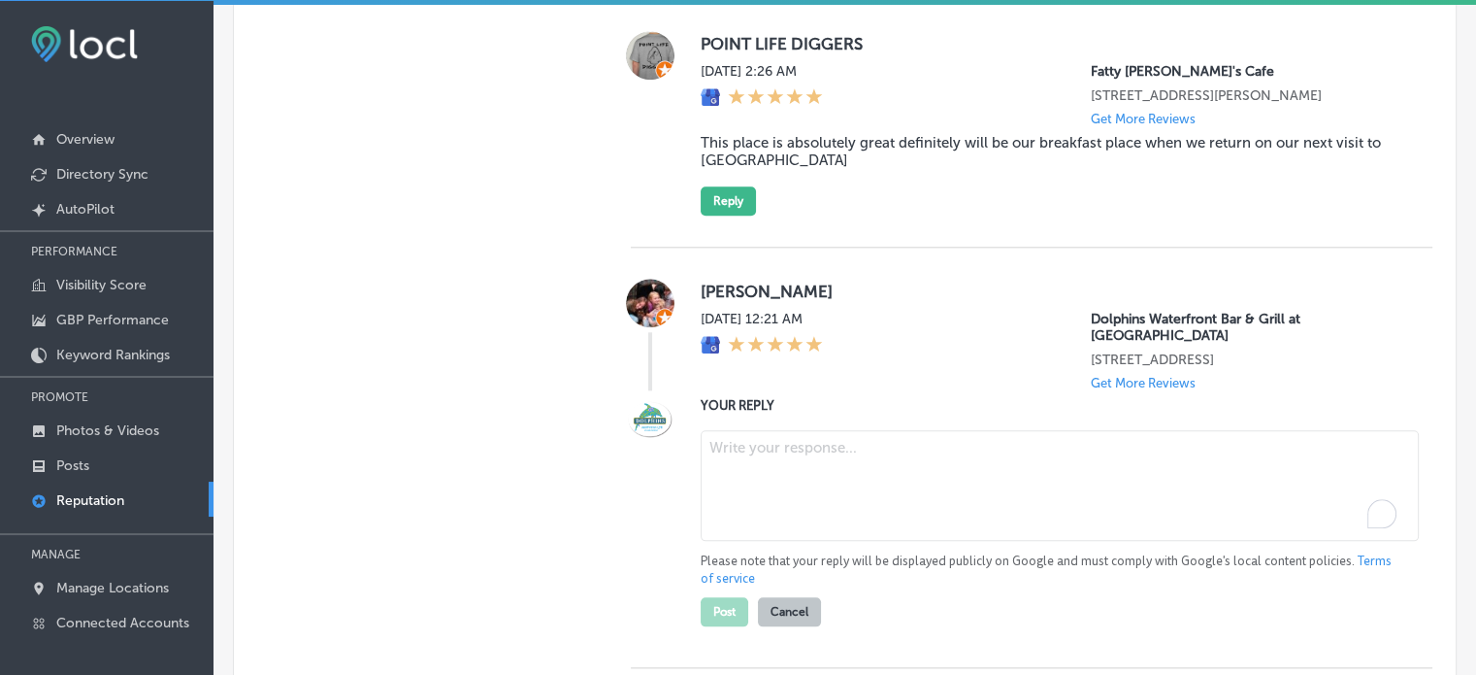
click at [785, 480] on textarea "To enrich screen reader interactions, please activate Accessibility in Grammarl…" at bounding box center [1060, 485] width 718 height 111
paste textarea "Thank you for the 5-star review, Jason! We’re so glad to hear you had a great e…"
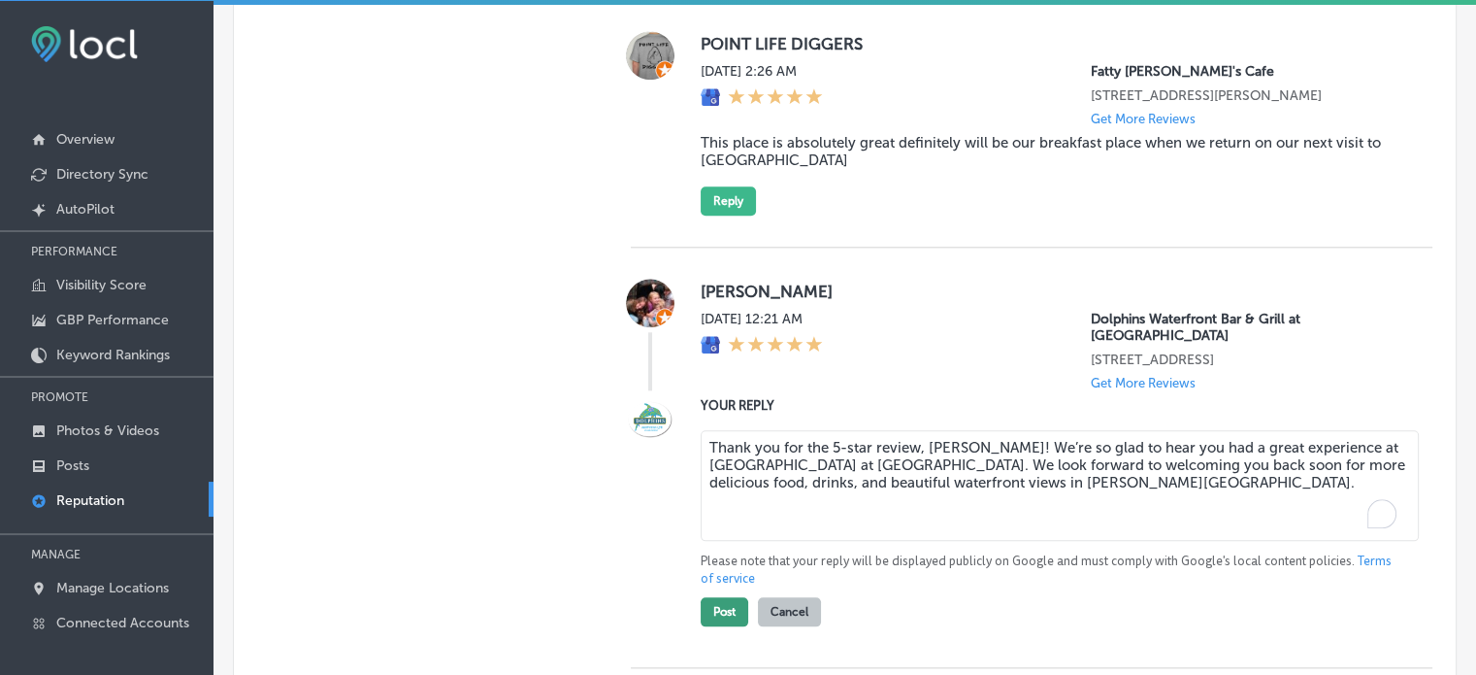
type textarea "Thank you for the 5-star review, Jason! We’re so glad to hear you had a great e…"
click at [710, 612] on button "Post" at bounding box center [725, 611] width 48 height 29
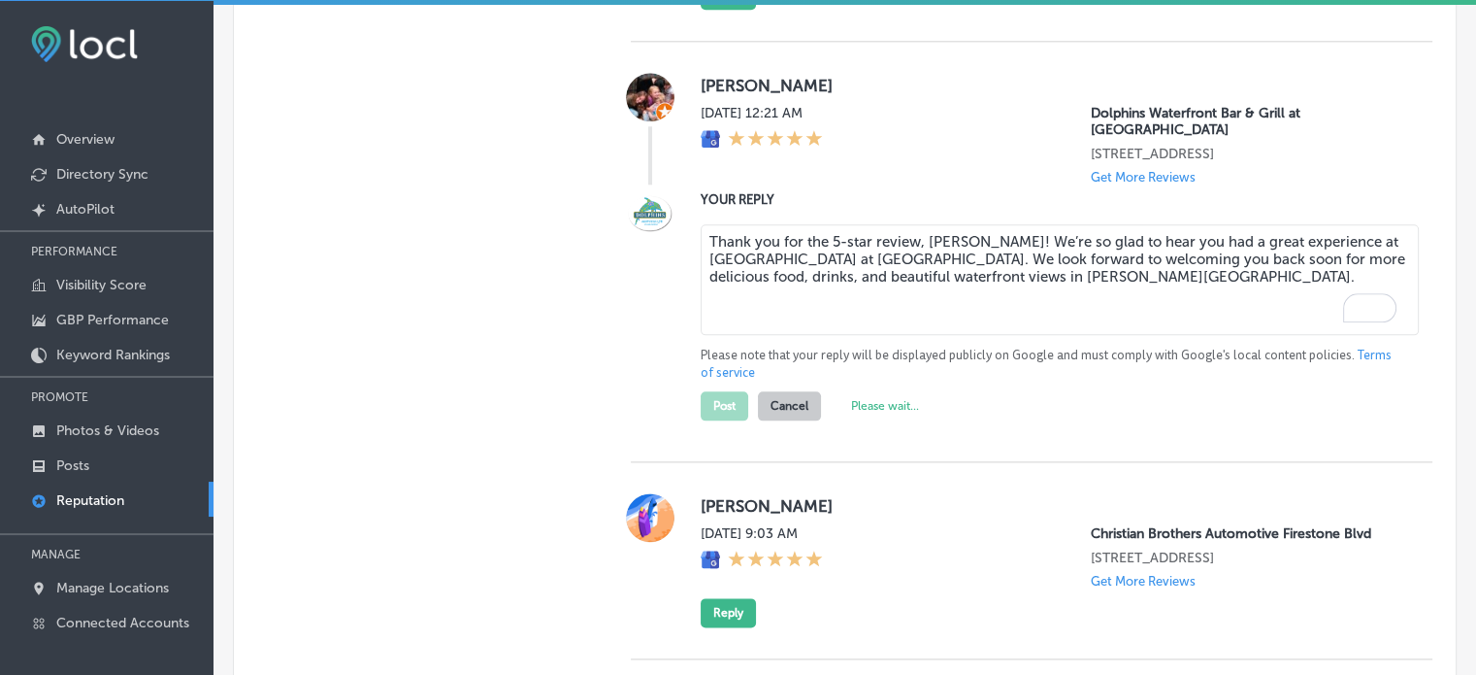
scroll to position [2320, 0]
type textarea "x"
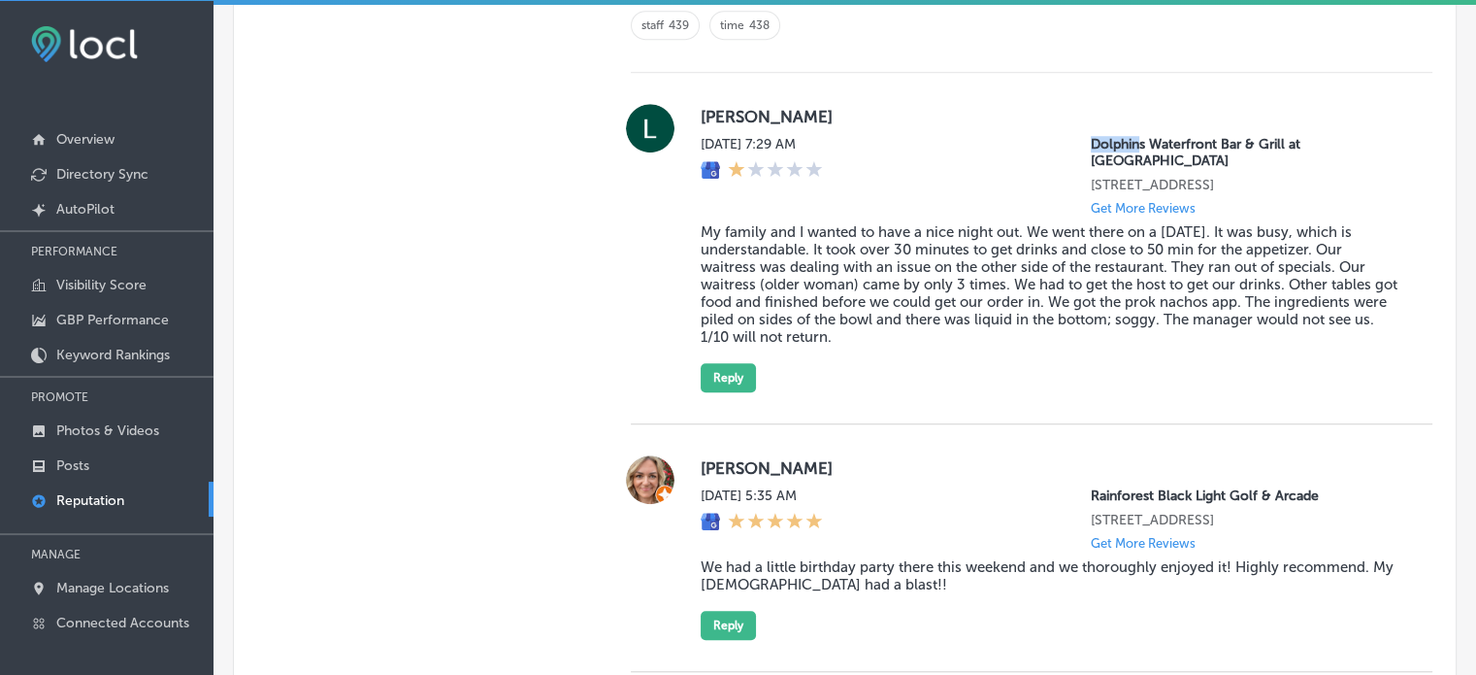
scroll to position [1437, 0]
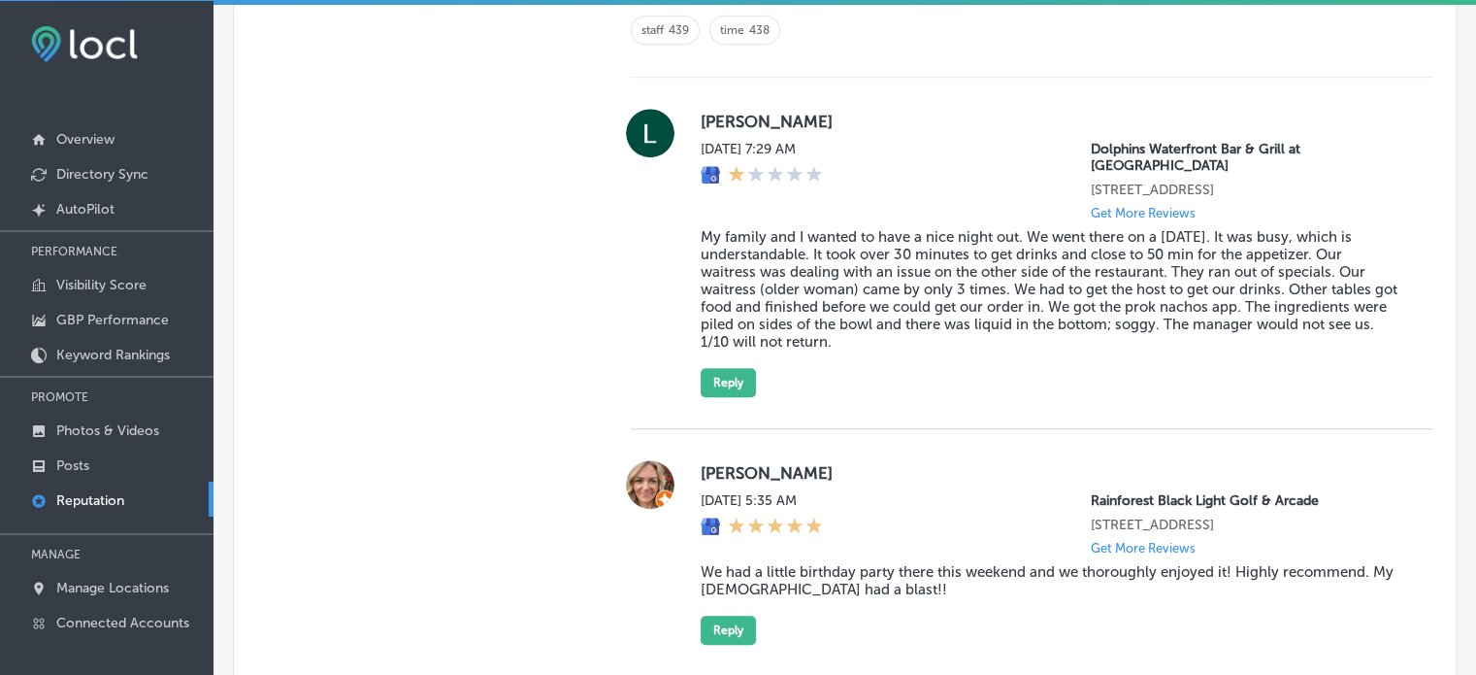
click at [1029, 285] on blockquote "My family and I wanted to have a nice night out. We went there on a [DATE]. It …" at bounding box center [1051, 289] width 701 height 122
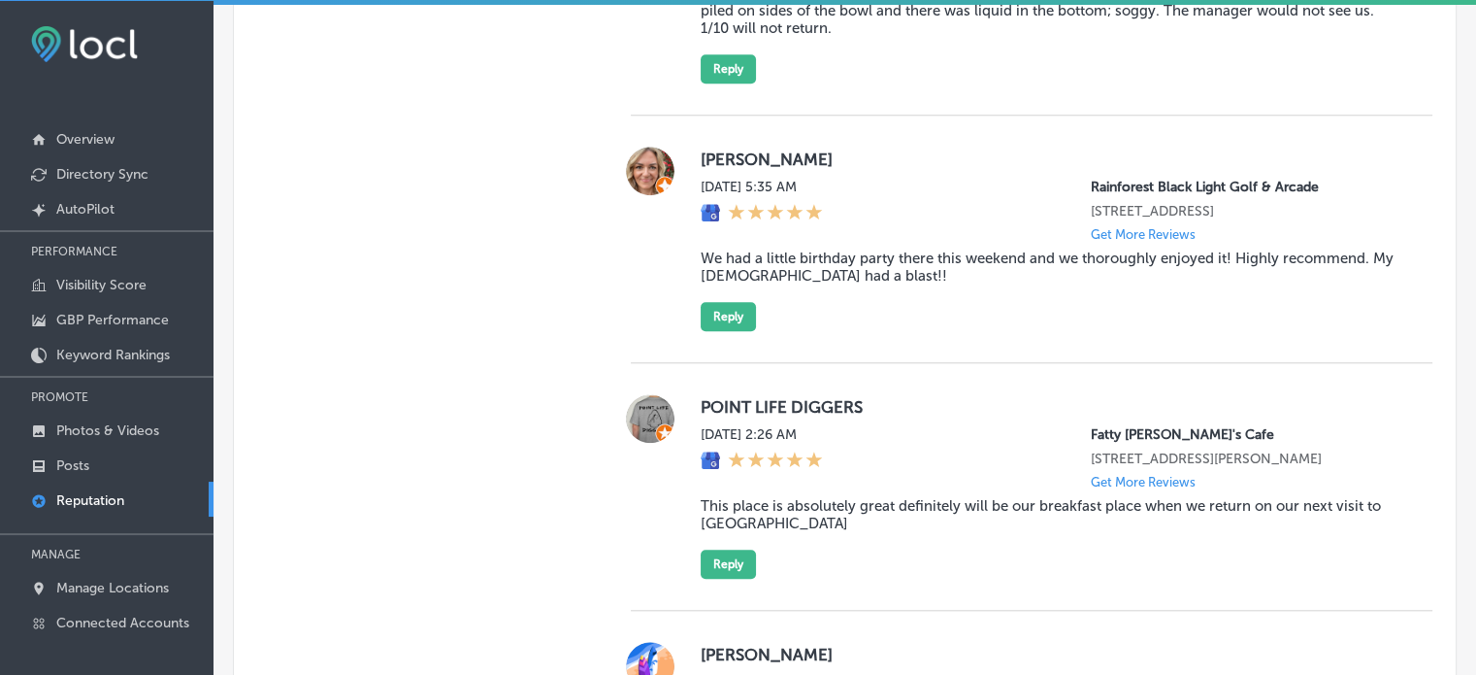
scroll to position [1751, 0]
click at [765, 262] on blockquote "We had a little birthday party there this weekend and we thoroughly enjoyed it!…" at bounding box center [1051, 265] width 701 height 35
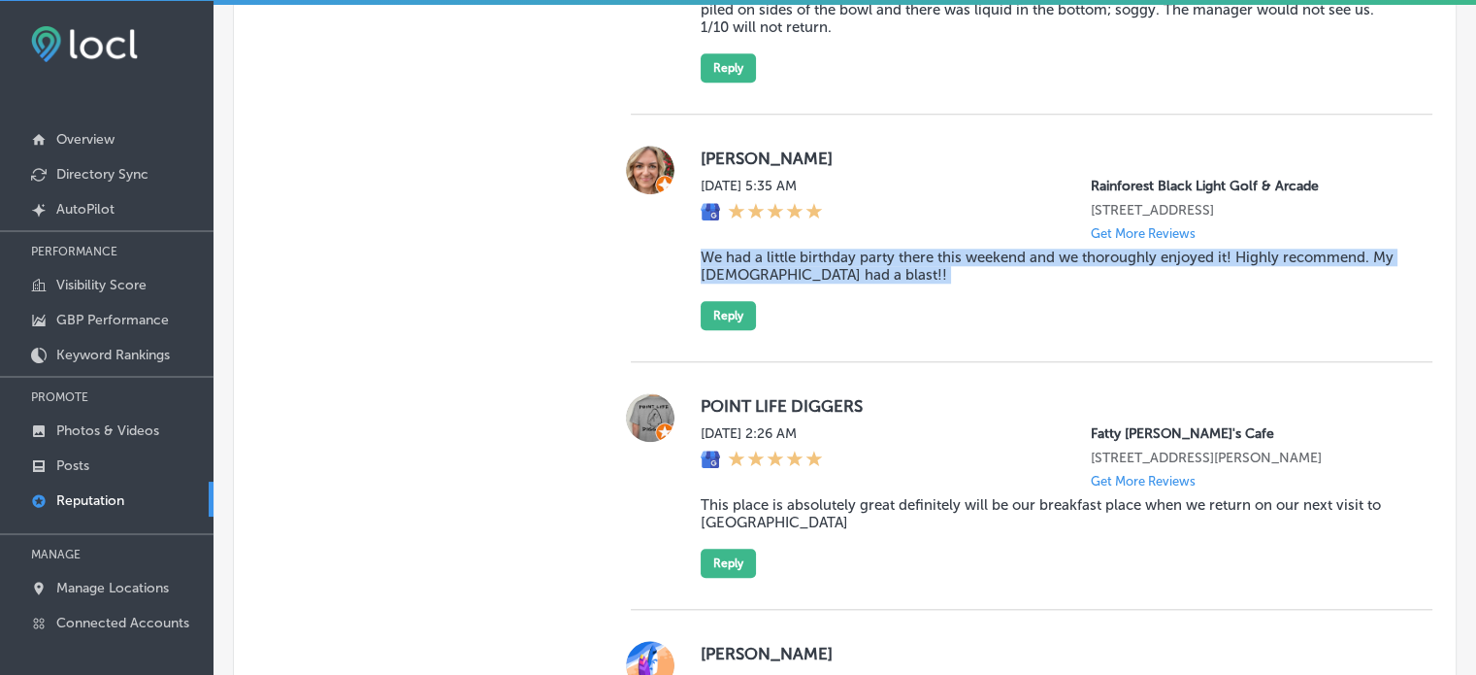
click at [765, 262] on blockquote "We had a little birthday party there this weekend and we thoroughly enjoyed it!…" at bounding box center [1051, 265] width 701 height 35
copy blockquote "We had a little birthday party there this weekend and we thoroughly enjoyed it!…"
click at [718, 310] on button "Reply" at bounding box center [728, 315] width 55 height 29
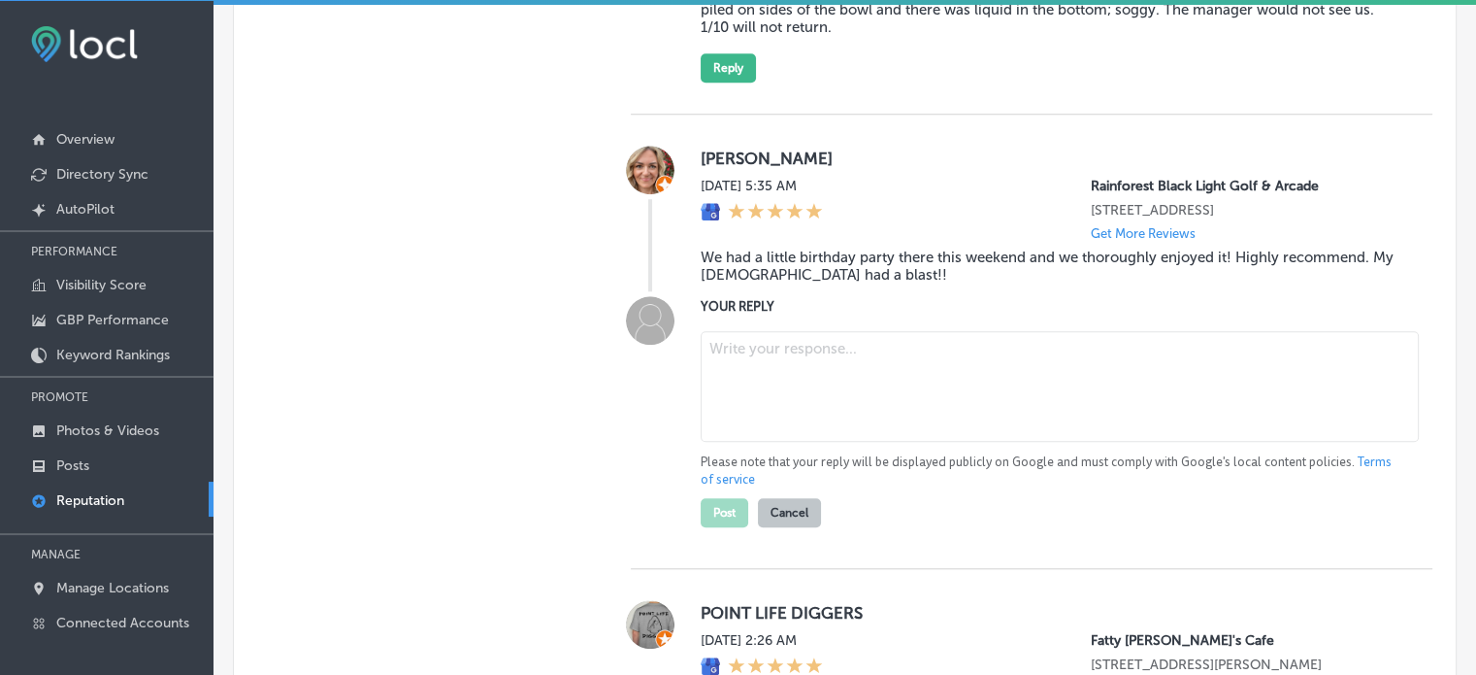
click at [761, 377] on textarea at bounding box center [1060, 386] width 718 height 111
paste textarea "Thank you for the fantastic 5-star review, [PERSON_NAME]! We’re so glad to hear…"
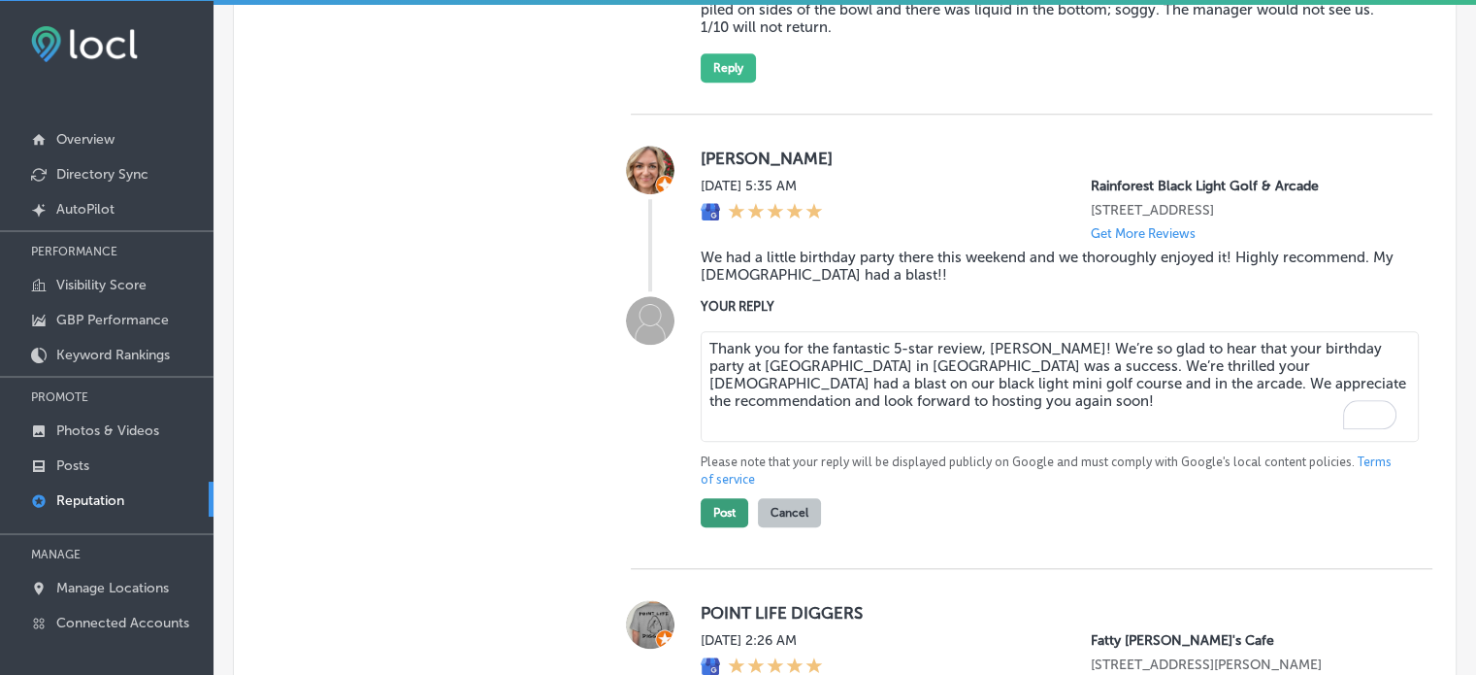
type textarea "Thank you for the fantastic 5-star review, [PERSON_NAME]! We’re so glad to hear…"
click at [710, 506] on button "Post" at bounding box center [725, 512] width 48 height 29
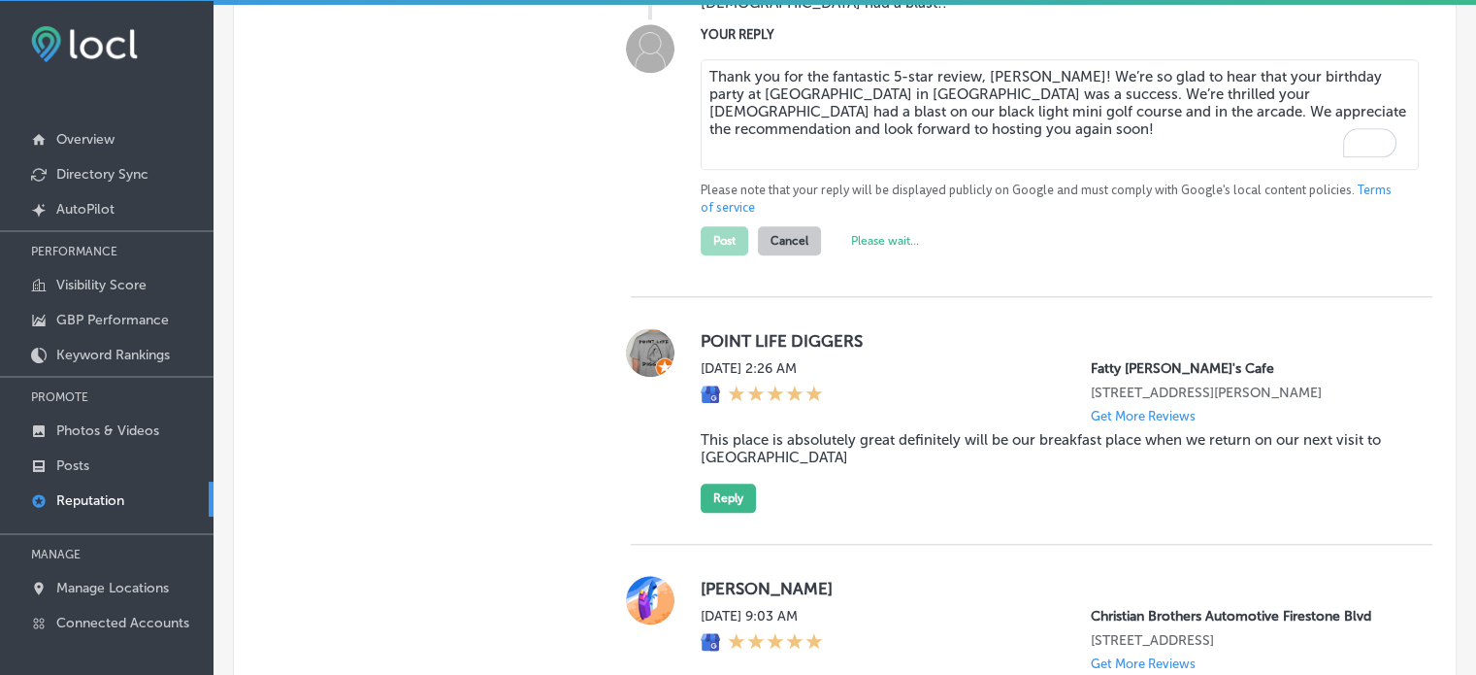
type textarea "x"
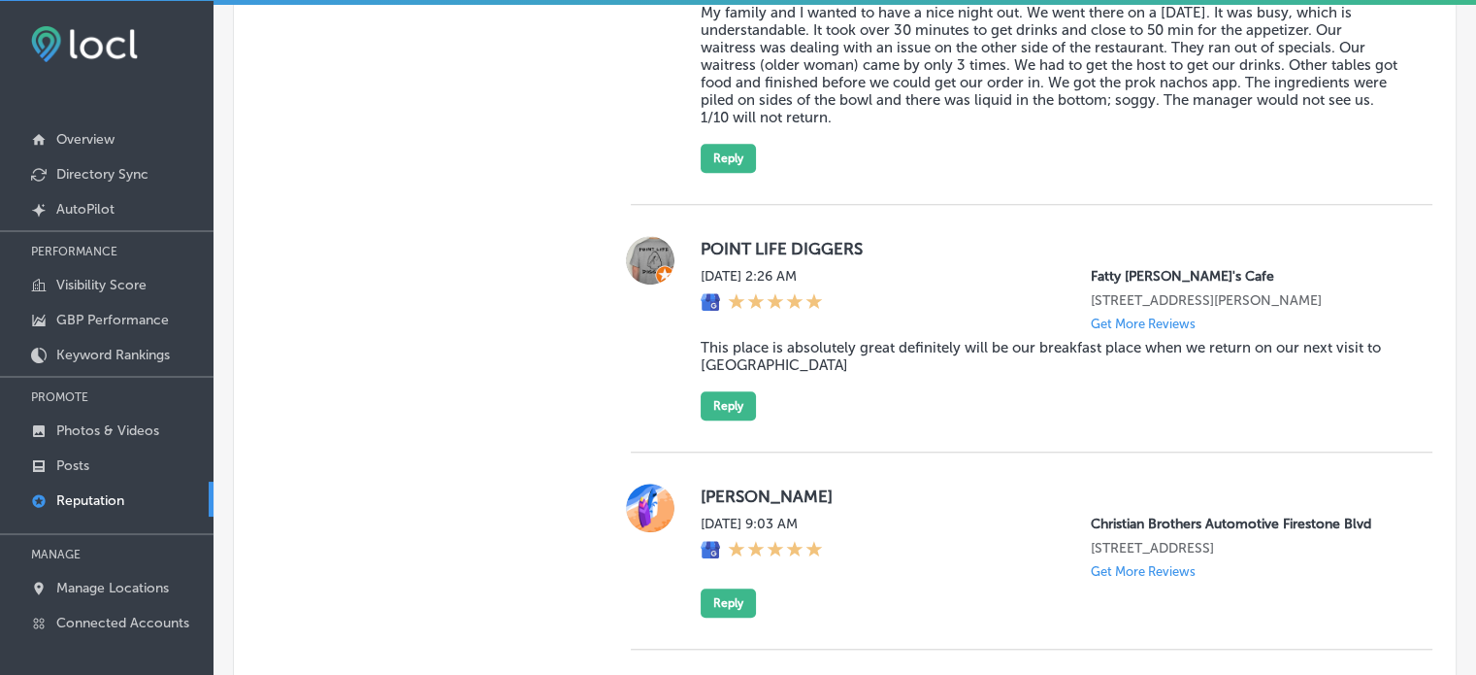
scroll to position [1654, 0]
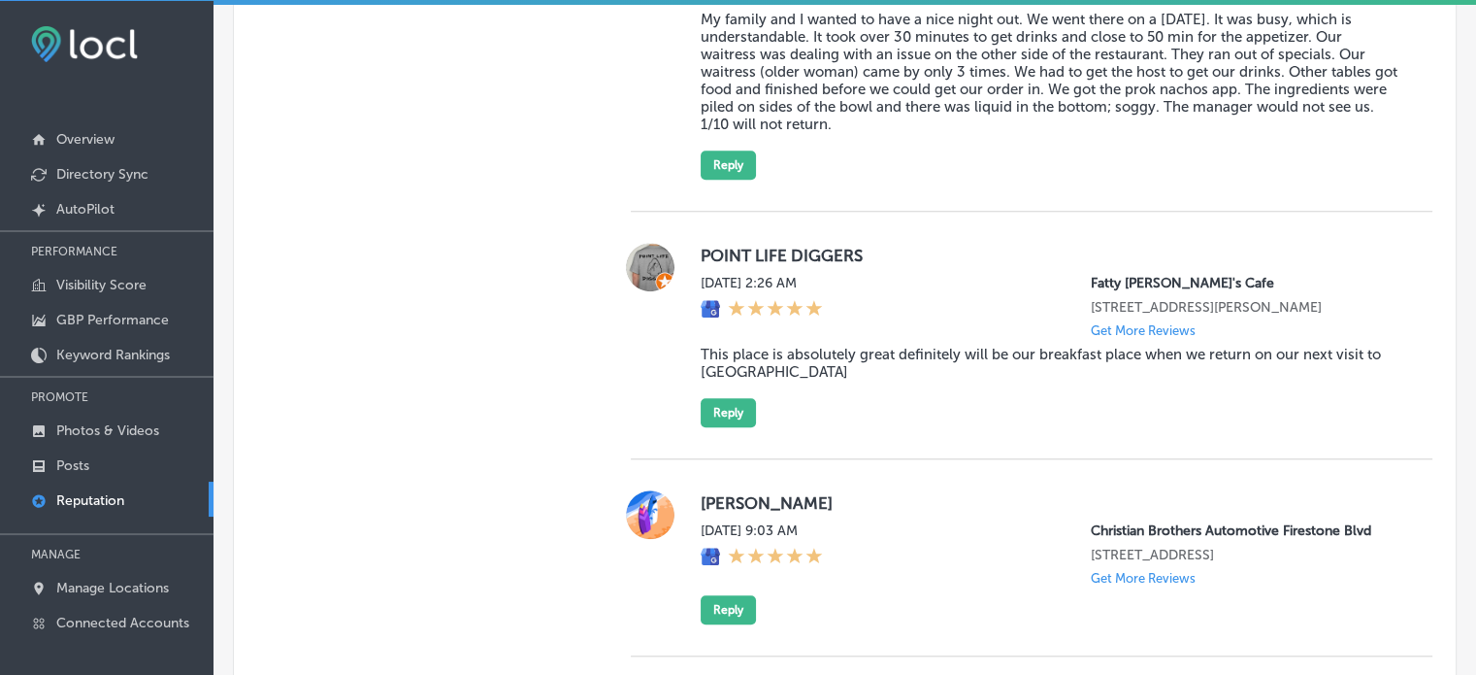
click at [818, 346] on blockquote "This place is absolutely great definitely will be our breakfast place when we r…" at bounding box center [1051, 363] width 701 height 35
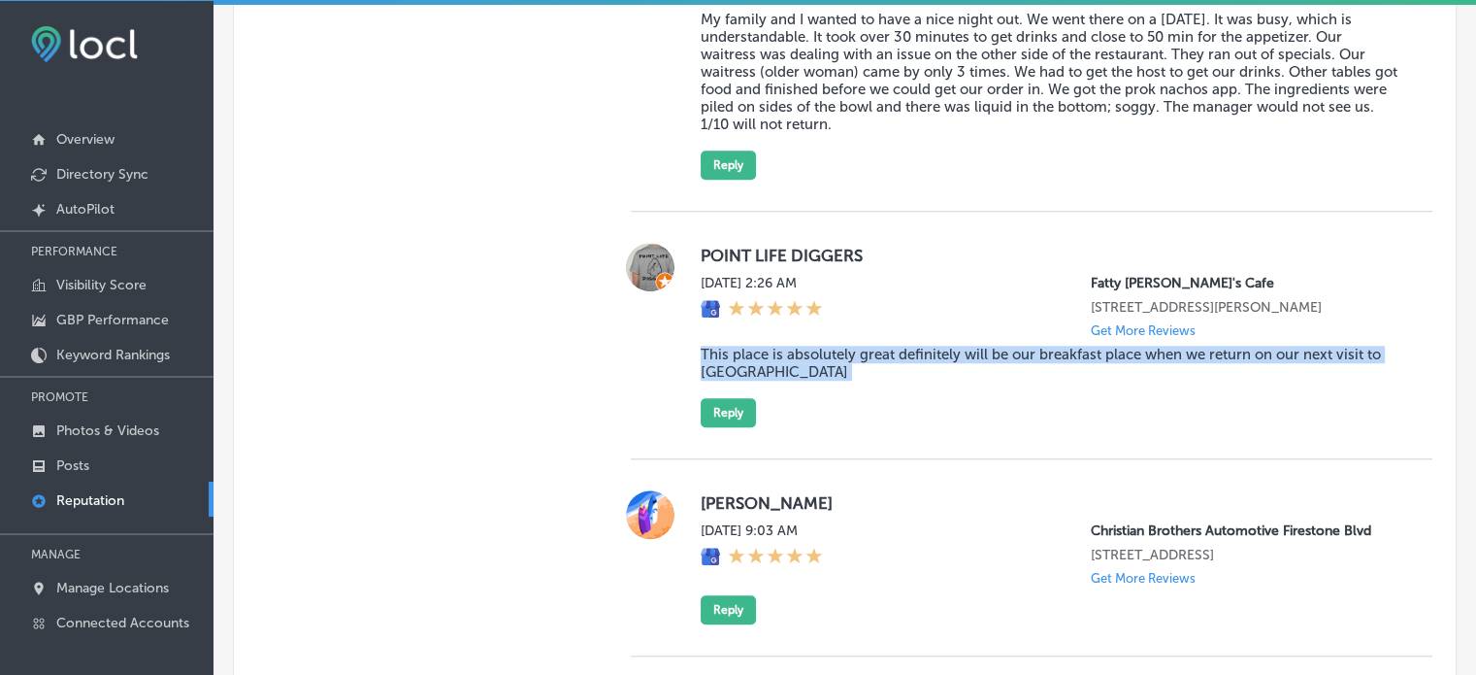
click at [818, 346] on blockquote "This place is absolutely great definitely will be our breakfast place when we r…" at bounding box center [1051, 363] width 701 height 35
copy blockquote "This place is absolutely great definitely will be our breakfast place when we r…"
click at [738, 414] on button "Reply" at bounding box center [728, 412] width 55 height 29
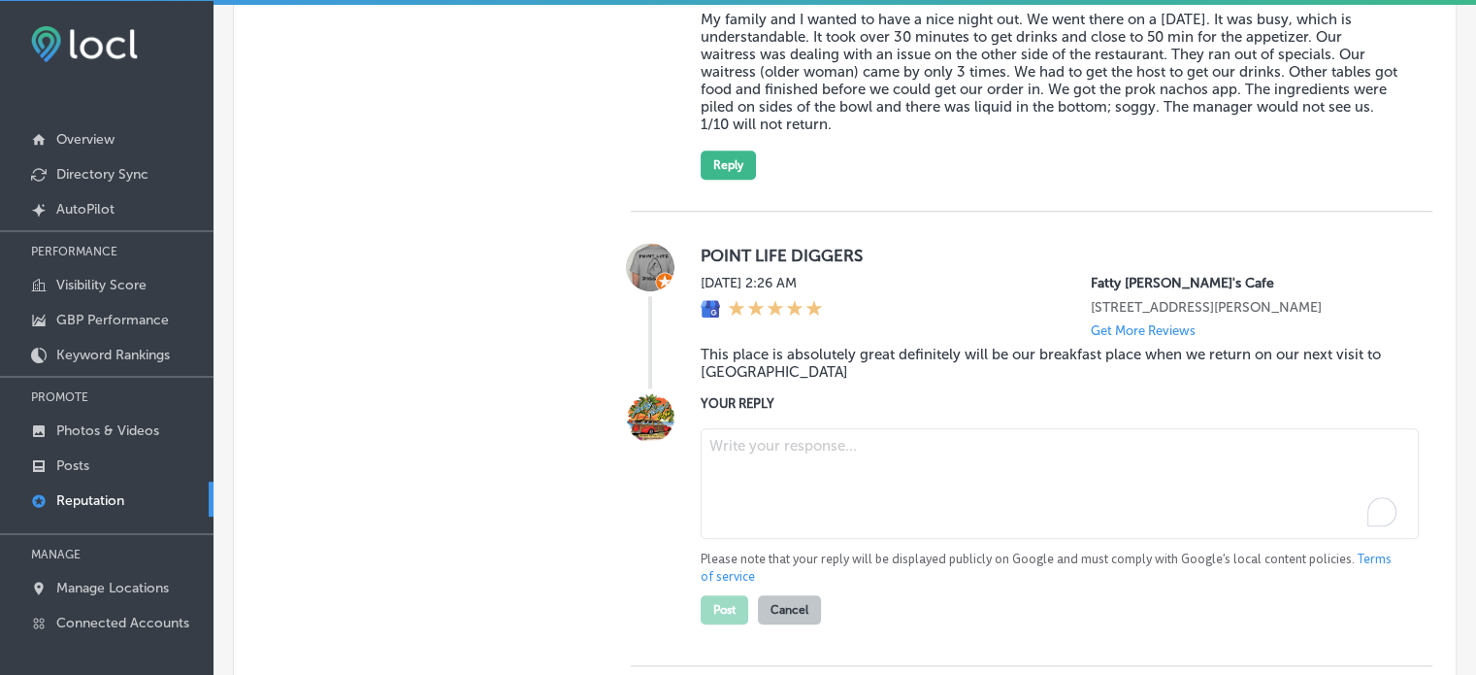
click at [821, 462] on textarea "To enrich screen reader interactions, please activate Accessibility in Grammarl…" at bounding box center [1060, 483] width 718 height 111
paste textarea "Thank you for the amazing review! We’re so glad to hear that Fatty [PERSON_NAME…"
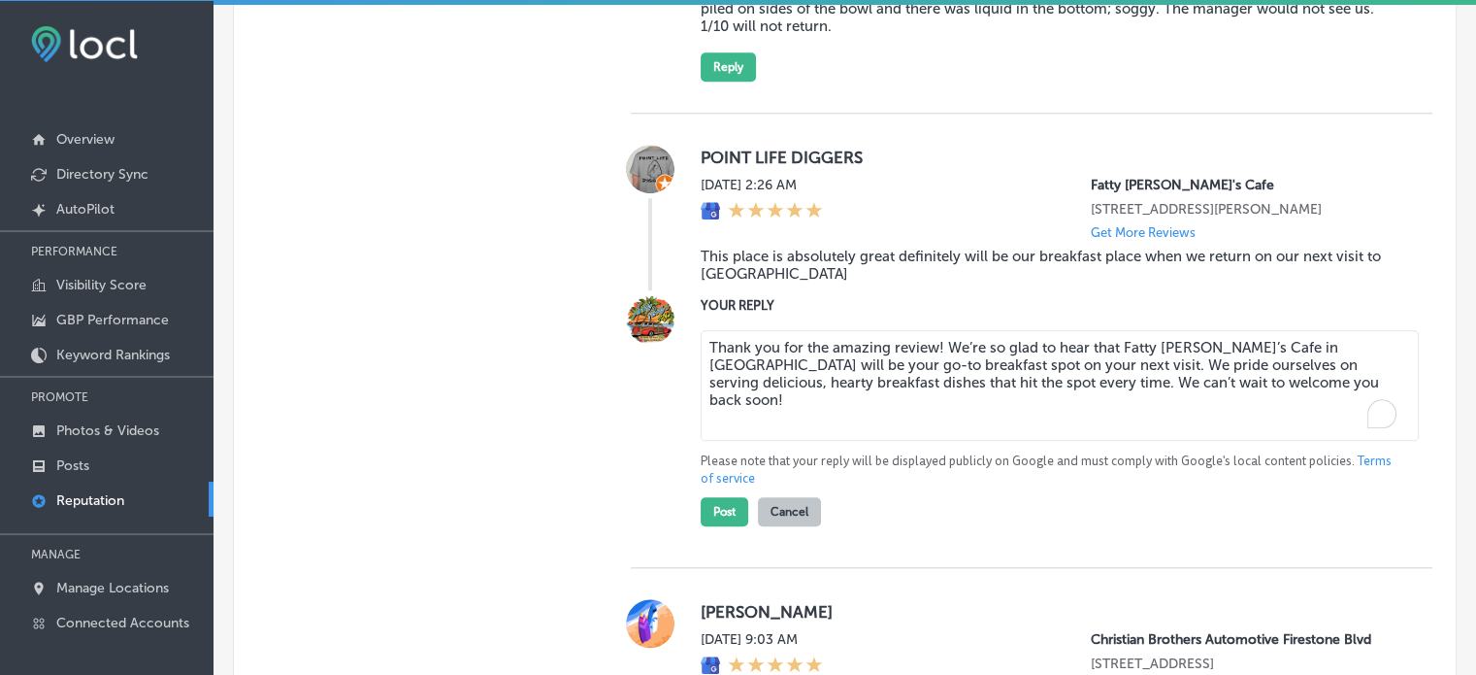
scroll to position [1760, 0]
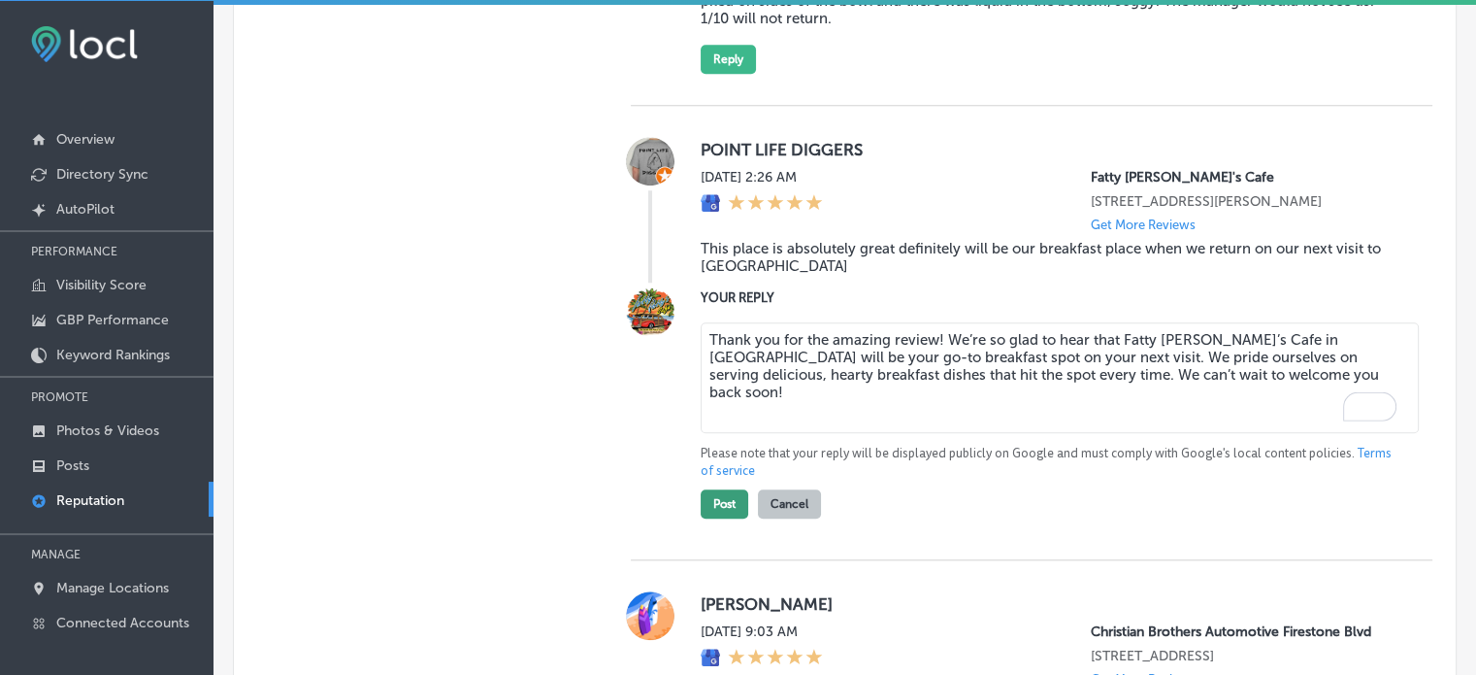
type textarea "Thank you for the amazing review! We’re so glad to hear that Fatty [PERSON_NAME…"
click at [725, 501] on button "Post" at bounding box center [725, 503] width 48 height 29
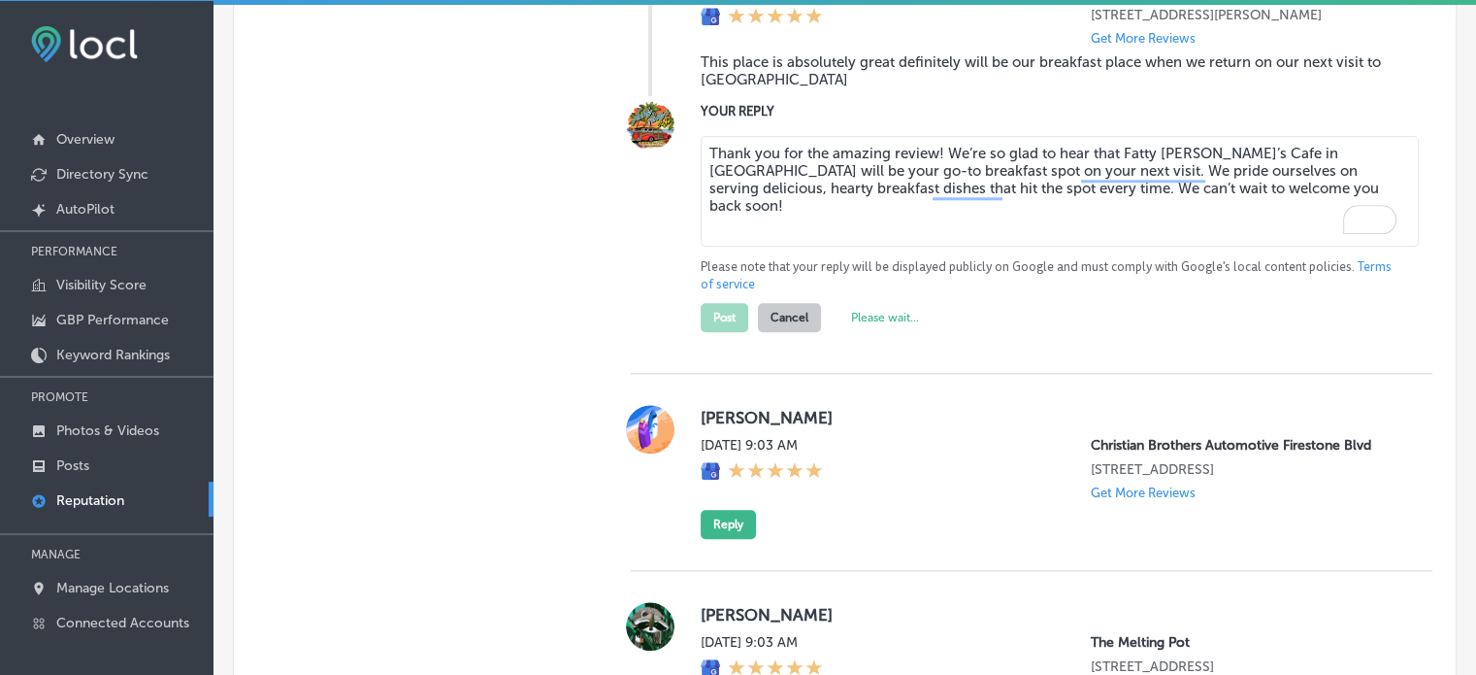
scroll to position [1949, 0]
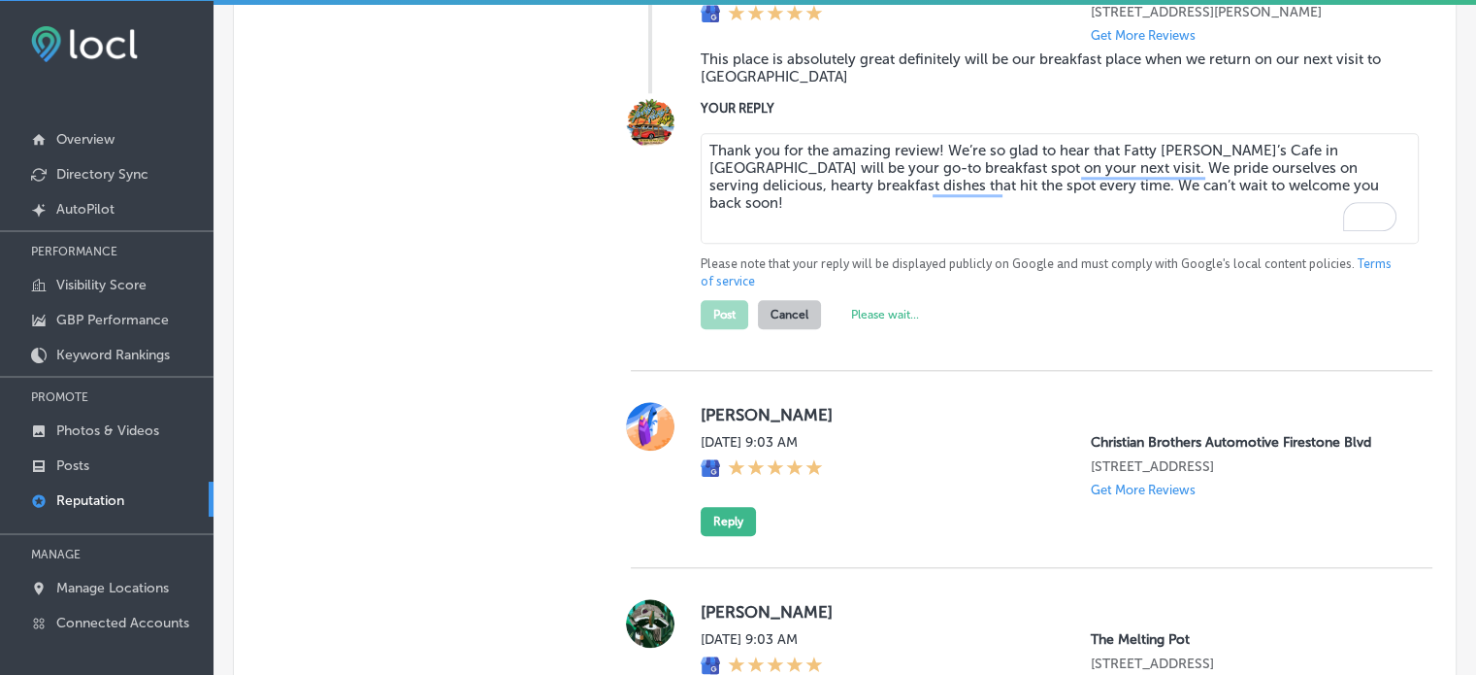
type textarea "x"
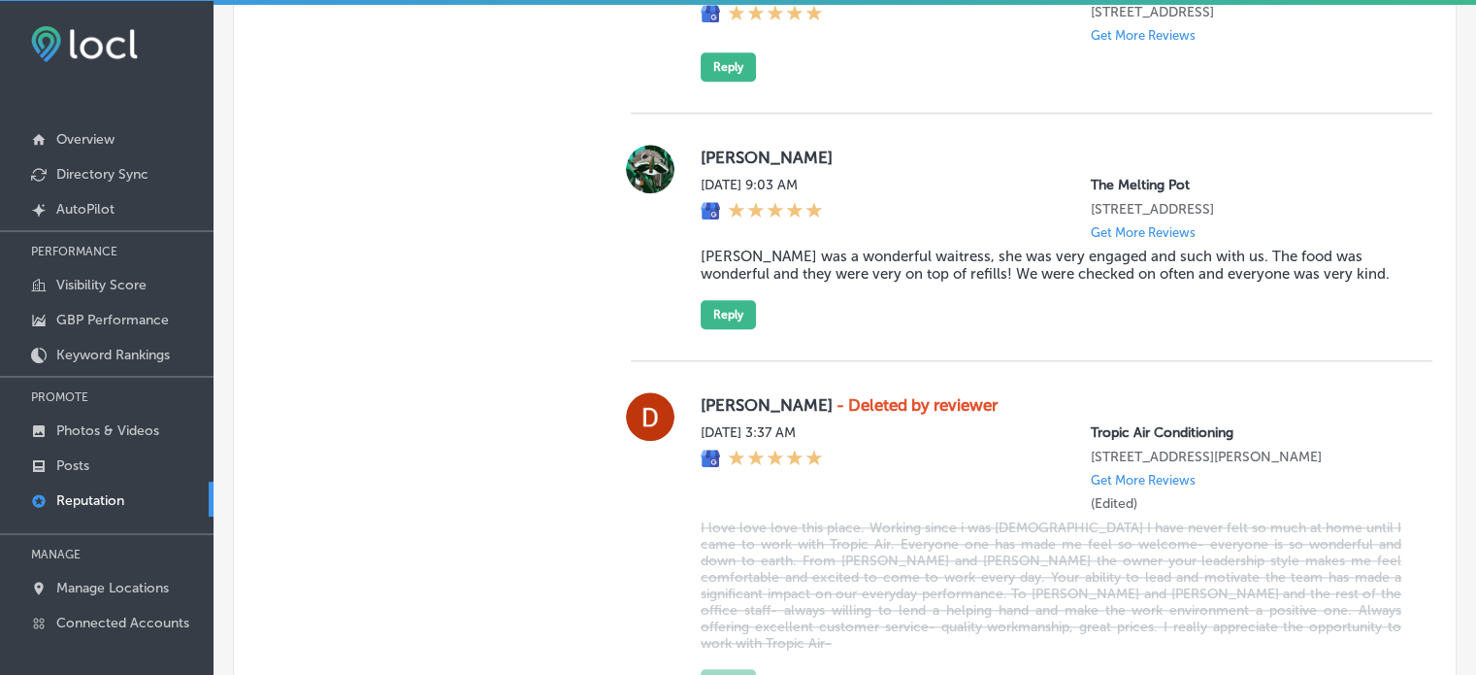
click at [875, 261] on blockquote "[PERSON_NAME] was a wonderful waitress, she was very engaged and such with us. …" at bounding box center [1051, 265] width 701 height 35
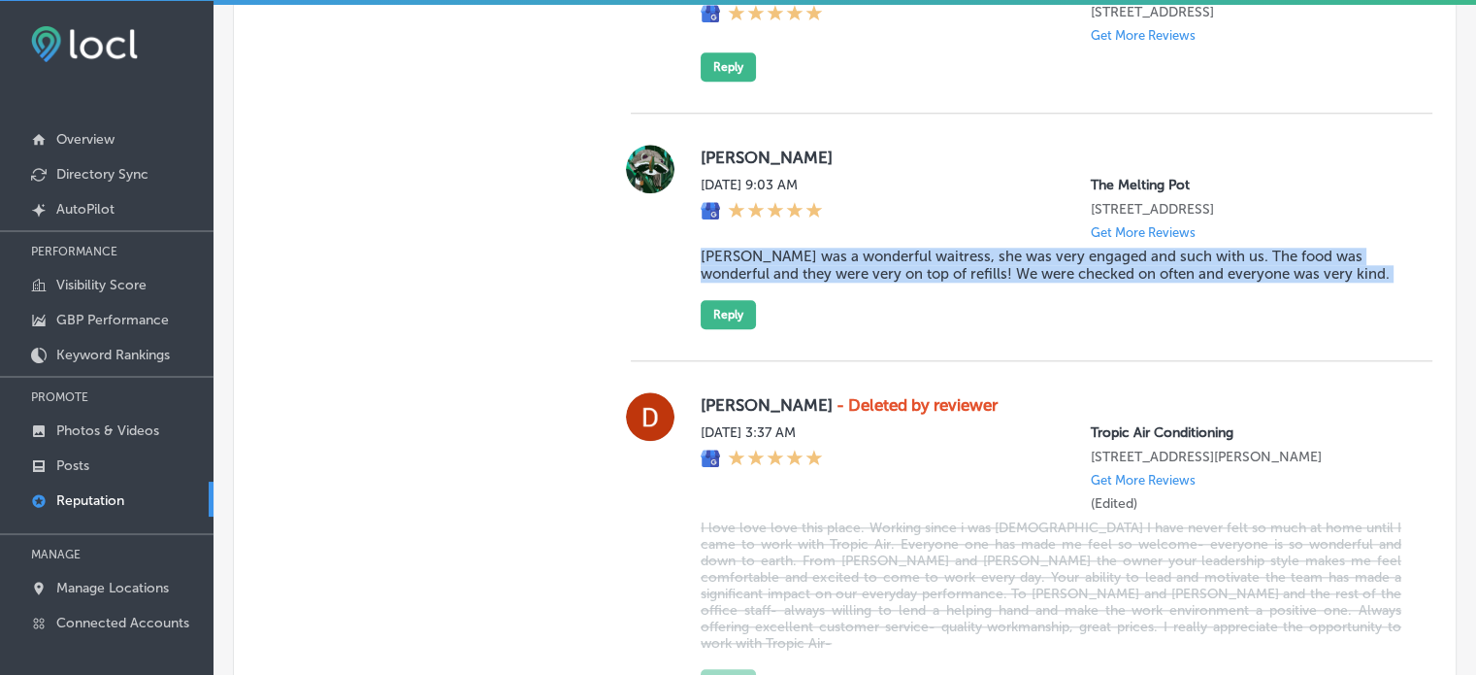
click at [875, 261] on blockquote "[PERSON_NAME] was a wonderful waitress, she was very engaged and such with us. …" at bounding box center [1051, 265] width 701 height 35
click at [739, 314] on button "Reply" at bounding box center [728, 314] width 55 height 29
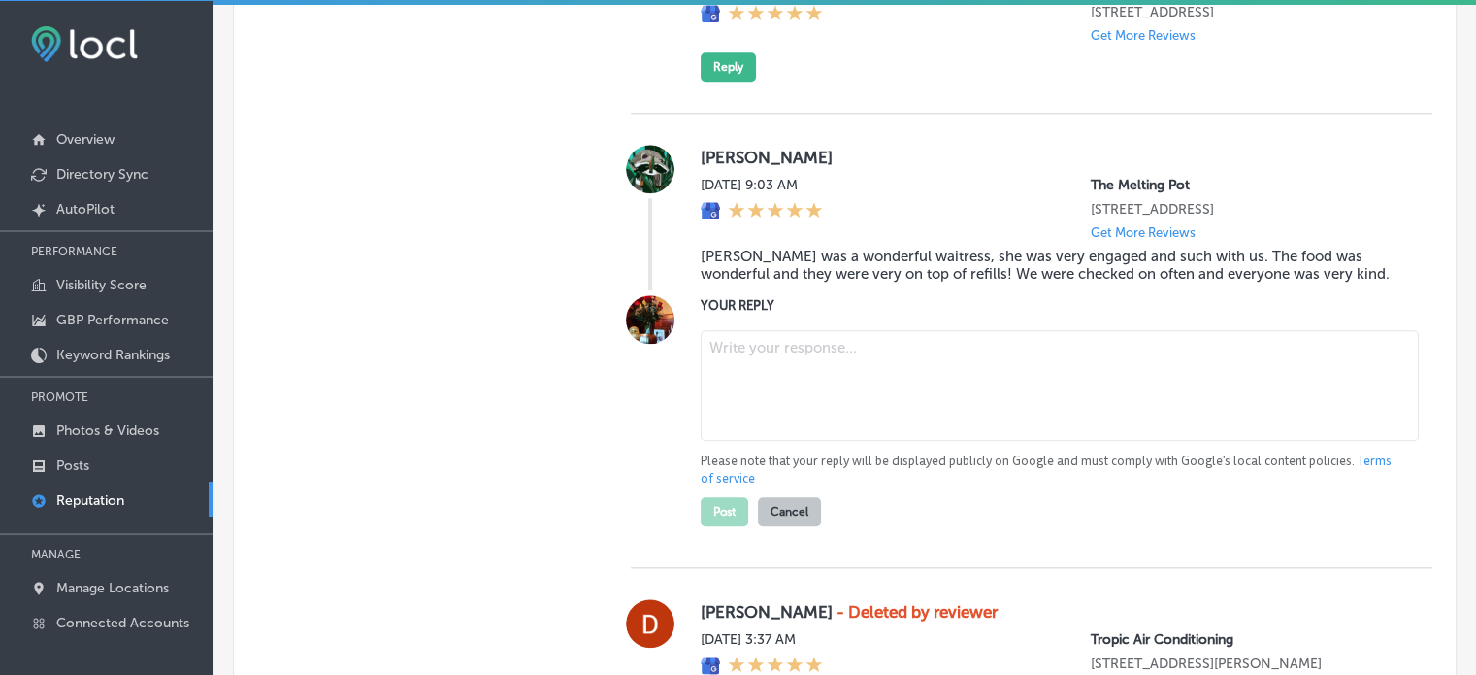
click at [776, 383] on textarea at bounding box center [1060, 385] width 718 height 111
paste textarea "Thank you for the wonderful review, [PERSON_NAME]! We’re thrilled to hear that …"
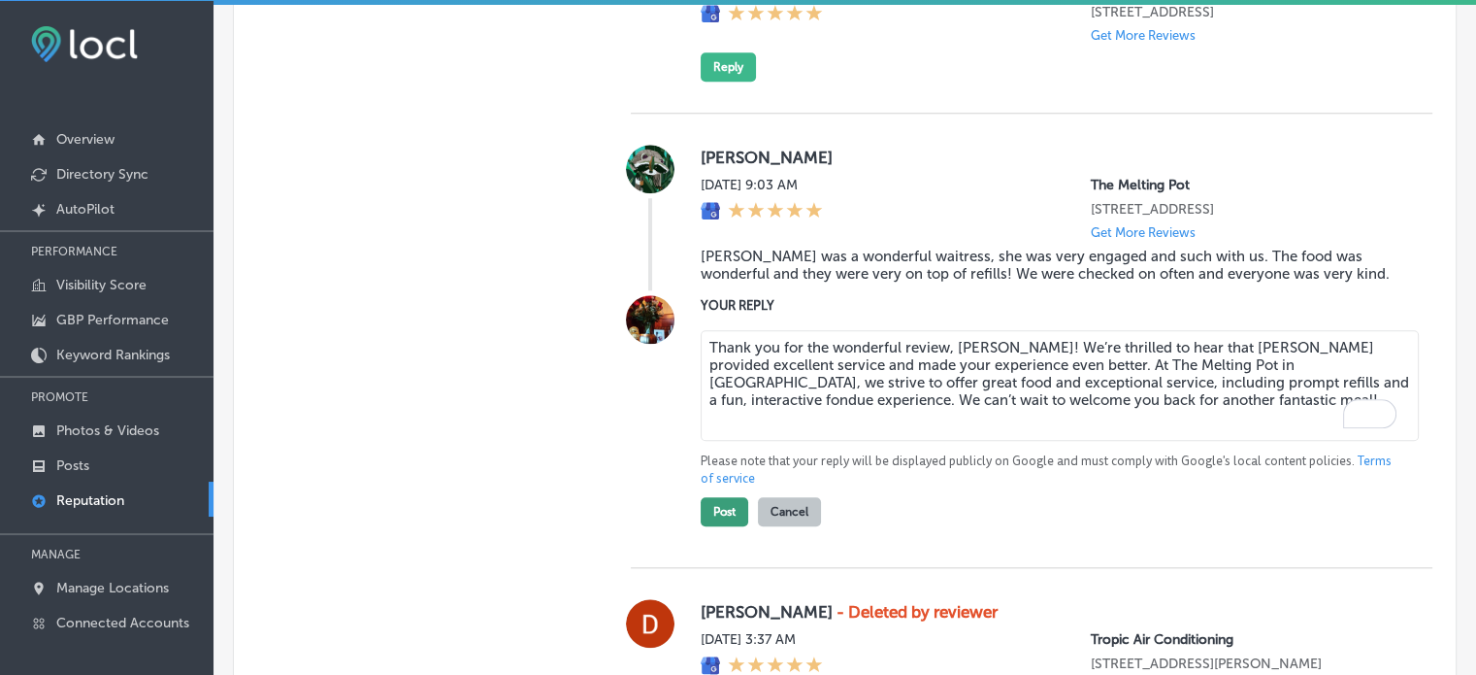
type textarea "Thank you for the wonderful review, [PERSON_NAME]! We’re thrilled to hear that …"
click at [710, 512] on button "Post" at bounding box center [725, 511] width 48 height 29
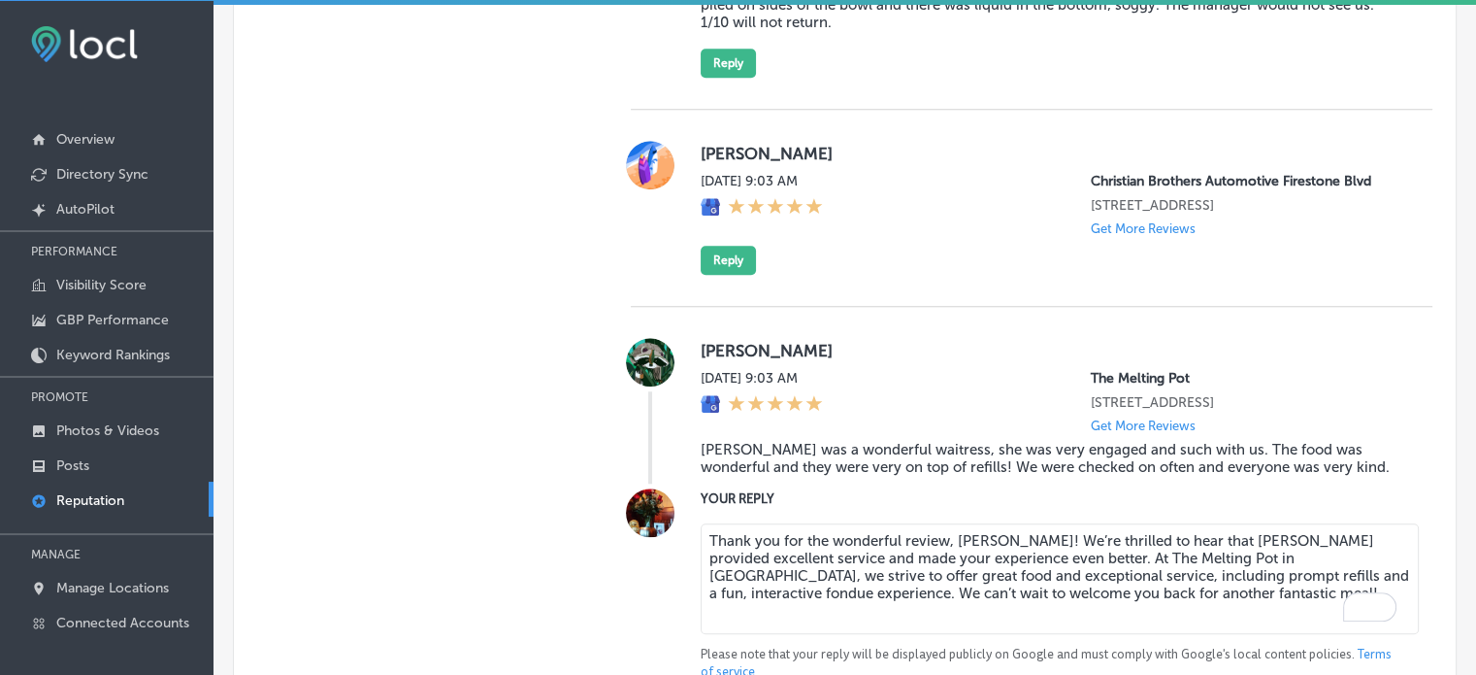
scroll to position [1783, 0]
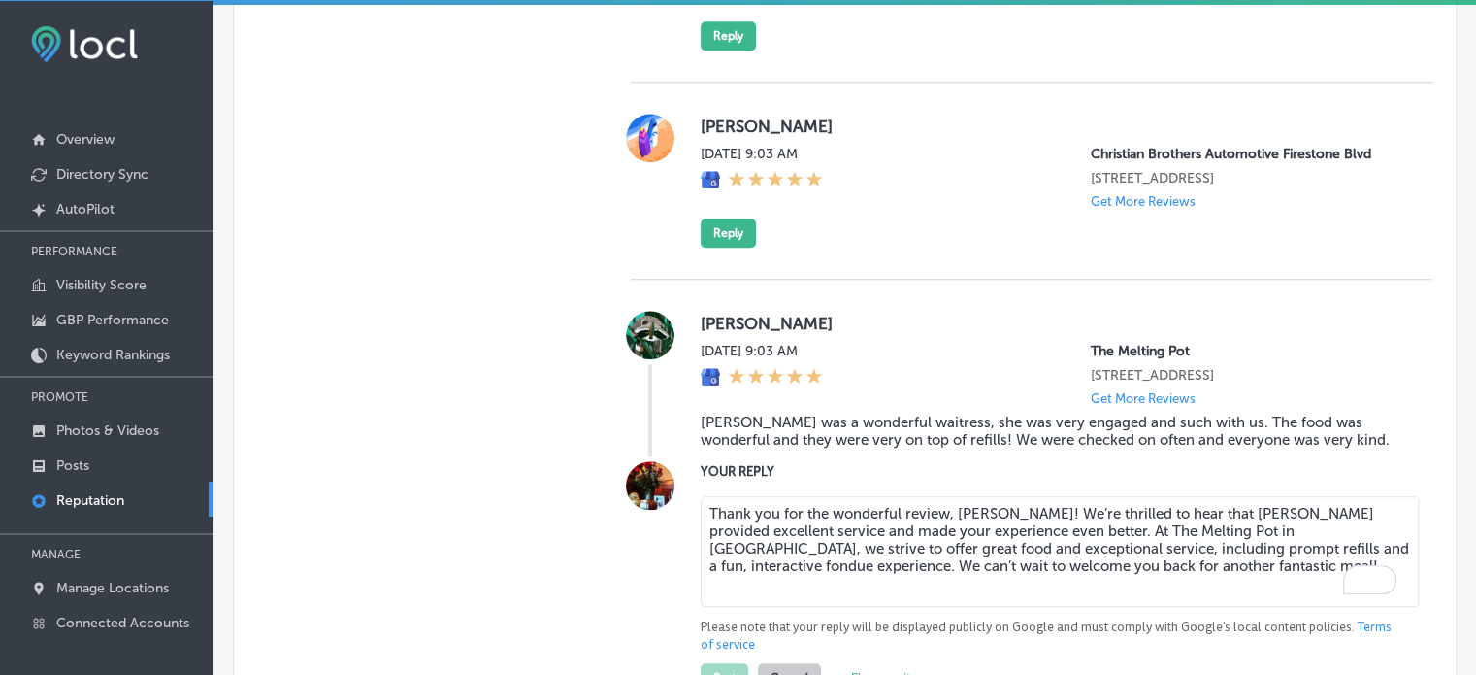
type textarea "x"
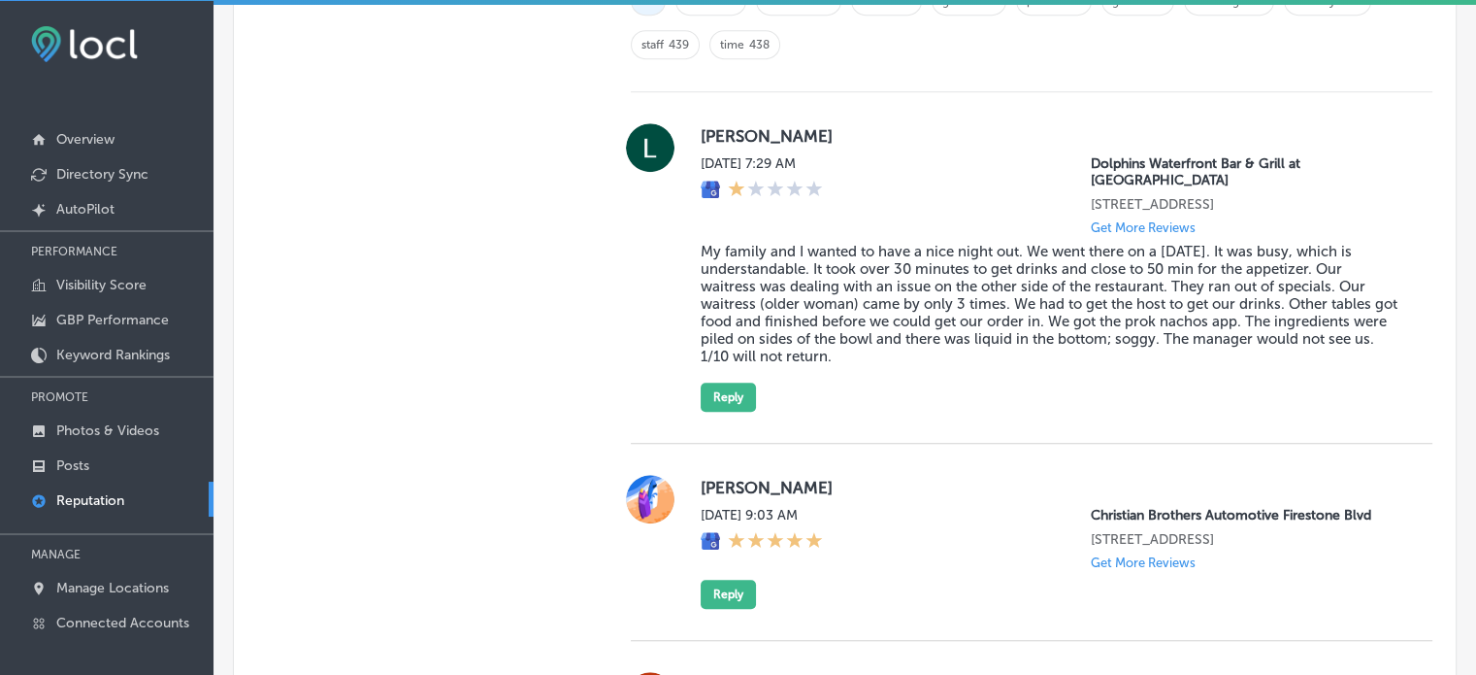
scroll to position [1418, 0]
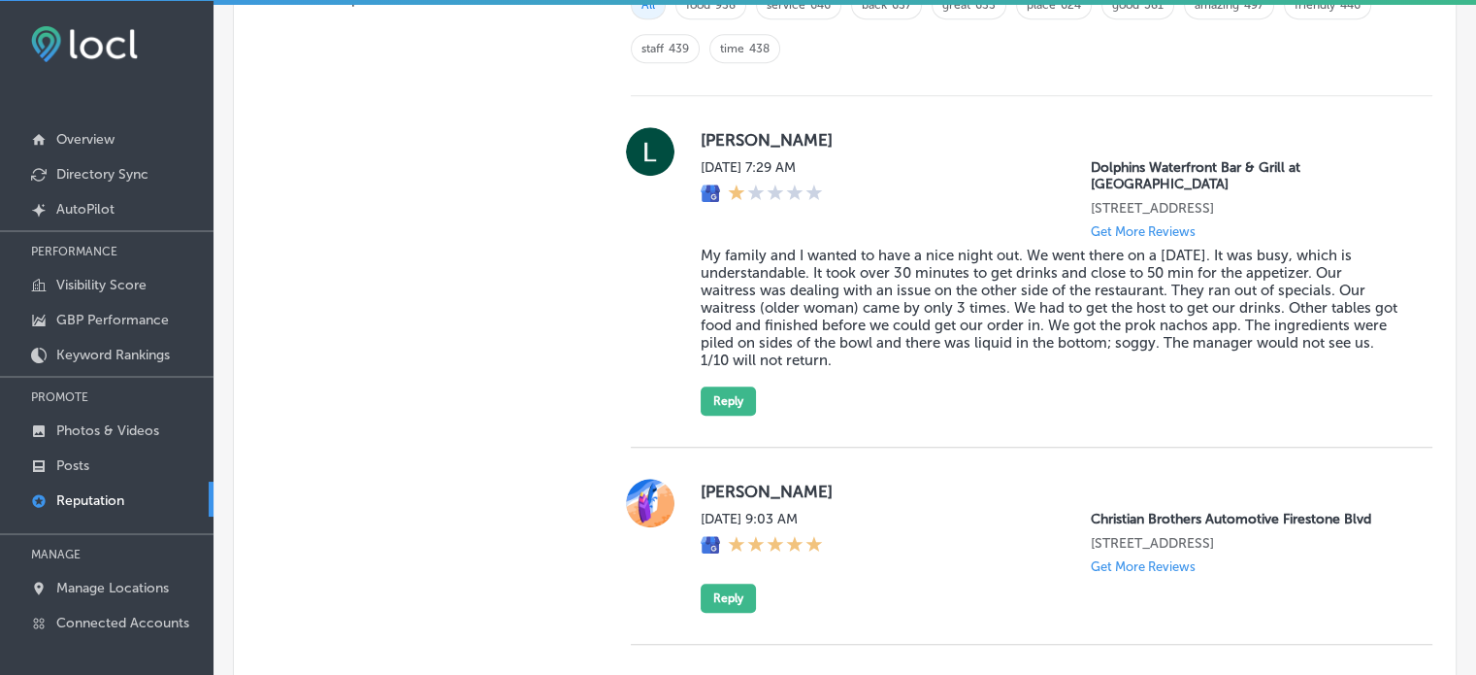
click at [786, 481] on label "[PERSON_NAME]" at bounding box center [1051, 490] width 701 height 19
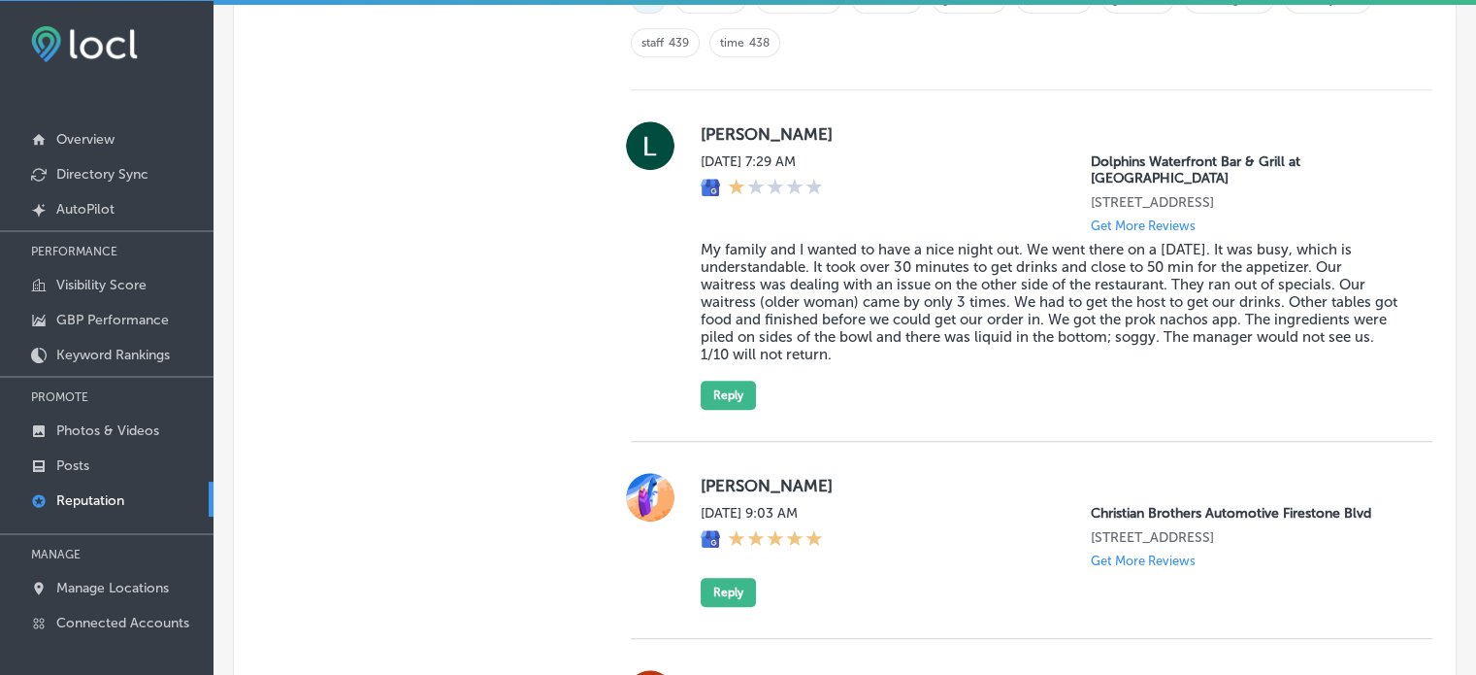
scroll to position [1736, 0]
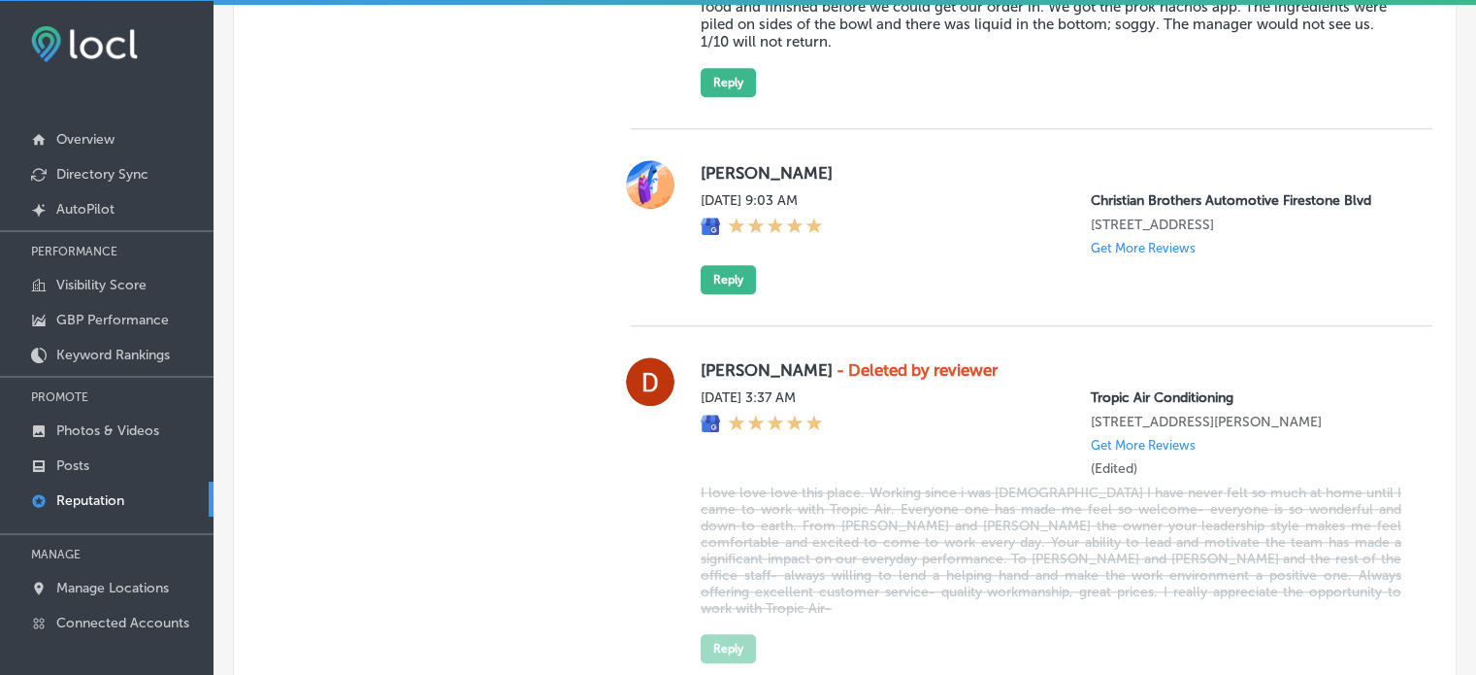
click at [731, 282] on div "[PERSON_NAME][DATE] 9:03 AM Christian Brothers Automotive [GEOGRAPHIC_DATA][STR…" at bounding box center [1032, 227] width 802 height 197
click at [729, 265] on button "Reply" at bounding box center [728, 279] width 55 height 29
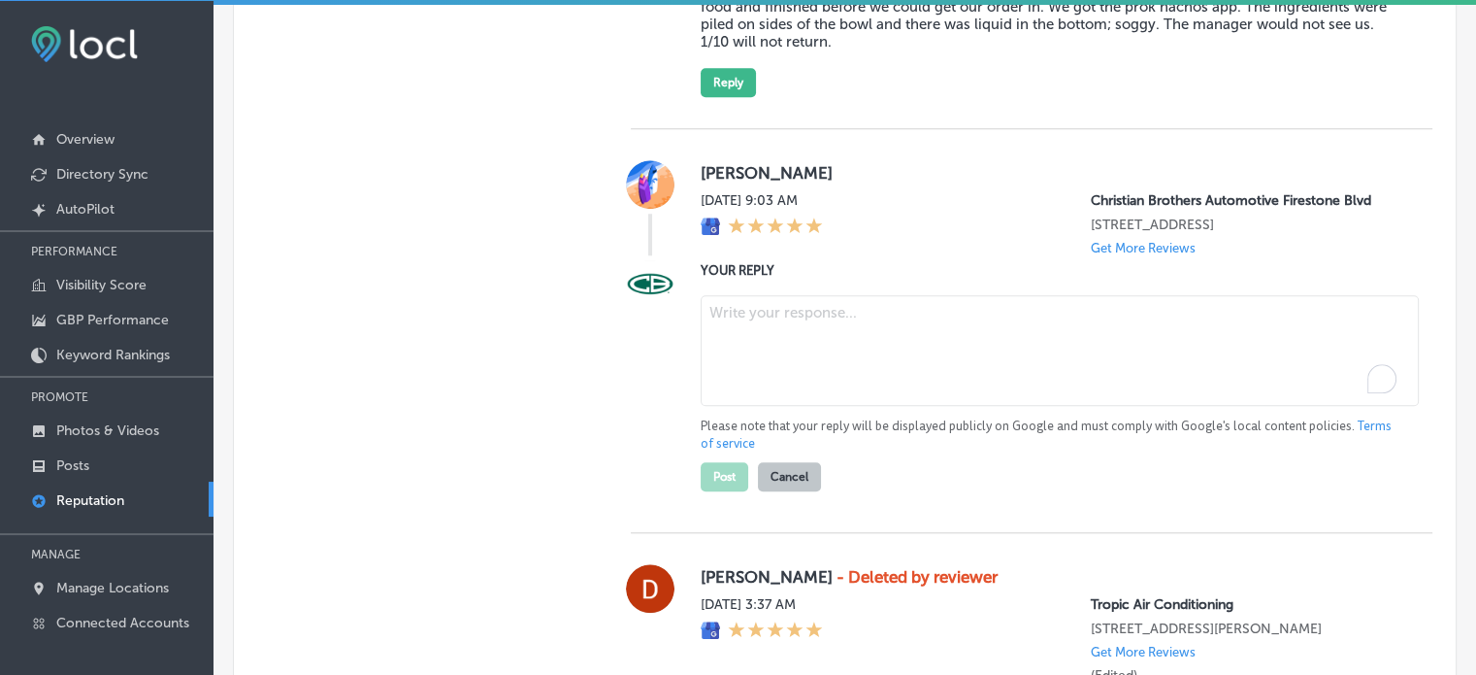
click at [784, 352] on textarea "To enrich screen reader interactions, please activate Accessibility in Grammarl…" at bounding box center [1060, 350] width 718 height 111
paste textarea "Thank you, [PERSON_NAME], for the 5-star review! We appreciate your feedback an…"
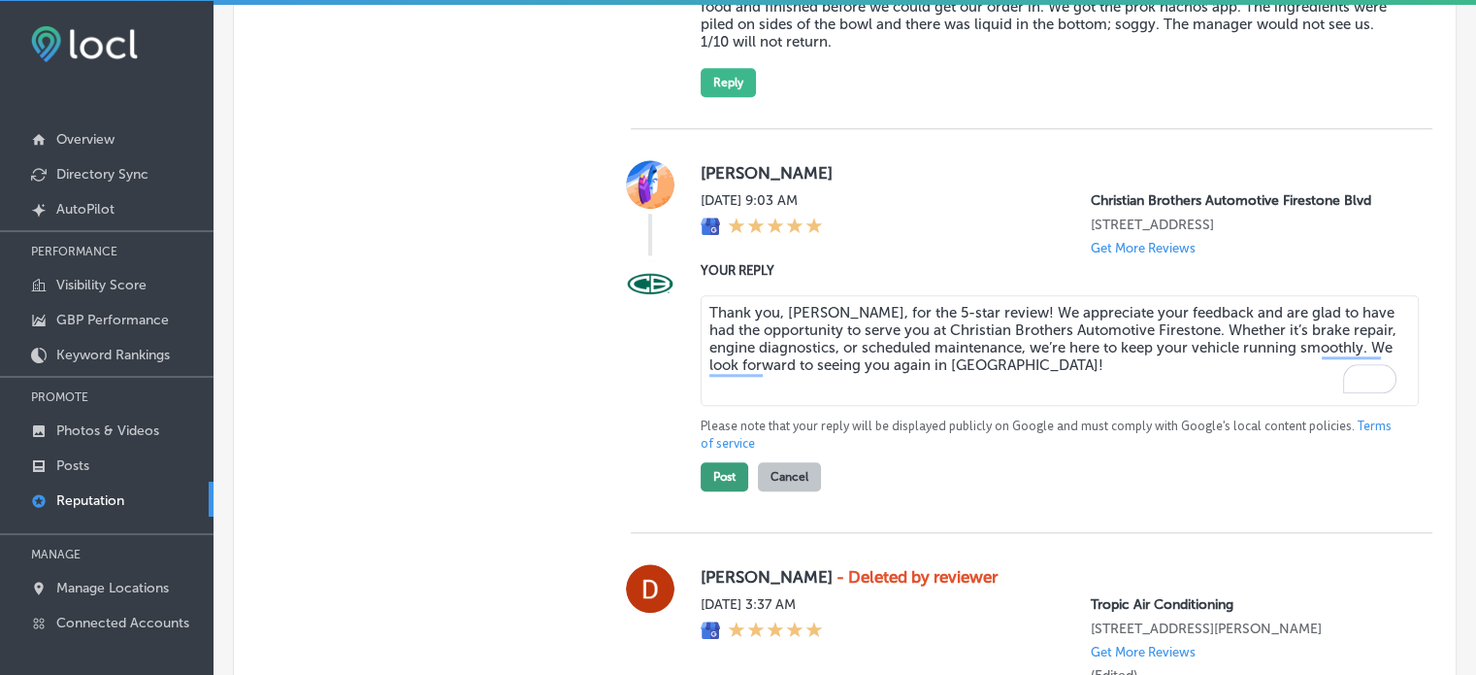
type textarea "Thank you, [PERSON_NAME], for the 5-star review! We appreciate your feedback an…"
click at [702, 462] on button "Post" at bounding box center [725, 476] width 48 height 29
type textarea "x"
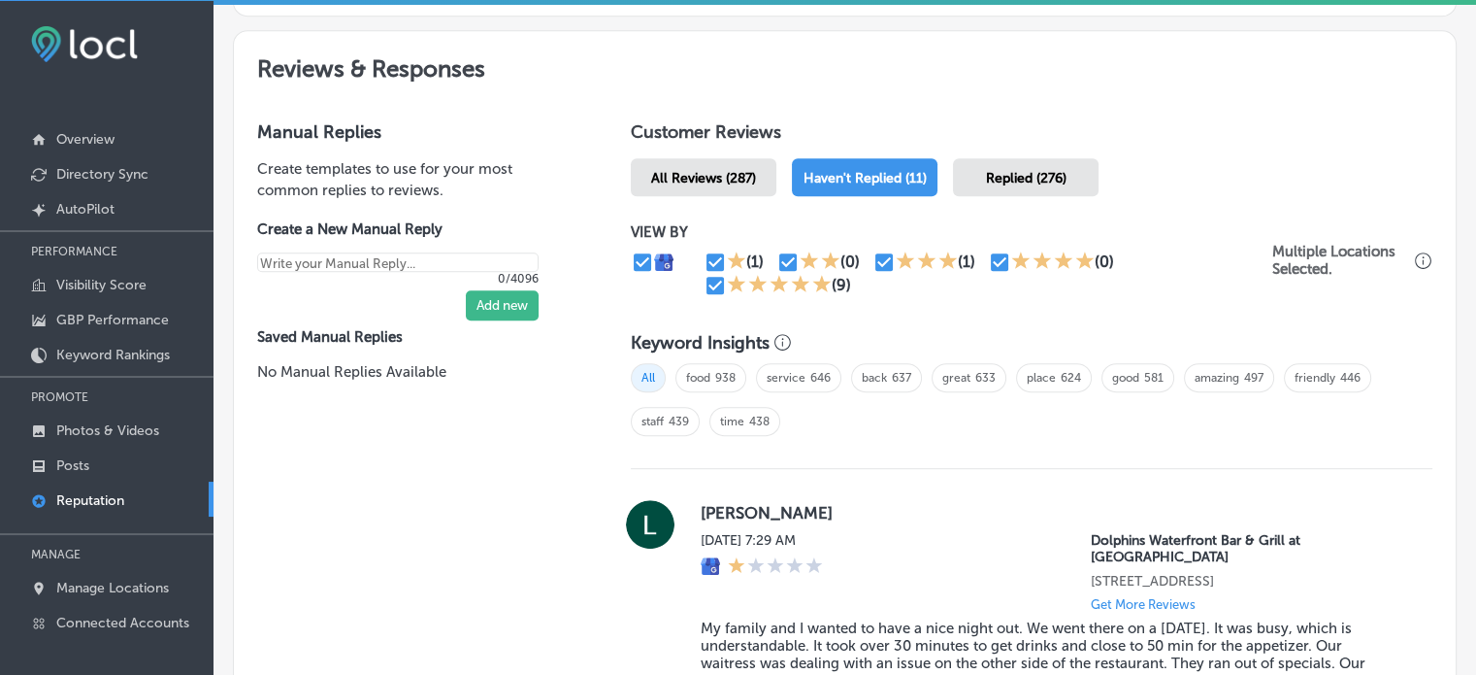
scroll to position [998, 0]
